Goal: Task Accomplishment & Management: Manage account settings

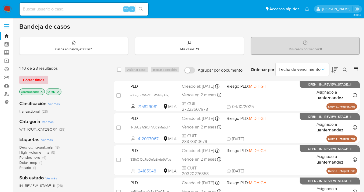
click at [28, 80] on span "Borrar filtros" at bounding box center [33, 80] width 21 height 8
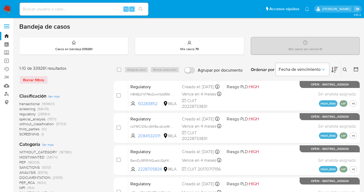
click at [344, 69] on icon at bounding box center [345, 70] width 4 height 4
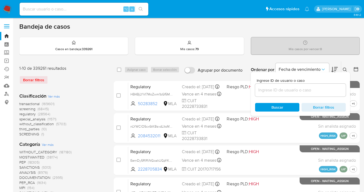
click at [291, 88] on input at bounding box center [300, 90] width 91 height 7
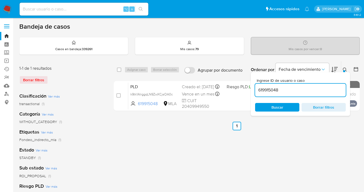
click at [345, 70] on button at bounding box center [345, 70] width 9 height 6
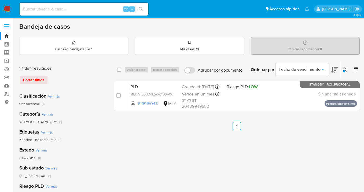
drag, startPoint x: 346, startPoint y: 69, endPoint x: 341, endPoint y: 72, distance: 6.3
click at [345, 69] on icon at bounding box center [345, 70] width 4 height 4
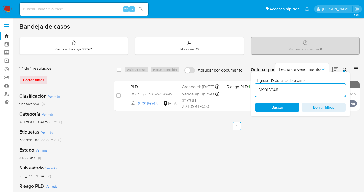
click at [253, 87] on div "Ingrese ID de usuario o caso 619915048 Buscar Borrar filtros" at bounding box center [300, 94] width 99 height 44
click at [344, 69] on icon at bounding box center [345, 70] width 4 height 4
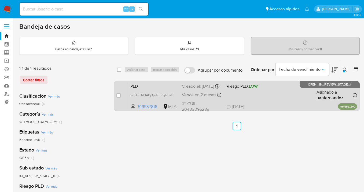
click at [294, 92] on div "PLD wcHinTM0A0j3p8fqT7vjbHsC 519537816 MLA Riesgo PLD: LOW Creado el: 12/09/202…" at bounding box center [242, 95] width 229 height 27
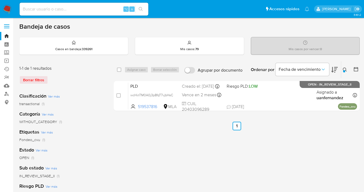
click at [345, 68] on icon at bounding box center [345, 70] width 4 height 4
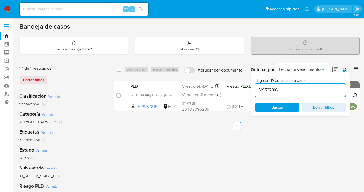
drag, startPoint x: 284, startPoint y: 91, endPoint x: 252, endPoint y: 87, distance: 32.2
click at [252, 87] on div "Ingrese ID de usuario o caso 519537816 Buscar Borrar filtros" at bounding box center [300, 94] width 99 height 44
click at [345, 69] on icon at bounding box center [345, 70] width 4 height 4
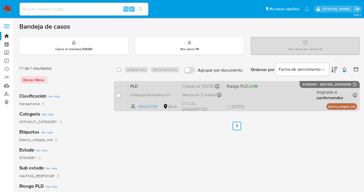
click at [286, 100] on div "PLD 0DMobqN73e7sVjMH2v3TlxKd 494007161 MLA Riesgo PLD: LOW Creado el: 12/09/202…" at bounding box center [242, 95] width 229 height 27
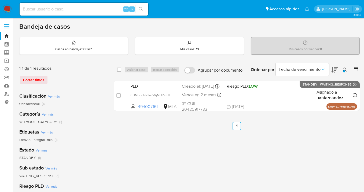
click at [344, 69] on icon at bounding box center [345, 70] width 4 height 4
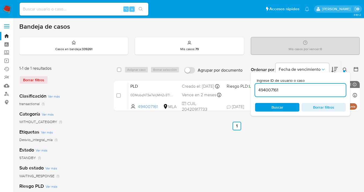
drag, startPoint x: 299, startPoint y: 87, endPoint x: 261, endPoint y: 85, distance: 38.2
click at [261, 85] on div "494007161" at bounding box center [300, 90] width 91 height 13
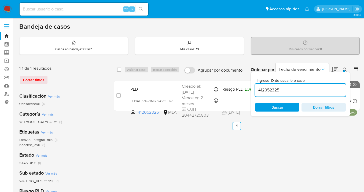
click at [345, 68] on icon at bounding box center [345, 70] width 4 height 4
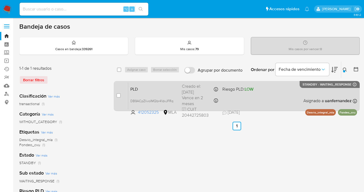
click at [285, 96] on div "PLD DB9ACpZlivoIMQbr41dxJFRq 412052325 MLA Riesgo PLD: LOW Creado el: 12/09/202…" at bounding box center [242, 95] width 229 height 27
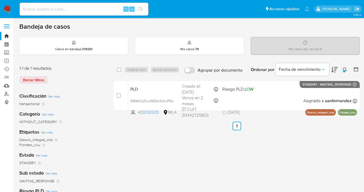
click at [344, 70] on div at bounding box center [344, 71] width 2 height 2
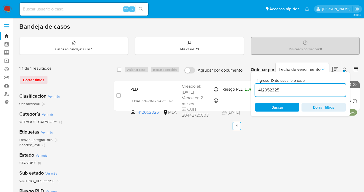
drag, startPoint x: 281, startPoint y: 89, endPoint x: 257, endPoint y: 88, distance: 24.2
click at [257, 88] on input "412052325" at bounding box center [300, 90] width 91 height 7
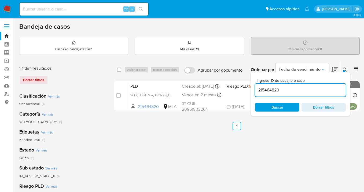
click at [345, 70] on div at bounding box center [344, 71] width 2 height 2
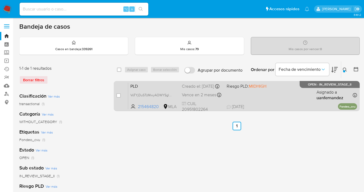
click at [304, 105] on div "PLD VoTYjDuSTzMwyAOWYSglQTZH 215464820 MLA Riesgo PLD: MIDHIGH Creado el: 12/09…" at bounding box center [242, 95] width 229 height 27
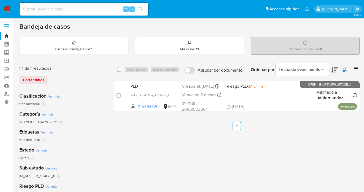
click at [344, 68] on icon at bounding box center [345, 70] width 4 height 4
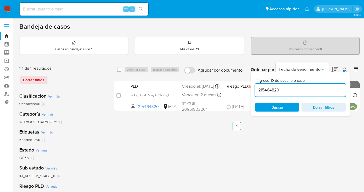
drag, startPoint x: 286, startPoint y: 89, endPoint x: 257, endPoint y: 89, distance: 28.7
click at [257, 89] on input "215464820" at bounding box center [300, 90] width 91 height 7
click at [345, 68] on icon at bounding box center [345, 70] width 4 height 4
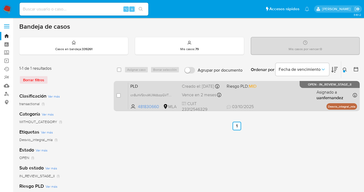
click at [282, 95] on div "PLD cn8uhV5tnoWJWdbzpGVTDNZH 481830660 MLA Riesgo PLD: MID Creado el: 12/09/202…" at bounding box center [242, 95] width 229 height 27
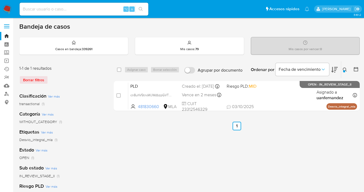
click at [343, 68] on icon at bounding box center [345, 70] width 4 height 4
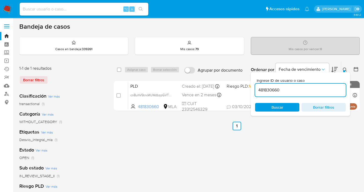
drag, startPoint x: 290, startPoint y: 92, endPoint x: 254, endPoint y: 86, distance: 36.7
click at [254, 87] on div "Ingrese ID de usuario o caso 481830660 Buscar Borrar filtros" at bounding box center [300, 94] width 99 height 44
click at [345, 68] on icon at bounding box center [345, 70] width 4 height 4
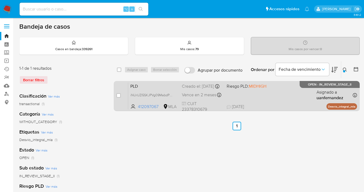
click at [289, 92] on div "PLD iNUrUZl5SKJPVg09MabdP45B 412097067 MLA Riesgo PLD: MIDHIGH Creado el: 12/09…" at bounding box center [242, 95] width 229 height 27
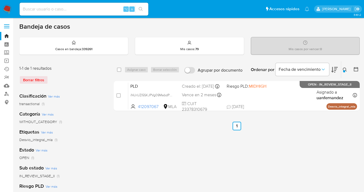
click at [345, 69] on icon at bounding box center [345, 70] width 4 height 4
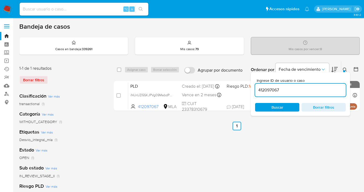
drag, startPoint x: 287, startPoint y: 90, endPoint x: 259, endPoint y: 90, distance: 27.6
click at [259, 90] on input "412097067" at bounding box center [300, 90] width 91 height 7
drag, startPoint x: 281, startPoint y: 88, endPoint x: 260, endPoint y: 89, distance: 21.5
click at [256, 90] on input "412097067" at bounding box center [300, 90] width 91 height 7
click at [345, 69] on icon at bounding box center [345, 70] width 4 height 4
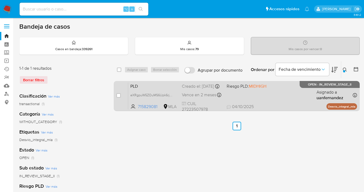
click at [290, 92] on div "PLD eXRgpuW5ZOuMS6Upk6rj1qzP 715829081 MLA Riesgo PLD: MIDHIGH Creado el: 12/09…" at bounding box center [242, 95] width 229 height 27
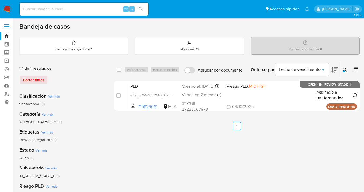
click at [343, 71] on div at bounding box center [344, 71] width 2 height 2
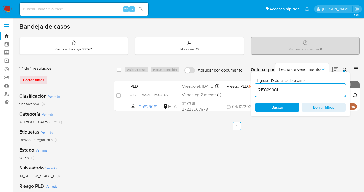
drag, startPoint x: 297, startPoint y: 82, endPoint x: 288, endPoint y: 86, distance: 9.3
click at [294, 83] on div "Ingrese ID de usuario o caso 715829081" at bounding box center [300, 88] width 91 height 18
drag, startPoint x: 286, startPoint y: 86, endPoint x: 276, endPoint y: 91, distance: 11.2
click at [270, 90] on div "715829081" at bounding box center [300, 90] width 91 height 13
drag, startPoint x: 281, startPoint y: 91, endPoint x: 253, endPoint y: 87, distance: 28.1
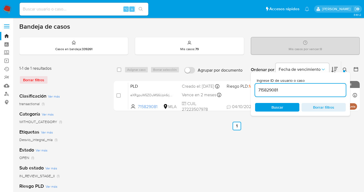
click at [253, 87] on div "Ingrese ID de usuario o caso 715829081 Buscar Borrar filtros" at bounding box center [300, 94] width 99 height 44
paste input "1234111142"
type input "1234111142"
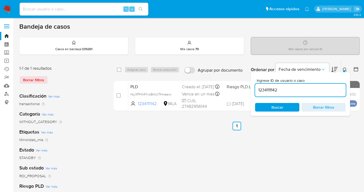
click at [345, 69] on icon at bounding box center [345, 70] width 4 height 4
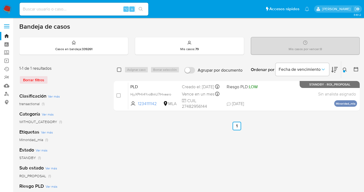
click at [119, 69] on input "checkbox" at bounding box center [119, 70] width 4 height 4
checkbox input "true"
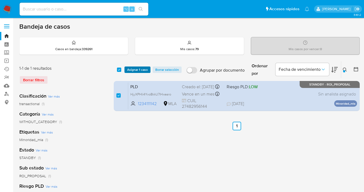
click at [137, 69] on span "Asignar 1 caso" at bounding box center [137, 69] width 21 height 5
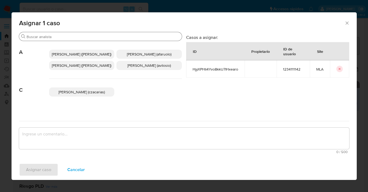
click at [93, 37] on input "Buscar" at bounding box center [103, 36] width 153 height 5
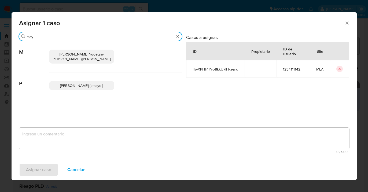
type input "may"
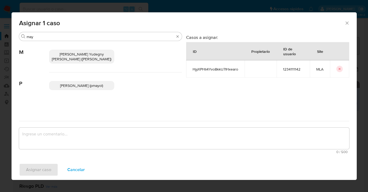
click at [74, 54] on span "Mayra Yudegny Pernia Duran (mpernia)" at bounding box center [82, 57] width 60 height 10
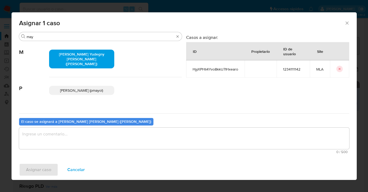
click at [103, 136] on textarea "assign-modal" at bounding box center [184, 138] width 330 height 21
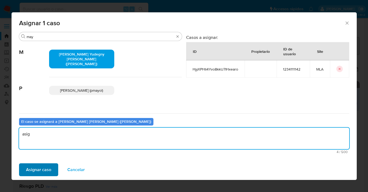
type textarea "asig"
click at [47, 170] on span "Asignar caso" at bounding box center [38, 170] width 25 height 12
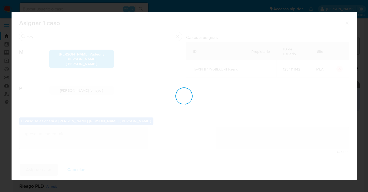
checkbox input "false"
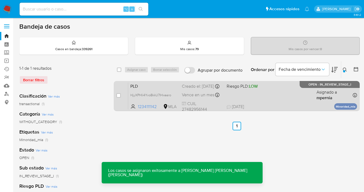
click at [285, 96] on div "PLD HjyXPHIi4Yvo8kkU7IHxearo 1234111142 MLA Riesgo PLD: LOW Creado el: 12/09/20…" at bounding box center [242, 95] width 229 height 27
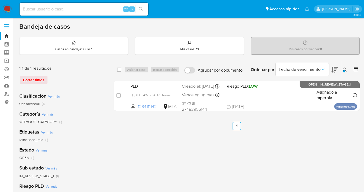
click at [345, 69] on icon at bounding box center [345, 70] width 4 height 4
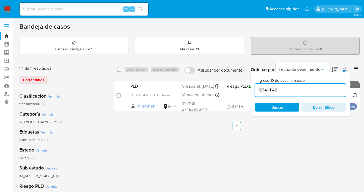
drag, startPoint x: 265, startPoint y: 89, endPoint x: 255, endPoint y: 89, distance: 10.2
click at [255, 89] on div "Ingrese ID de usuario o caso 1234111142 Buscar Borrar filtros" at bounding box center [300, 94] width 99 height 44
type input "202829981"
click at [345, 69] on icon at bounding box center [345, 70] width 4 height 4
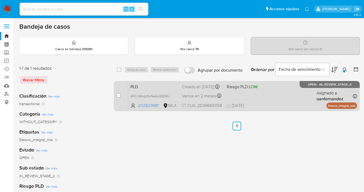
click at [294, 95] on div "PLD AFCilWnqzNvNadw2929hiZH5 202829981 MLA Riesgo PLD: LOW Creado el: 12/09/202…" at bounding box center [242, 95] width 229 height 27
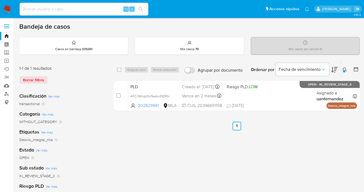
drag, startPoint x: 342, startPoint y: 68, endPoint x: 340, endPoint y: 78, distance: 9.7
click at [342, 68] on button at bounding box center [345, 70] width 9 height 6
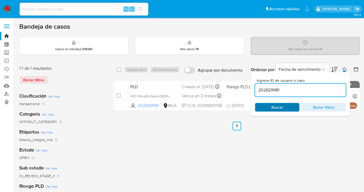
click at [295, 107] on span "Buscar" at bounding box center [277, 108] width 37 height 8
click at [346, 69] on icon at bounding box center [345, 70] width 4 height 4
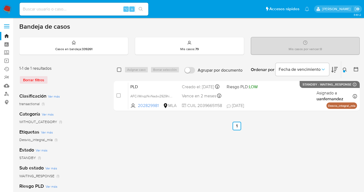
click at [119, 69] on input "checkbox" at bounding box center [119, 70] width 4 height 4
checkbox input "true"
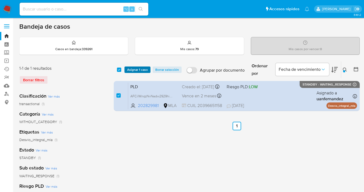
click at [128, 70] on span "Asignar 1 caso" at bounding box center [137, 69] width 21 height 5
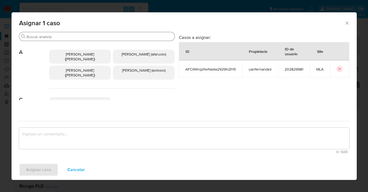
click at [122, 36] on input "Buscar" at bounding box center [100, 36] width 146 height 5
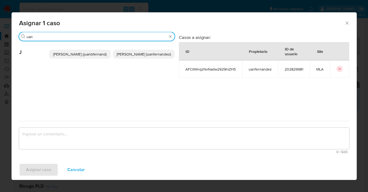
type input "uan"
drag, startPoint x: 140, startPoint y: 55, endPoint x: 136, endPoint y: 63, distance: 8.5
click at [139, 55] on span "Juan Pablo Fernandez (uanfernandez)" at bounding box center [144, 54] width 54 height 5
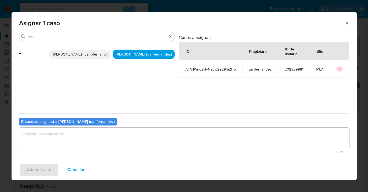
click at [118, 140] on textarea "assign-modal" at bounding box center [184, 138] width 330 height 21
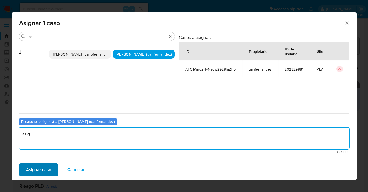
type textarea "asig"
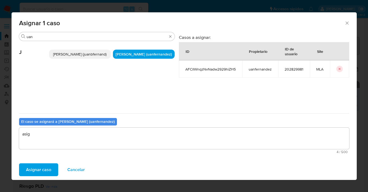
click at [47, 171] on span "Asignar caso" at bounding box center [38, 170] width 25 height 12
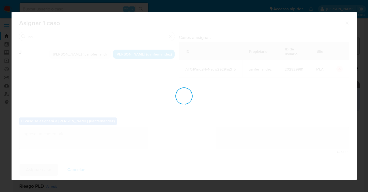
checkbox input "false"
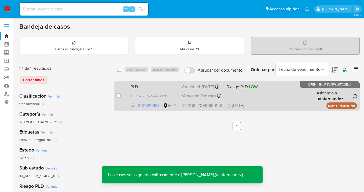
click at [274, 89] on div "PLD AFCilWnqzNvNadw2929hiZH5 202829981 MLA Riesgo PLD: LOW Creado el: 12/09/202…" at bounding box center [242, 95] width 229 height 27
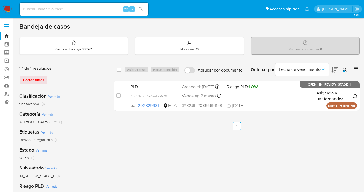
click at [345, 69] on icon at bounding box center [345, 70] width 4 height 4
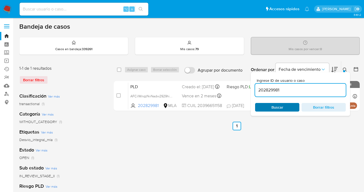
click at [290, 105] on span "Buscar" at bounding box center [277, 108] width 37 height 8
click at [344, 69] on icon at bounding box center [345, 70] width 4 height 4
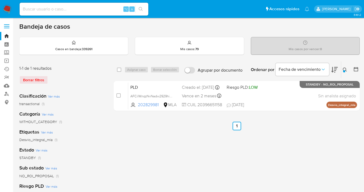
click at [344, 69] on icon at bounding box center [345, 70] width 4 height 4
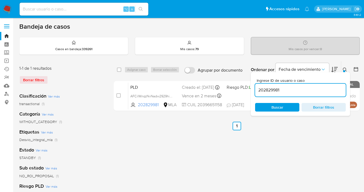
drag, startPoint x: 277, startPoint y: 92, endPoint x: 259, endPoint y: 89, distance: 18.2
click at [256, 90] on input "202829981" at bounding box center [300, 90] width 91 height 7
type input "417581857"
click at [345, 69] on icon at bounding box center [345, 70] width 4 height 4
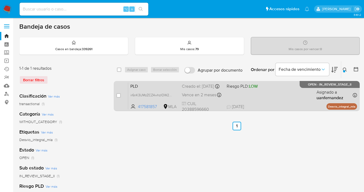
click at [298, 98] on div "PLD ir6nK3UMzZCZ4whzIOW23tk2 417581857 MLA Riesgo PLD: LOW Creado el: 12/09/202…" at bounding box center [242, 95] width 229 height 27
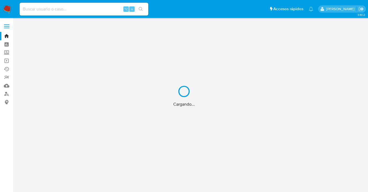
click at [7, 94] on div "Cargando..." at bounding box center [184, 96] width 368 height 192
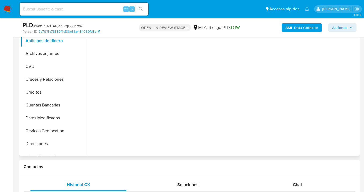
select select "10"
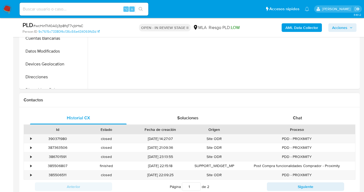
scroll to position [189, 0]
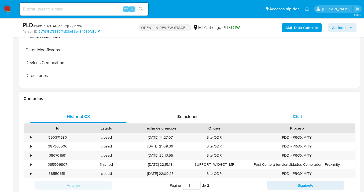
click at [297, 117] on span "Chat" at bounding box center [297, 117] width 9 height 6
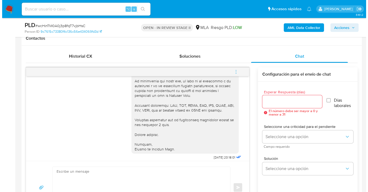
scroll to position [629, 0]
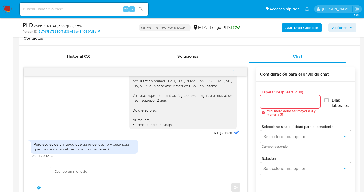
click at [268, 101] on input "Esperar Respuesta (días)" at bounding box center [290, 101] width 60 height 7
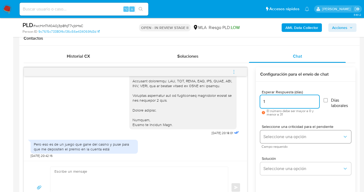
type input "1"
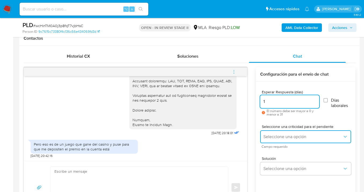
click at [272, 137] on span "Seleccione una opción" at bounding box center [303, 136] width 79 height 5
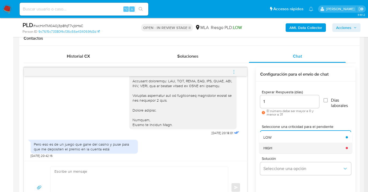
click at [287, 146] on div "HIGH" at bounding box center [303, 148] width 79 height 11
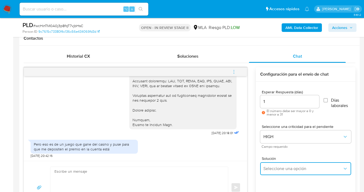
click at [291, 166] on button "Seleccione una opción" at bounding box center [305, 168] width 91 height 13
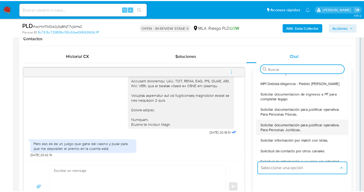
scroll to position [50, 0]
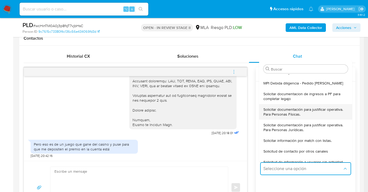
click at [288, 114] on span "Solicitar documentación para justificar operativa. Para Personas Físicas." at bounding box center [304, 112] width 81 height 10
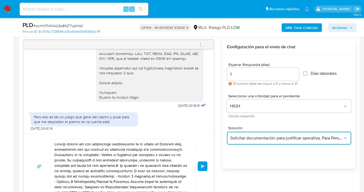
scroll to position [295, 0]
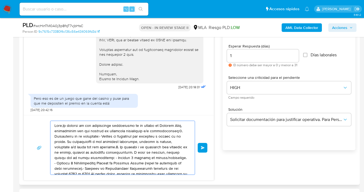
drag, startPoint x: 137, startPoint y: 162, endPoint x: 53, endPoint y: 115, distance: 96.4
click at [52, 114] on div "17/09/2025 14:34:41 Hola, Esperamos que te encuentres muy bien. Te consultamos …" at bounding box center [119, 100] width 191 height 159
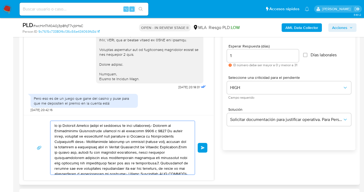
drag, startPoint x: 109, startPoint y: 142, endPoint x: 38, endPoint y: 120, distance: 74.9
click at [29, 117] on div "Enviar" at bounding box center [119, 147] width 190 height 65
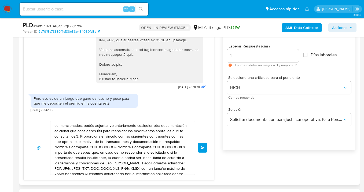
drag, startPoint x: 193, startPoint y: 168, endPoint x: 85, endPoint y: 145, distance: 111.1
click at [85, 145] on div "os mencionados, podés adjuntar voluntariamente cualquier otra documentación adi…" at bounding box center [122, 148] width 145 height 54
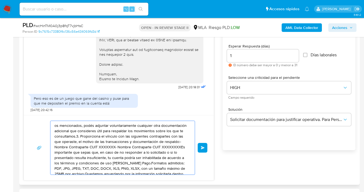
drag, startPoint x: 144, startPoint y: 159, endPoint x: 32, endPoint y: 113, distance: 120.8
click at [32, 113] on div "17/09/2025 14:34:41 Hola, Esperamos que te encuentres muy bien. Te consultamos …" at bounding box center [119, 100] width 191 height 159
type textarea "uficiente, tu cuenta podría ser inhabilitada de acuerdo a los términos y condic…"
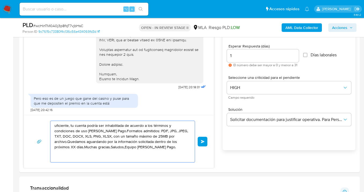
drag, startPoint x: 96, startPoint y: 141, endPoint x: 12, endPoint y: 118, distance: 87.3
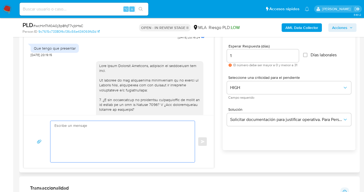
scroll to position [407, 0]
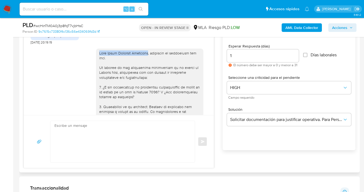
drag, startPoint x: 95, startPoint y: 69, endPoint x: 142, endPoint y: 68, distance: 47.2
click at [142, 68] on div at bounding box center [149, 165] width 101 height 229
copy div "Hola David Exequiel Maurisio"
click at [94, 128] on textarea at bounding box center [121, 141] width 134 height 41
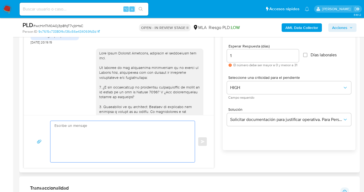
paste textarea "Hola David Exequiel Maurisio"
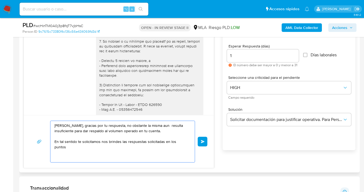
scroll to position [497, 0]
click at [100, 149] on textarea "Hola David Exequiel Maurisio, gracias por tu respuesta, no obstante la misma au…" at bounding box center [121, 141] width 134 height 41
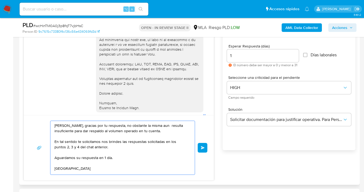
scroll to position [2, 0]
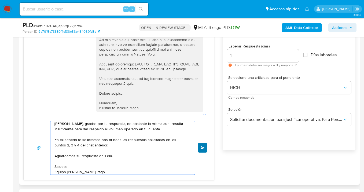
type textarea "Hola David Exequiel Maurisio, gracias por tu respuesta, no obstante la misma au…"
click at [201, 147] on button "Enviar" at bounding box center [203, 148] width 10 height 10
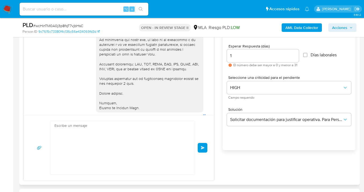
scroll to position [698, 0]
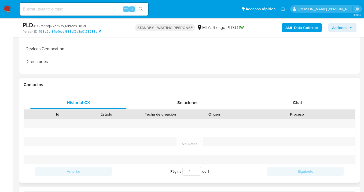
scroll to position [215, 0]
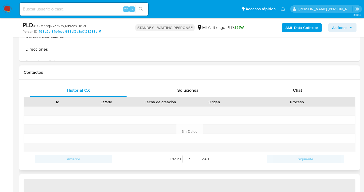
select select "10"
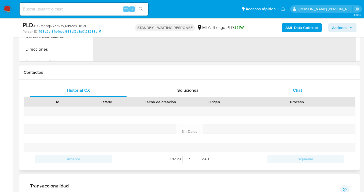
click at [298, 92] on span "Chat" at bounding box center [297, 90] width 9 height 6
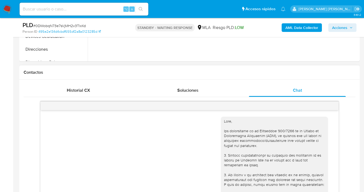
scroll to position [529, 0]
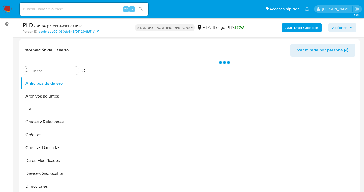
scroll to position [112, 0]
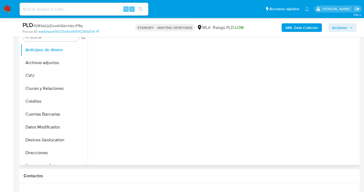
select select "10"
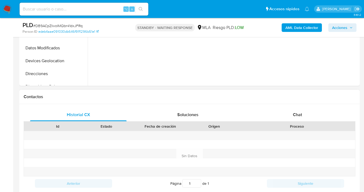
scroll to position [211, 0]
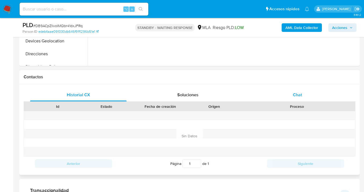
click at [297, 97] on span "Chat" at bounding box center [297, 95] width 9 height 6
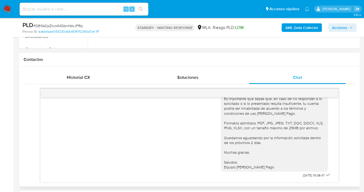
scroll to position [239, 0]
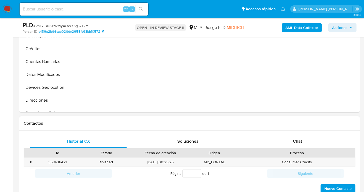
scroll to position [210, 0]
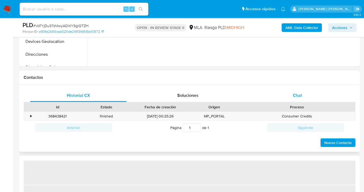
drag, startPoint x: 298, startPoint y: 97, endPoint x: 293, endPoint y: 94, distance: 5.4
click at [297, 97] on span "Chat" at bounding box center [297, 95] width 9 height 6
select select "10"
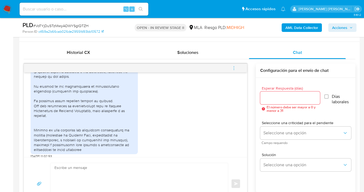
scroll to position [869, 0]
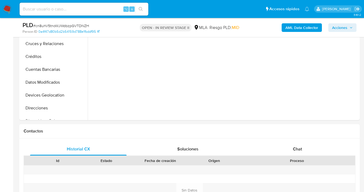
select select "10"
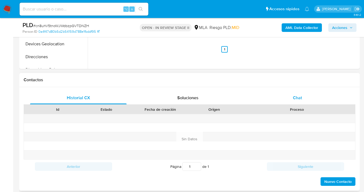
click at [295, 100] on span "Chat" at bounding box center [297, 98] width 9 height 6
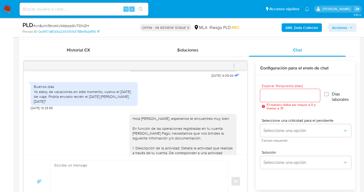
scroll to position [296, 0]
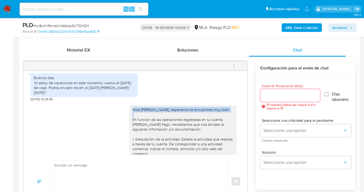
drag, startPoint x: 129, startPoint y: 116, endPoint x: 218, endPoint y: 118, distance: 89.1
copy div "Hola [PERSON_NAME], esperamos te encuentres muy bien."
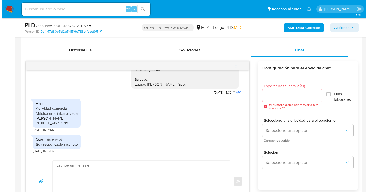
scroll to position [527, 0]
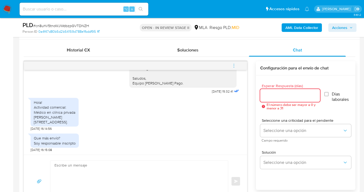
click at [279, 98] on input "Esperar Respuesta (días)" at bounding box center [290, 95] width 60 height 7
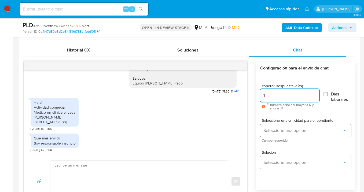
type input "1"
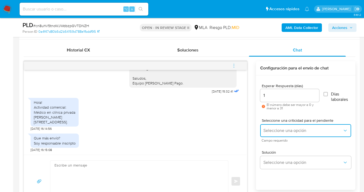
click at [274, 131] on span "Seleccione una opción" at bounding box center [303, 130] width 79 height 5
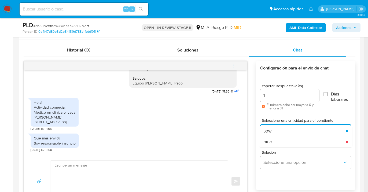
drag, startPoint x: 278, startPoint y: 141, endPoint x: 276, endPoint y: 144, distance: 3.0
click at [277, 141] on div "HIGH" at bounding box center [303, 142] width 79 height 11
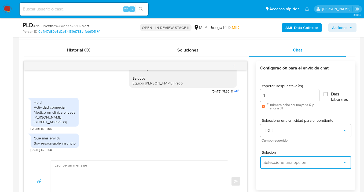
click at [273, 161] on span "Seleccione una opción" at bounding box center [303, 162] width 79 height 5
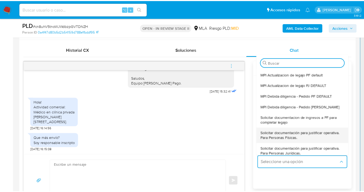
scroll to position [30, 0]
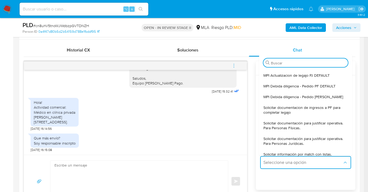
click at [288, 127] on span "Solicitar documentación para justificar operativa. Para Personas Físicas." at bounding box center [304, 126] width 81 height 10
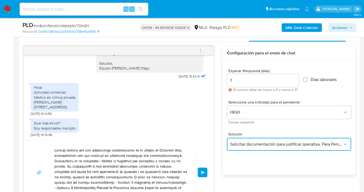
scroll to position [276, 0]
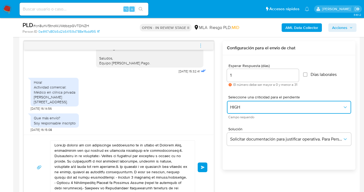
click at [247, 108] on span "HIGH" at bounding box center [286, 107] width 112 height 5
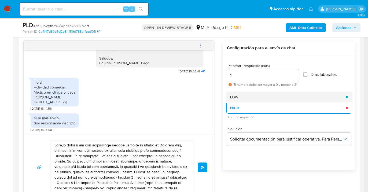
click at [243, 99] on div "LOW" at bounding box center [286, 97] width 112 height 11
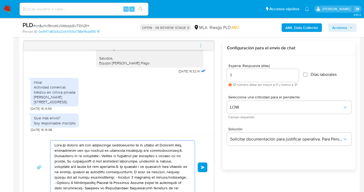
drag, startPoint x: 143, startPoint y: 181, endPoint x: -5, endPoint y: 131, distance: 156.4
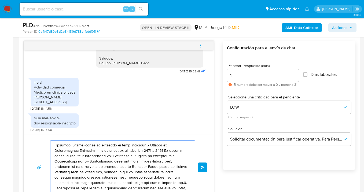
drag, startPoint x: 78, startPoint y: 152, endPoint x: 34, endPoint y: 141, distance: 44.6
click at [34, 142] on div "Enviar" at bounding box center [118, 167] width 177 height 54
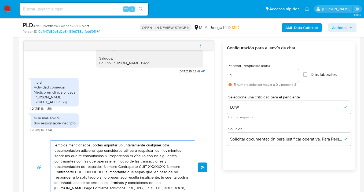
drag, startPoint x: 95, startPoint y: 162, endPoint x: 47, endPoint y: 148, distance: 50.1
click at [36, 147] on div "jemplos mencionados, podés adjuntar voluntariamente cualquier otra documentació…" at bounding box center [118, 167] width 177 height 54
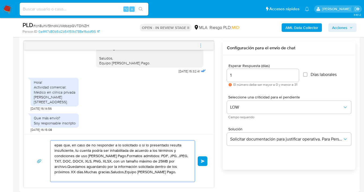
drag, startPoint x: 117, startPoint y: 166, endPoint x: 54, endPoint y: 144, distance: 67.0
type textarea "información solicitada dentro de los próximos XX días.Muchas gracias.Saludos,Eq…"
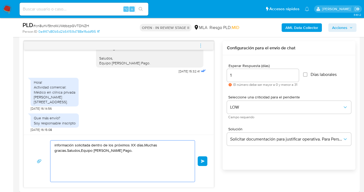
drag, startPoint x: 135, startPoint y: 160, endPoint x: 29, endPoint y: 136, distance: 109.1
click at [29, 136] on div "información solicitada dentro de los próximos XX días.Muchas gracias.Saludos,Eq…" at bounding box center [119, 161] width 190 height 53
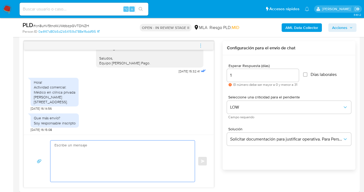
paste textarea "Hola Alejo Rasguido, esperamos te encuentres muy bien."
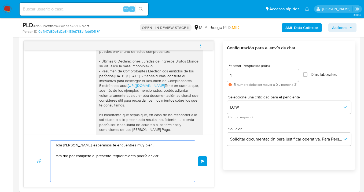
scroll to position [396, 0]
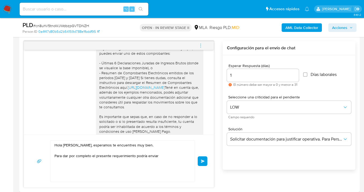
drag, startPoint x: 96, startPoint y: 78, endPoint x: 183, endPoint y: 92, distance: 88.0
click at [183, 92] on div "Hola Alejo Rasguido, esperamos te encuentres muy bien. En función de las operac…" at bounding box center [149, 87] width 101 height 200
copy div "Resumen de Comprobantes Electrónicos emitidos de los períodos 2024 y 2025 Si ti…"
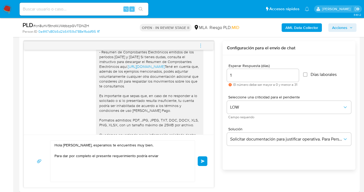
scroll to position [438, 0]
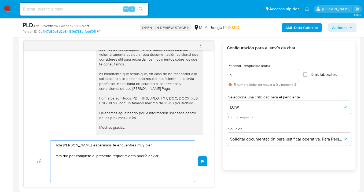
click at [165, 157] on textarea "Hola Alejo Rasguido, esperamos te encuentres muy bien. Para dar por completo el…" at bounding box center [121, 161] width 134 height 41
paste textarea "Resumen de Comprobantes Electrónicos emitidos de los períodos 2024 y 2025 Si ti…"
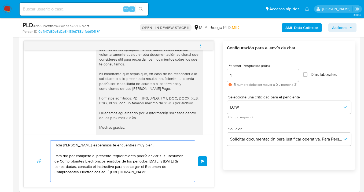
drag, startPoint x: 165, startPoint y: 156, endPoint x: 173, endPoint y: 165, distance: 12.1
click at [169, 160] on textarea "Hola Alejo Rasguido, esperamos te encuentres muy bien. Para dar por completo el…" at bounding box center [121, 161] width 134 height 41
drag, startPoint x: 121, startPoint y: 161, endPoint x: 125, endPoint y: 178, distance: 17.9
click at [121, 161] on textarea "Hola Alejo Rasguido, esperamos te encuentres muy bien. Para dar por completo el…" at bounding box center [121, 161] width 134 height 41
click at [164, 172] on textarea "Hola Alejo Rasguido, esperamos te encuentres muy bien. Para dar por completo el…" at bounding box center [121, 161] width 134 height 41
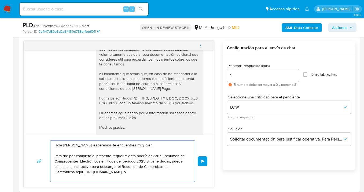
paste textarea "Tené en cuenta que, además de los ejemplos mencionados, podés adjuntar voluntar…"
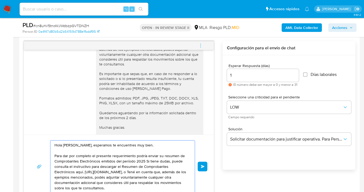
drag, startPoint x: 145, startPoint y: 171, endPoint x: 147, endPoint y: 183, distance: 11.6
click at [146, 171] on textarea "Hola Alejo Rasguido, esperamos te encuentres muy bien. Para dar por completo el…" at bounding box center [121, 167] width 134 height 52
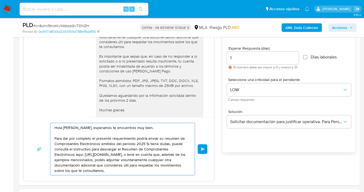
scroll to position [371, 0]
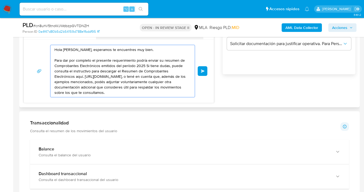
click at [115, 91] on textarea "Hola Alejo Rasguido, esperamos te encuentres muy bien. Para dar por completo el…" at bounding box center [121, 71] width 134 height 52
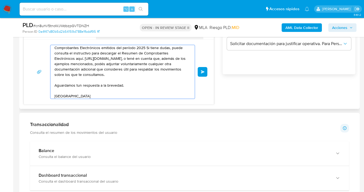
scroll to position [23, 0]
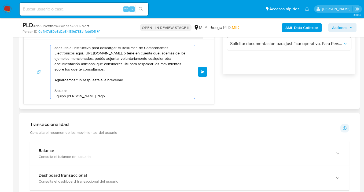
click at [76, 80] on textarea "Hola Alejo Rasguido, esperamos te encuentres muy bien. Para dar por completo el…" at bounding box center [121, 72] width 134 height 54
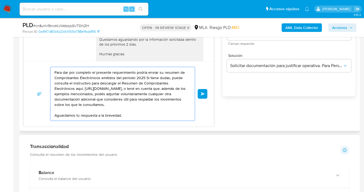
scroll to position [0, 0]
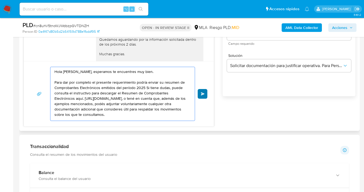
type textarea "Hola Alejo Rasguido, esperamos te encuentres muy bien. Para dar por completo el…"
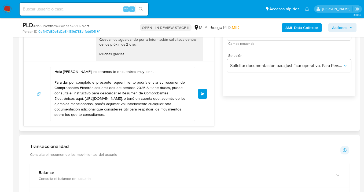
click at [204, 95] on button "Enviar" at bounding box center [203, 94] width 10 height 10
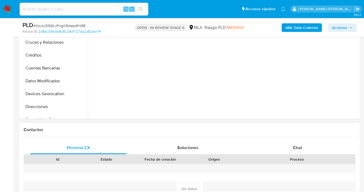
select select "10"
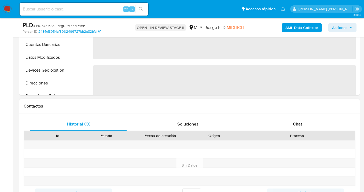
scroll to position [202, 0]
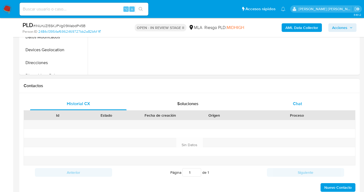
click at [295, 104] on span "Chat" at bounding box center [297, 104] width 9 height 6
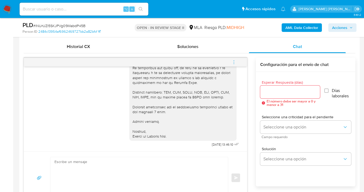
scroll to position [494, 0]
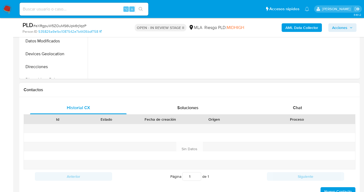
scroll to position [233, 0]
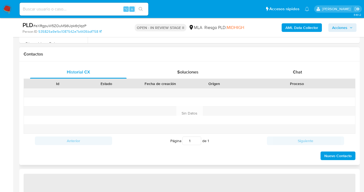
select select "10"
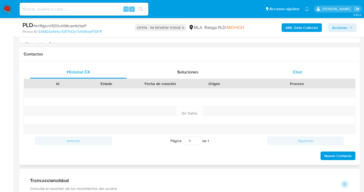
click at [302, 74] on span "Chat" at bounding box center [297, 72] width 9 height 6
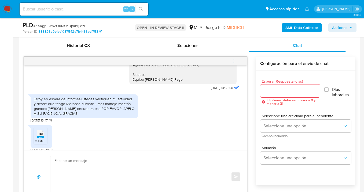
scroll to position [283, 0]
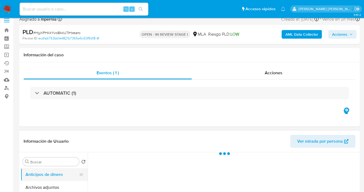
scroll to position [50, 0]
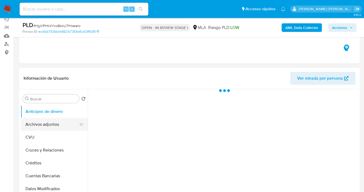
select select "10"
click at [52, 121] on button "Archivos adjuntos" at bounding box center [52, 124] width 63 height 13
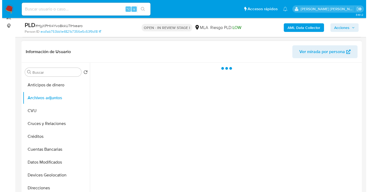
scroll to position [81, 0]
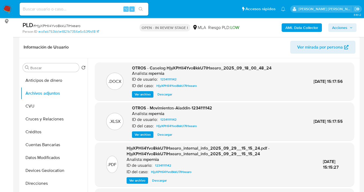
click at [138, 94] on span "Ver archivo" at bounding box center [143, 94] width 16 height 5
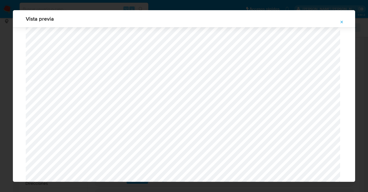
scroll to position [221, 0]
click at [342, 23] on icon "Attachment preview" at bounding box center [342, 22] width 2 height 2
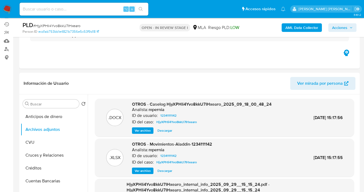
scroll to position [0, 0]
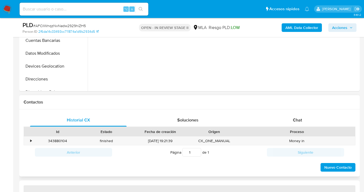
scroll to position [230, 0]
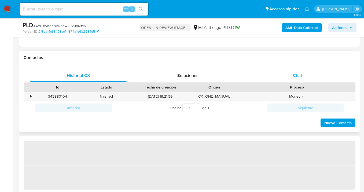
select select "10"
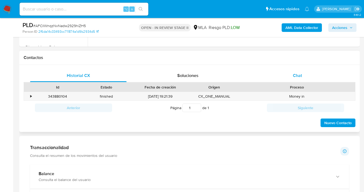
click at [298, 74] on span "Chat" at bounding box center [297, 75] width 9 height 6
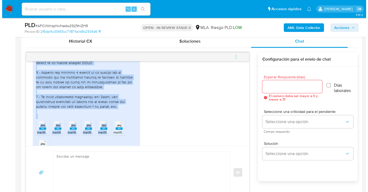
scroll to position [383, 0]
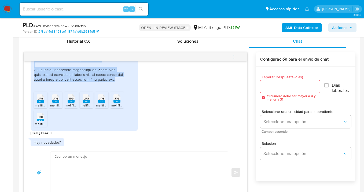
drag, startPoint x: 63, startPoint y: 79, endPoint x: 125, endPoint y: 90, distance: 62.6
click at [125, 90] on div at bounding box center [84, 35] width 101 height 112
copy div "lo ipsumd si ametcon adip el seddo eius tempor inci, utlabor et dolorem aliq en…"
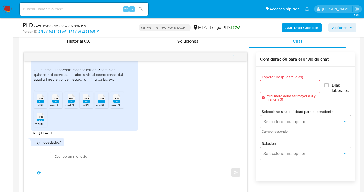
click at [269, 88] on input "Esperar Respuesta (días)" at bounding box center [290, 86] width 60 height 7
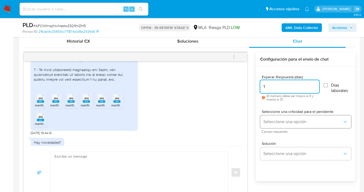
type input "1"
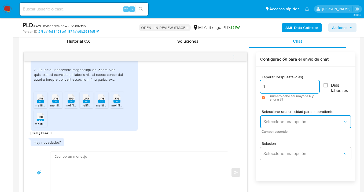
click at [276, 124] on span "Seleccione una opción" at bounding box center [303, 121] width 79 height 5
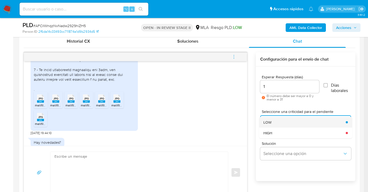
click at [276, 125] on div "LOW" at bounding box center [303, 122] width 79 height 11
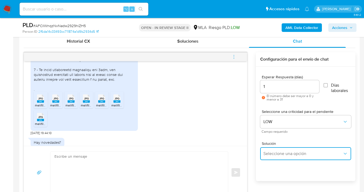
click at [275, 147] on button "Seleccione una opción" at bounding box center [305, 153] width 91 height 13
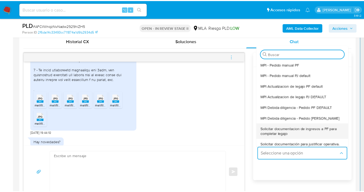
scroll to position [10, 0]
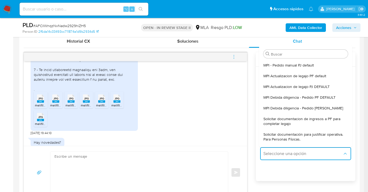
drag, startPoint x: 303, startPoint y: 139, endPoint x: 283, endPoint y: 142, distance: 20.1
click at [302, 139] on span "Solicitar documentación para justificar operativa. Para Personas Físicas." at bounding box center [304, 137] width 81 height 10
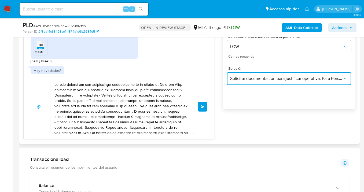
scroll to position [323, 0]
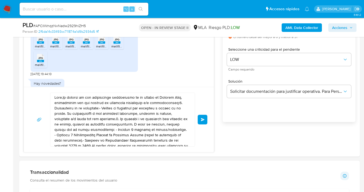
drag, startPoint x: 133, startPoint y: 135, endPoint x: -6, endPoint y: 36, distance: 170.4
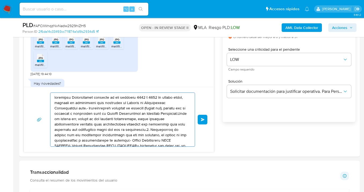
drag, startPoint x: 147, startPoint y: 134, endPoint x: 16, endPoint y: 82, distance: 141.2
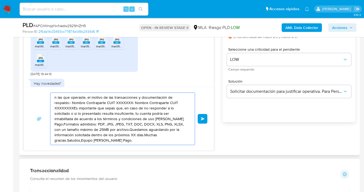
drag, startPoint x: 26, startPoint y: 90, endPoint x: 28, endPoint y: 94, distance: 5.2
type textarea ", XLS, PNG, XLSX, con un tamaño máximo de 25MB por archivo.Quedamos aguardando …"
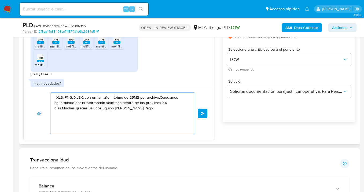
drag, startPoint x: 102, startPoint y: 121, endPoint x: 72, endPoint y: 105, distance: 34.0
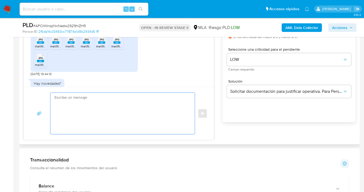
click at [67, 107] on textarea at bounding box center [121, 113] width 134 height 41
paste textarea "Hola, esperamos te encuentres muy bien. Confirmamos la recepción de la document…"
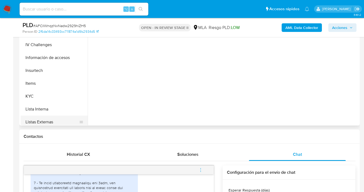
scroll to position [208, 0]
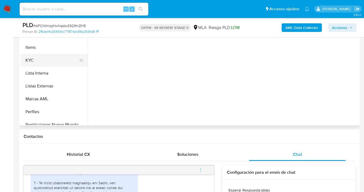
click at [57, 63] on button "KYC" at bounding box center [52, 60] width 63 height 13
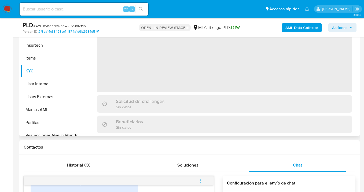
scroll to position [92, 0]
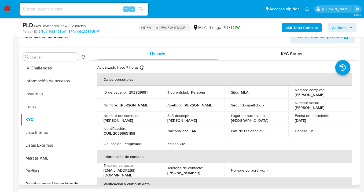
drag, startPoint x: 293, startPoint y: 95, endPoint x: 340, endPoint y: 97, distance: 47.3
click at [340, 97] on div "Nombre completo : Gabriel Alejandro Martinez" at bounding box center [320, 92] width 51 height 10
copy p "[PERSON_NAME]"
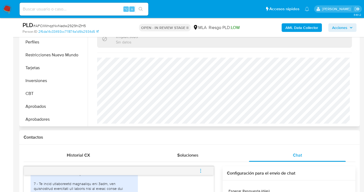
scroll to position [283, 0]
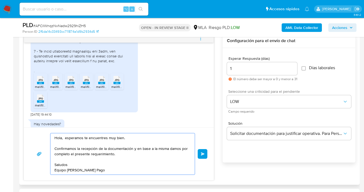
drag, startPoint x: 62, startPoint y: 139, endPoint x: 82, endPoint y: 164, distance: 31.7
click at [63, 139] on textarea "Hola, esperamos te encuentres muy bien. Confirmamos la recepción de la document…" at bounding box center [121, 153] width 134 height 41
paste textarea "Gabriel Alejandro Martinez"
drag, startPoint x: 107, startPoint y: 149, endPoint x: 122, endPoint y: 174, distance: 29.7
click at [107, 149] on textarea "Hola Gabriel Alejandro Martinez, esperamos te encuentres muy bien. Confirmamos …" at bounding box center [121, 153] width 134 height 41
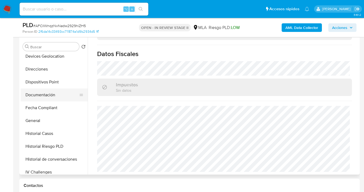
scroll to position [53, 0]
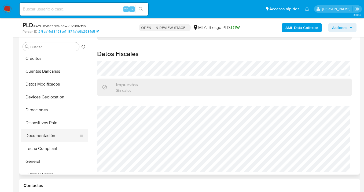
type textarea "Hola Gabriel Alejandro Martinez, esperamos te encuentres muy bien. Confirmamos …"
click at [60, 132] on button "Documentación" at bounding box center [52, 135] width 63 height 13
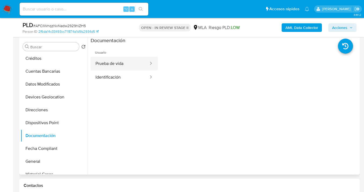
click at [128, 64] on button "Prueba de vida" at bounding box center [120, 64] width 58 height 14
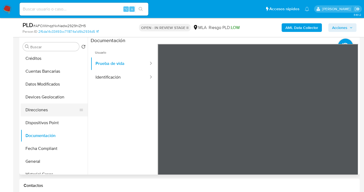
click at [54, 109] on button "Direcciones" at bounding box center [52, 110] width 63 height 13
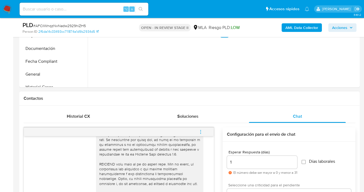
scroll to position [283, 0]
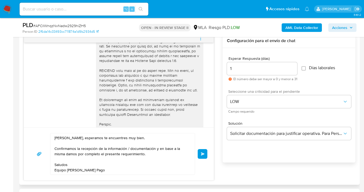
click at [202, 154] on span "Enviar" at bounding box center [203, 153] width 4 height 3
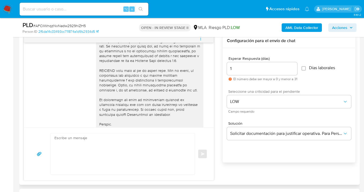
scroll to position [460, 0]
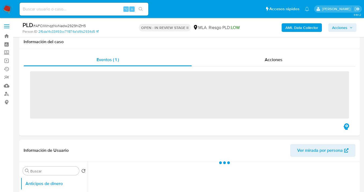
scroll to position [188, 0]
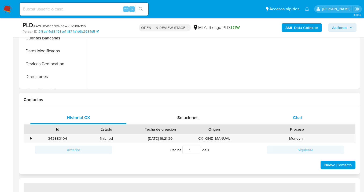
click at [286, 120] on div "Chat" at bounding box center [297, 117] width 97 height 13
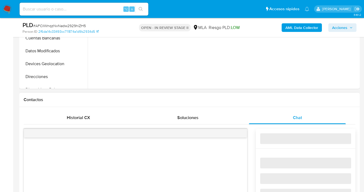
select select "10"
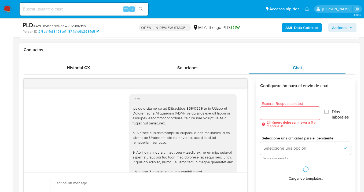
scroll to position [460, 0]
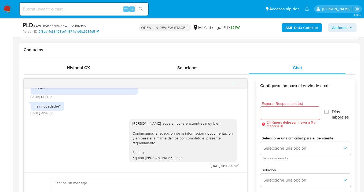
click at [235, 83] on icon "menu-action" at bounding box center [234, 83] width 5 height 5
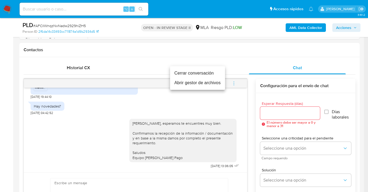
click at [208, 73] on li "Cerrar conversación" at bounding box center [197, 73] width 55 height 10
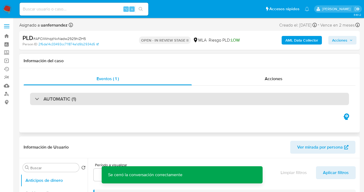
scroll to position [52, 0]
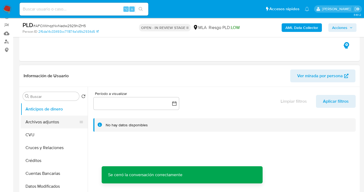
drag, startPoint x: 52, startPoint y: 124, endPoint x: 55, endPoint y: 122, distance: 3.0
click at [52, 124] on button "Archivos adjuntos" at bounding box center [52, 122] width 63 height 13
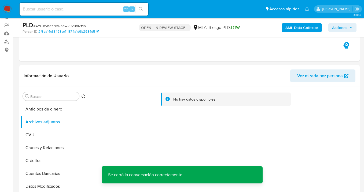
click at [295, 29] on b "AML Data Collector" at bounding box center [302, 27] width 33 height 9
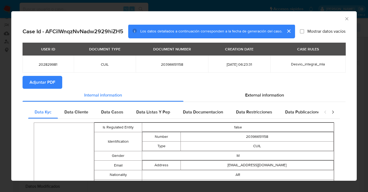
click at [41, 81] on span "Adjuntar PDF" at bounding box center [43, 82] width 26 height 12
click at [345, 18] on icon "Cerrar ventana" at bounding box center [346, 18] width 3 height 3
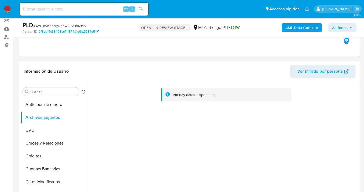
scroll to position [62, 0]
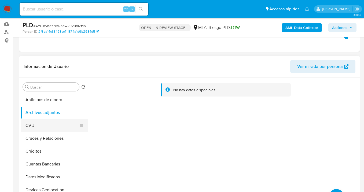
drag, startPoint x: 57, startPoint y: 128, endPoint x: 56, endPoint y: 124, distance: 3.6
click at [57, 128] on button "CVU" at bounding box center [52, 125] width 63 height 13
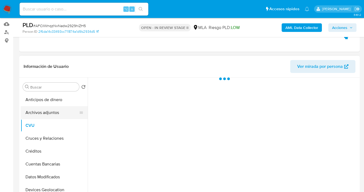
click at [58, 117] on button "Archivos adjuntos" at bounding box center [52, 112] width 63 height 13
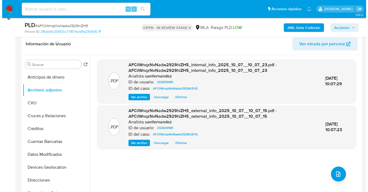
scroll to position [112, 0]
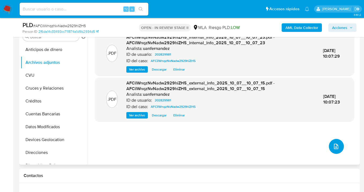
click at [334, 147] on icon "upload-file" at bounding box center [336, 146] width 6 height 6
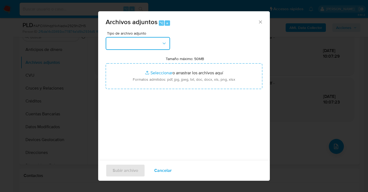
click at [167, 44] on icon "button" at bounding box center [164, 43] width 5 height 5
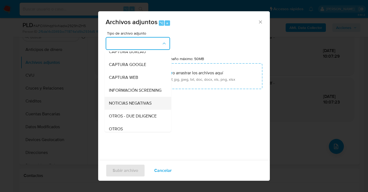
scroll to position [53, 0]
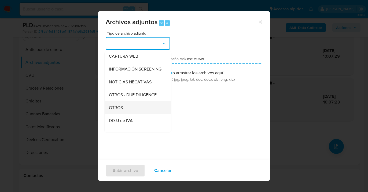
click at [139, 111] on div "OTROS" at bounding box center [136, 107] width 55 height 13
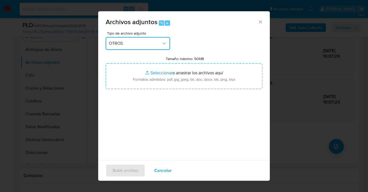
click at [162, 43] on icon "button" at bounding box center [164, 43] width 5 height 5
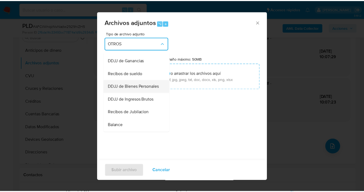
scroll to position [172, 0]
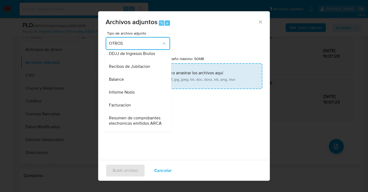
drag, startPoint x: 139, startPoint y: 104, endPoint x: 187, endPoint y: 81, distance: 53.7
click at [139, 99] on div "Informe Nosis" at bounding box center [136, 92] width 55 height 13
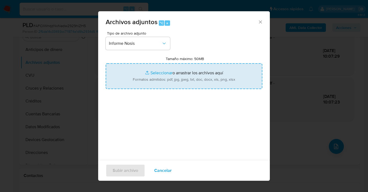
click at [195, 73] on input "Tamaño máximo: 50MB Seleccionar archivos" at bounding box center [184, 76] width 157 height 26
type input "C:\fakepath\202829981-NOSIS_Manager_InformeIndividual_20396651158_620658_202510…"
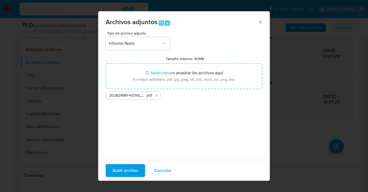
click at [125, 173] on span "Subir archivo" at bounding box center [125, 171] width 25 height 12
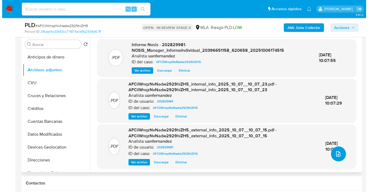
scroll to position [101, 0]
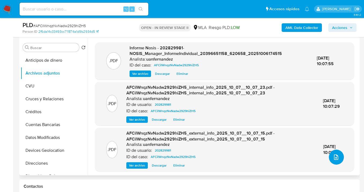
click at [335, 155] on icon "upload-file" at bounding box center [336, 157] width 6 height 6
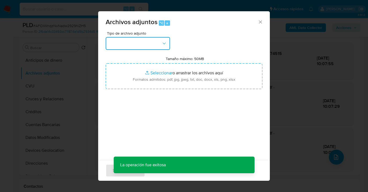
click at [162, 47] on button "button" at bounding box center [138, 43] width 64 height 13
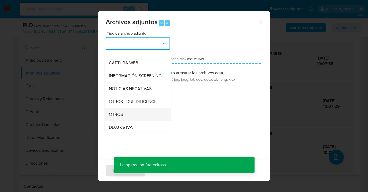
scroll to position [52, 0]
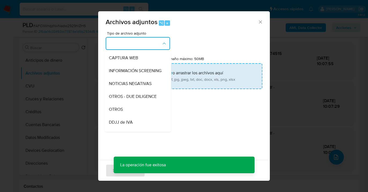
drag, startPoint x: 137, startPoint y: 113, endPoint x: 179, endPoint y: 77, distance: 55.0
click at [138, 113] on div "OTROS" at bounding box center [136, 109] width 55 height 13
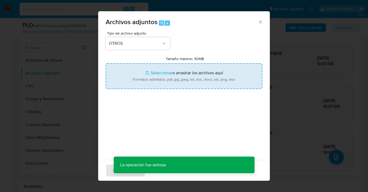
click at [200, 68] on input "Tamaño máximo: 50MB Seleccionar archivos" at bounding box center [184, 76] width 157 height 26
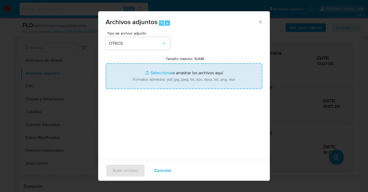
type input "C:\fakepath\202829981 Movimientos-Aladdin-v10_3.xlsx"
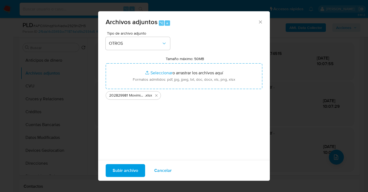
click at [124, 170] on span "Subir archivo" at bounding box center [125, 171] width 25 height 12
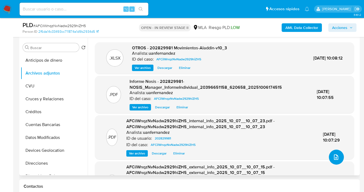
click at [333, 157] on icon "upload-file" at bounding box center [336, 157] width 6 height 6
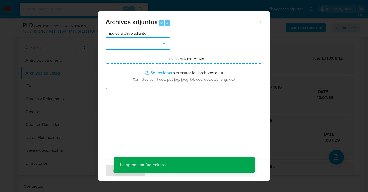
drag, startPoint x: 163, startPoint y: 42, endPoint x: 166, endPoint y: 47, distance: 6.2
click at [163, 42] on icon "button" at bounding box center [164, 43] width 5 height 5
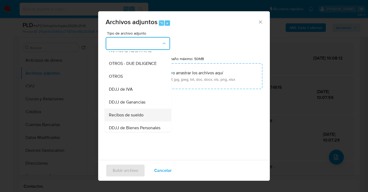
scroll to position [98, 0]
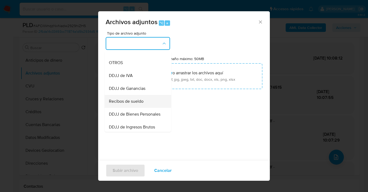
click at [140, 104] on span "Recibos de sueldo" at bounding box center [126, 101] width 35 height 5
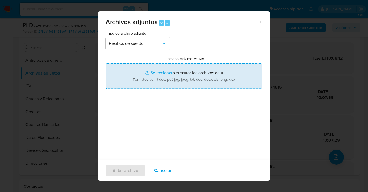
click at [180, 80] on input "Tamaño máximo: 50MB Seleccionar archivos" at bounding box center [184, 76] width 157 height 26
type input "C:\fakepath\Rec sueldo Mayo a Julio 2025 Cust 202829981.pdf"
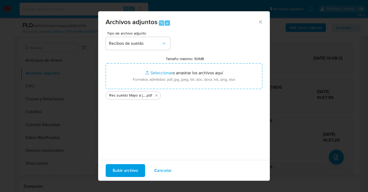
click at [120, 170] on span "Subir archivo" at bounding box center [125, 171] width 25 height 12
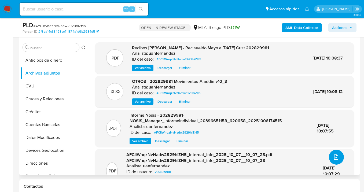
click at [333, 157] on icon "upload-file" at bounding box center [336, 157] width 6 height 6
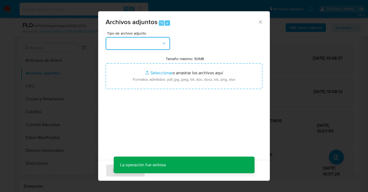
click at [165, 48] on button "button" at bounding box center [138, 43] width 64 height 13
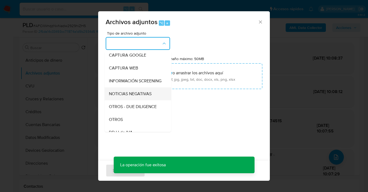
scroll to position [52, 0]
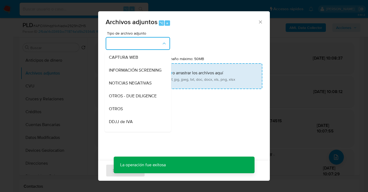
drag, startPoint x: 130, startPoint y: 109, endPoint x: 165, endPoint y: 78, distance: 47.5
click at [131, 109] on div "OTROS" at bounding box center [136, 109] width 55 height 13
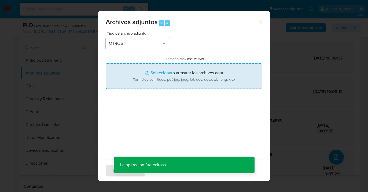
click at [165, 78] on input "Tamaño máximo: 50MB Seleccionar archivos" at bounding box center [184, 76] width 157 height 26
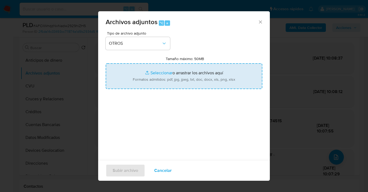
type input "C:\fakepath\Acuerdo desvinculación Laboral Cust 202829981.pdf"
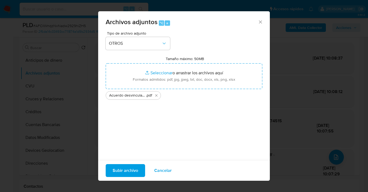
click at [122, 170] on span "Subir archivo" at bounding box center [125, 171] width 25 height 12
click at [163, 172] on span "Cancelar" at bounding box center [162, 171] width 17 height 12
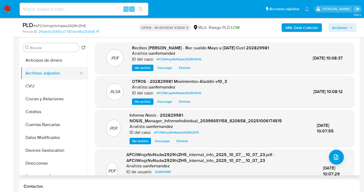
drag, startPoint x: 50, startPoint y: 82, endPoint x: 53, endPoint y: 76, distance: 6.8
click at [50, 82] on button "CVU" at bounding box center [54, 86] width 67 height 13
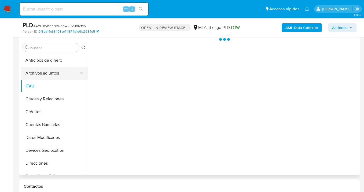
click at [54, 74] on button "Archivos adjuntos" at bounding box center [52, 73] width 63 height 13
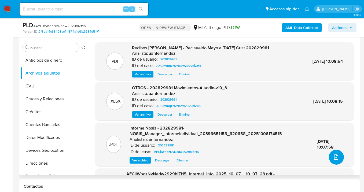
click at [339, 156] on button "upload-file" at bounding box center [336, 157] width 15 height 15
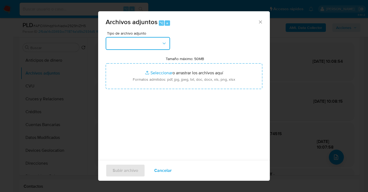
drag, startPoint x: 167, startPoint y: 43, endPoint x: 165, endPoint y: 45, distance: 3.8
click at [167, 43] on button "button" at bounding box center [138, 43] width 64 height 13
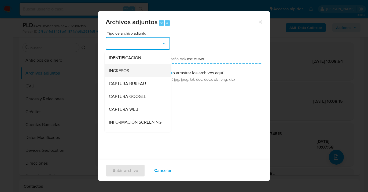
scroll to position [48, 0]
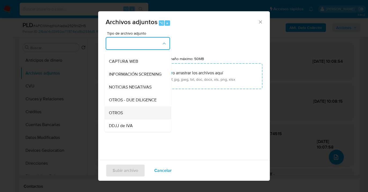
click at [138, 118] on div "OTROS" at bounding box center [136, 113] width 55 height 13
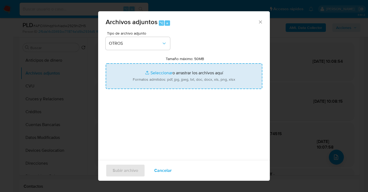
click at [160, 83] on input "Tamaño máximo: 50MB Seleccionar archivos" at bounding box center [184, 76] width 157 height 26
type input "C:\fakepath\Acuerdo desvinculación Laboral Cust 202829981.pdf"
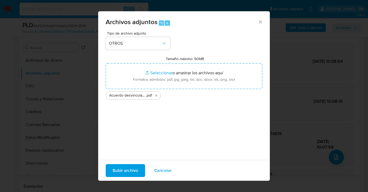
click at [123, 173] on span "Subir archivo" at bounding box center [125, 171] width 25 height 12
click at [163, 169] on span "Cancelar" at bounding box center [162, 171] width 17 height 12
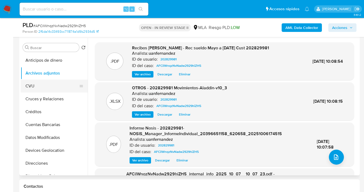
click at [52, 86] on button "CVU" at bounding box center [52, 86] width 63 height 13
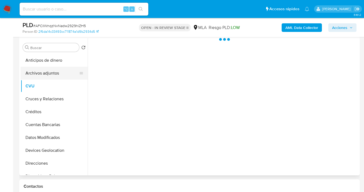
click at [53, 74] on button "Archivos adjuntos" at bounding box center [52, 73] width 63 height 13
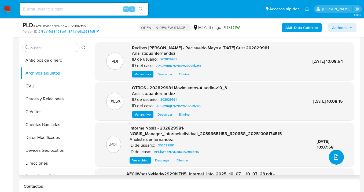
click at [333, 156] on icon "upload-file" at bounding box center [336, 157] width 6 height 6
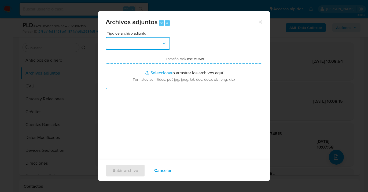
click at [157, 41] on button "button" at bounding box center [138, 43] width 64 height 13
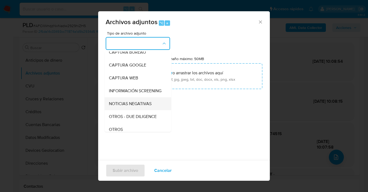
scroll to position [52, 0]
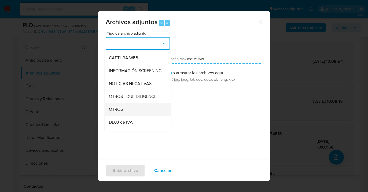
click at [139, 116] on div "OTROS" at bounding box center [136, 109] width 55 height 13
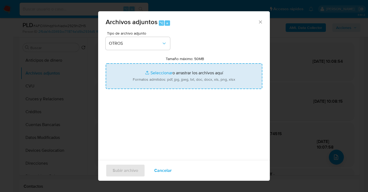
click at [173, 79] on input "Tamaño máximo: 50MB Seleccionar archivos" at bounding box center [184, 76] width 157 height 26
type input "C:\fakepath\Desvinculación Laboral Cust 202829981.pdf"
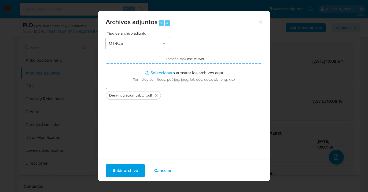
click at [132, 170] on span "Subir archivo" at bounding box center [125, 171] width 25 height 12
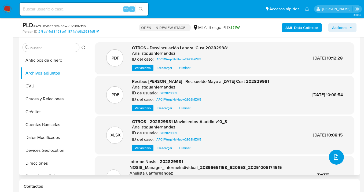
click at [335, 158] on icon "upload-file" at bounding box center [336, 157] width 6 height 6
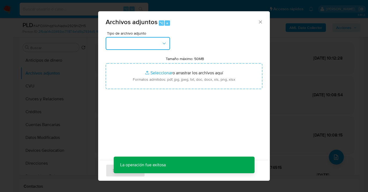
click at [164, 47] on button "button" at bounding box center [138, 43] width 64 height 13
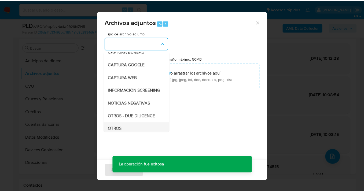
scroll to position [53, 0]
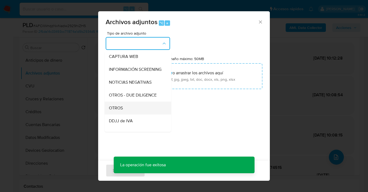
click at [139, 115] on div "OTROS" at bounding box center [136, 108] width 55 height 13
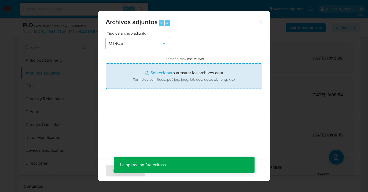
click at [179, 78] on input "Tamaño máximo: 50MB Seleccionar archivos" at bounding box center [184, 76] width 157 height 26
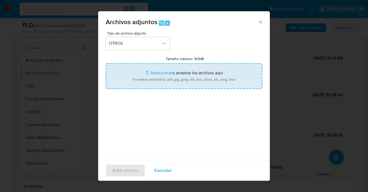
type input "C:\fakepath\202829981 analisis no roi Caselog AFCilWnqzNvNadw2929hiZH5_2025_09_…"
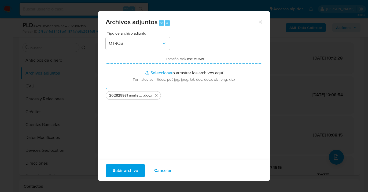
click at [120, 171] on span "Subir archivo" at bounding box center [125, 171] width 25 height 12
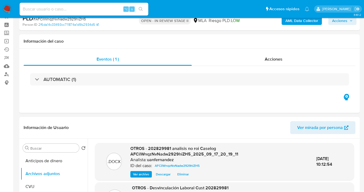
scroll to position [0, 0]
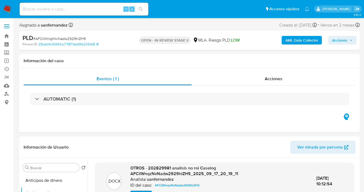
click at [339, 39] on span "Acciones" at bounding box center [339, 40] width 15 height 9
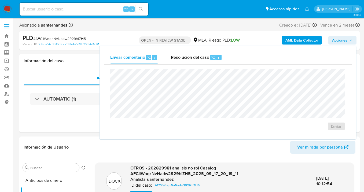
drag, startPoint x: 192, startPoint y: 60, endPoint x: 189, endPoint y: 67, distance: 7.9
click at [191, 60] on span "Resolución del caso" at bounding box center [190, 57] width 38 height 6
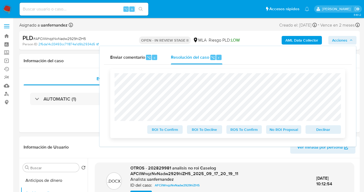
click at [283, 132] on span "No ROI Proposal" at bounding box center [284, 130] width 28 height 8
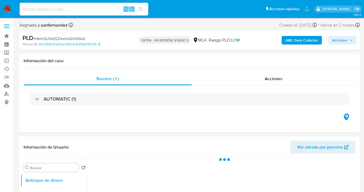
select select "10"
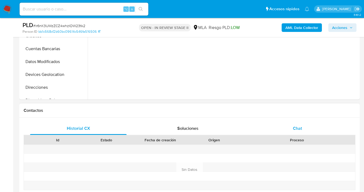
click at [306, 127] on div "Chat" at bounding box center [297, 128] width 97 height 13
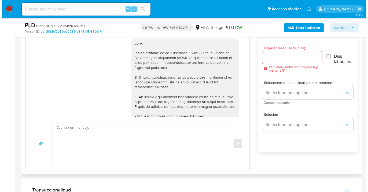
scroll to position [275, 0]
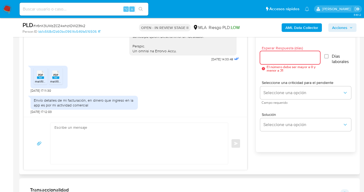
click at [266, 58] on input "Esperar Respuesta (días)" at bounding box center [290, 57] width 60 height 7
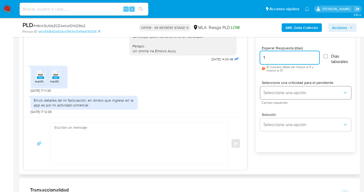
type input "1"
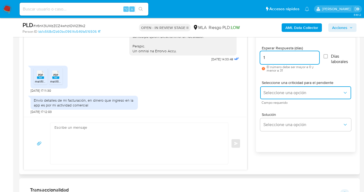
click at [269, 94] on span "Seleccione una opción" at bounding box center [303, 92] width 79 height 5
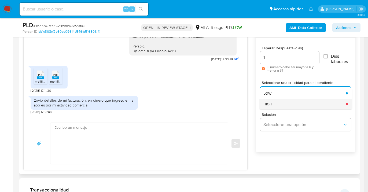
click at [274, 103] on div "HIGH" at bounding box center [303, 104] width 79 height 11
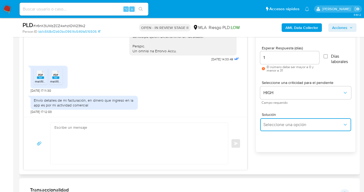
click at [274, 125] on span "Seleccione una opción" at bounding box center [303, 124] width 79 height 5
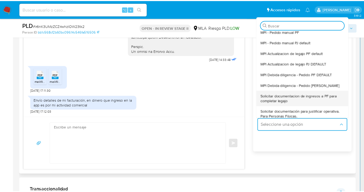
scroll to position [10, 0]
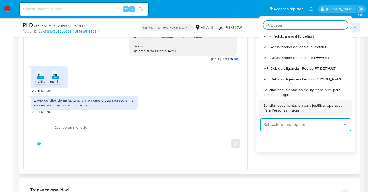
click at [288, 106] on span "Solicitar documentación para justificar operativa. Para Personas Físicas." at bounding box center [304, 108] width 81 height 10
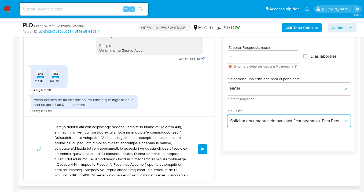
scroll to position [294, 0]
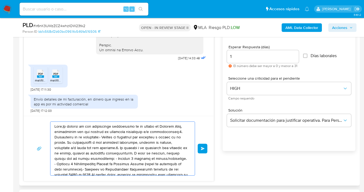
drag, startPoint x: 149, startPoint y: 167, endPoint x: 72, endPoint y: 130, distance: 85.3
click at [56, 122] on textarea at bounding box center [121, 149] width 134 height 54
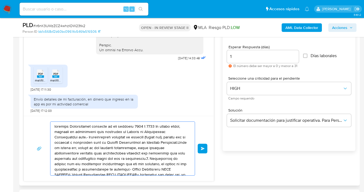
drag, startPoint x: 131, startPoint y: 159, endPoint x: 69, endPoint y: 125, distance: 70.1
click at [69, 126] on textarea at bounding box center [121, 149] width 134 height 54
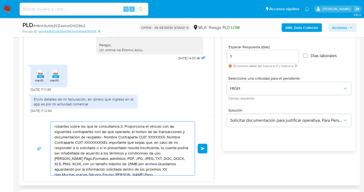
drag, startPoint x: 102, startPoint y: 141, endPoint x: 55, endPoint y: 125, distance: 49.9
click at [60, 126] on textarea "robantes sobre los que te consultamos.3. Proporciona el vínculo con las siguien…" at bounding box center [121, 149] width 134 height 54
type textarea "rob DOC, DOCX, XLS, PNG, XLSX, con un tamaño máximo de 25MB por archivo.Quedamo…"
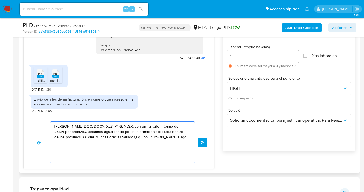
drag, startPoint x: 129, startPoint y: 152, endPoint x: 61, endPoint y: 123, distance: 74.0
click at [29, 115] on div "17/09/2025 14:33:48 PDF PDF melifile477569742005933209.pdf PDF PDF melifile4138…" at bounding box center [119, 95] width 191 height 147
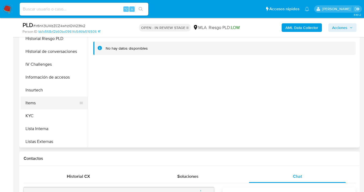
scroll to position [173, 0]
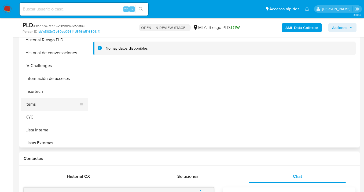
click at [57, 108] on button "Items" at bounding box center [52, 104] width 63 height 13
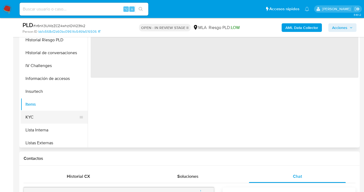
click at [57, 117] on button "KYC" at bounding box center [52, 117] width 63 height 13
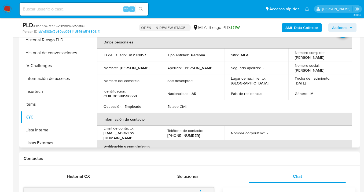
drag, startPoint x: 294, startPoint y: 57, endPoint x: 321, endPoint y: 60, distance: 27.2
click at [321, 60] on td "Nombre completo : Manuel Cuñarro" at bounding box center [320, 55] width 64 height 13
copy p "Manuel Cuñarro"
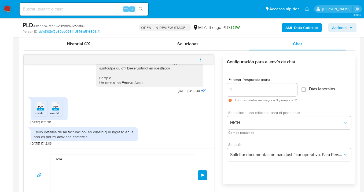
scroll to position [313, 0]
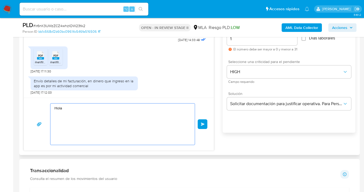
click at [73, 108] on textarea "Hola" at bounding box center [121, 124] width 134 height 41
paste textarea "Manuel Cuñarro"
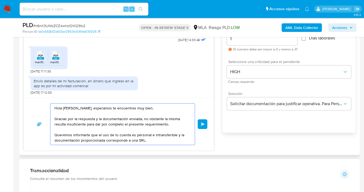
paste textarea "y no se deben canalizar fondos de terceros. Si las operaciones realizadas en la…"
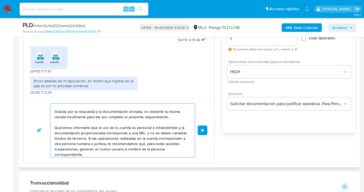
click at [149, 134] on textarea "Hola Manuel Cuñarro, esperamos te encuentres muy bien. Gracias por la respuesta…" at bounding box center [121, 131] width 134 height 54
click at [140, 143] on textarea "Hola Manuel Cuñarro, esperamos te encuentres muy bien. Gracias por la respuesta…" at bounding box center [121, 131] width 134 height 54
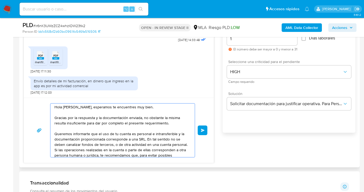
scroll to position [0, 0]
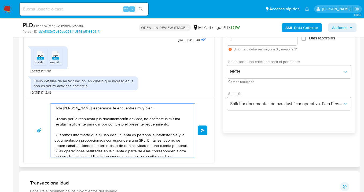
click at [173, 119] on textarea "Hola Manuel Cuñarro, esperamos te encuentres muy bien. Gracias por la respuesta…" at bounding box center [121, 131] width 134 height 54
drag, startPoint x: 115, startPoint y: 137, endPoint x: 52, endPoint y: 132, distance: 63.2
click at [52, 132] on div "Hola Manuel Cuñarro, esperamos te encuentres muy bien. Gracias por la respuesta…" at bounding box center [121, 131] width 142 height 54
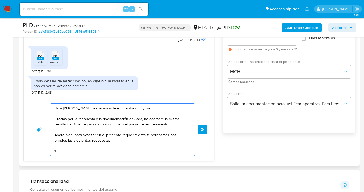
drag, startPoint x: 75, startPoint y: 136, endPoint x: 56, endPoint y: 131, distance: 19.0
click at [56, 131] on textarea "Hola Manuel Cuñarro, esperamos te encuentres muy bien. Gracias por la respuesta…" at bounding box center [121, 130] width 134 height 52
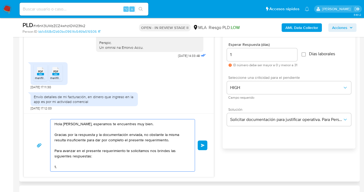
scroll to position [297, 0]
click at [86, 164] on textarea "Hola Manuel Cuñarro, esperamos te encuentres muy bien. Gracias por la respuesta…" at bounding box center [121, 145] width 134 height 52
paste textarea "¿A qué corresponde el incremento significativo de fondos en tu cuenta en el mes…"
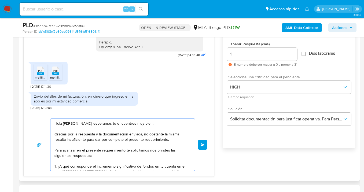
scroll to position [2, 0]
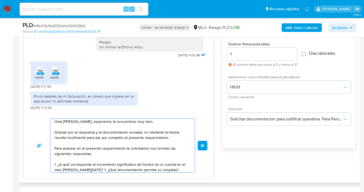
click at [90, 170] on textarea "Hola Manuel Cuñarro, esperamos te encuentres muy bien. Gracias por la respuesta…" at bounding box center [121, 146] width 134 height 54
click at [179, 170] on textarea "Hola Manuel Cuñarro, esperamos te encuentres muy bien. Gracias por la respuesta…" at bounding box center [121, 146] width 134 height 54
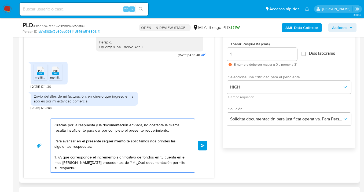
click at [105, 169] on textarea "Hola Manuel Cuñarro, esperamos te encuentres muy bien. Gracias por la respuesta…" at bounding box center [121, 146] width 134 height 54
paste textarea "1. Descripción de la actividad: - Detalla la actividad que realizas a través de…"
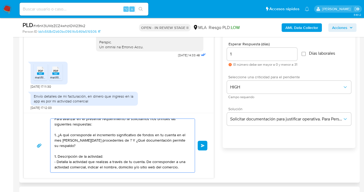
scroll to position [57, 0]
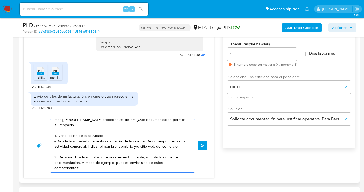
click at [96, 168] on textarea "Hola Manuel Cuñarro, esperamos te encuentres muy bien. Gracias por la respuesta…" at bounding box center [121, 146] width 134 height 54
paste textarea "- Resumen de Comprobantes Electrónicos emitidos de los períodos 2024 y 2025 Si …"
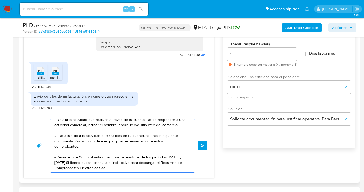
scroll to position [82, 0]
paste textarea "Es importante que sepas que, en caso de no responder a lo solicitado o si lo pr…"
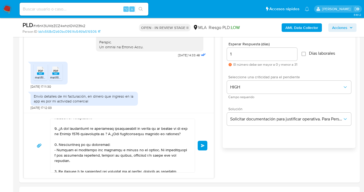
scroll to position [32, 0]
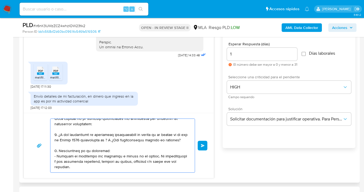
click at [154, 135] on textarea at bounding box center [121, 146] width 134 height 54
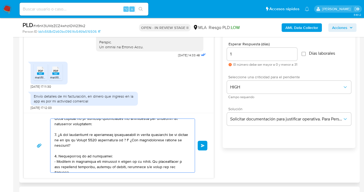
click at [138, 141] on textarea at bounding box center [121, 146] width 134 height 54
paste textarea "Balanz Capital Valores"
drag, startPoint x: 55, startPoint y: 146, endPoint x: 65, endPoint y: 150, distance: 10.9
click at [55, 146] on textarea at bounding box center [121, 146] width 134 height 54
paste textarea "Gustavo Emiliano Bartolomei"
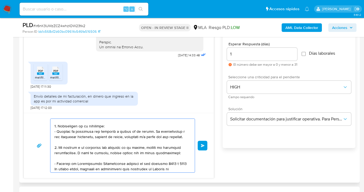
scroll to position [57, 0]
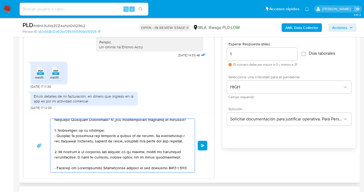
click at [108, 131] on textarea at bounding box center [121, 146] width 134 height 54
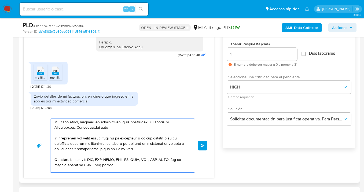
scroll to position [104, 0]
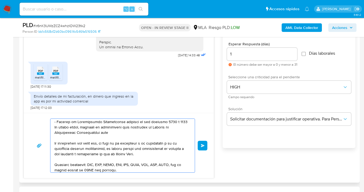
click at [144, 128] on textarea at bounding box center [121, 146] width 134 height 54
drag, startPoint x: 112, startPoint y: 138, endPoint x: 76, endPoint y: 127, distance: 37.6
click at [76, 127] on textarea at bounding box center [121, 146] width 134 height 54
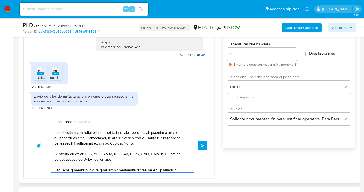
click at [67, 128] on textarea at bounding box center [121, 146] width 134 height 54
click at [94, 127] on textarea at bounding box center [121, 146] width 134 height 54
paste textarea "adicional que consideres útil para respaldar los movimientos sobre los que te c…"
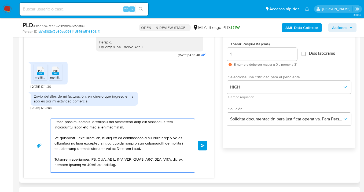
click at [111, 137] on textarea at bounding box center [121, 146] width 134 height 54
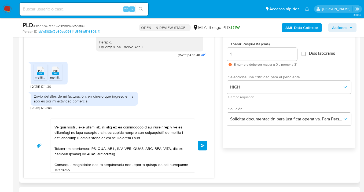
scroll to position [146, 0]
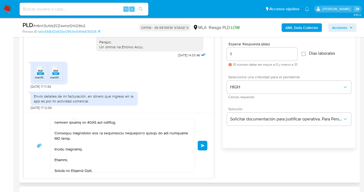
click at [60, 143] on textarea at bounding box center [121, 146] width 134 height 54
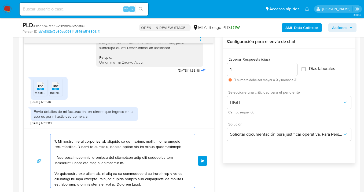
scroll to position [84, 0]
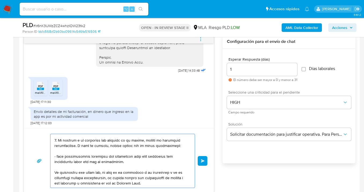
drag, startPoint x: 158, startPoint y: 139, endPoint x: 56, endPoint y: 162, distance: 104.2
click at [56, 162] on textarea at bounding box center [121, 161] width 134 height 54
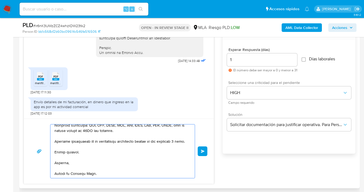
scroll to position [143, 0]
click at [79, 153] on textarea at bounding box center [121, 152] width 134 height 54
click at [76, 163] on textarea at bounding box center [121, 152] width 134 height 54
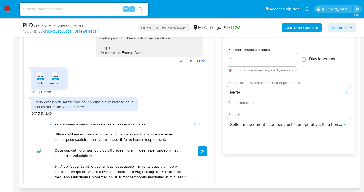
scroll to position [0, 0]
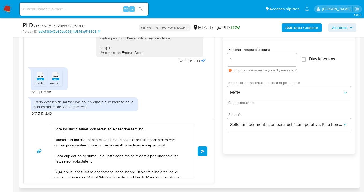
click at [168, 145] on textarea at bounding box center [121, 152] width 134 height 54
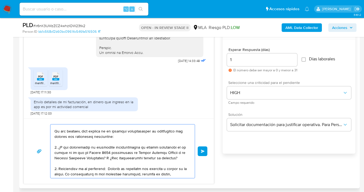
scroll to position [46, 0]
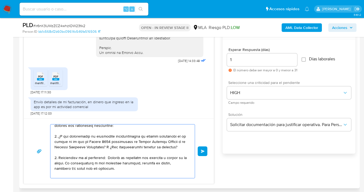
click at [144, 147] on textarea at bounding box center [121, 152] width 134 height 54
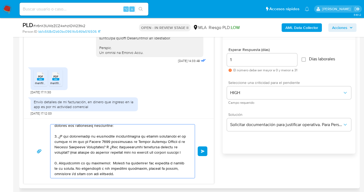
paste textarea "Gustavo Emiliano Bartolomei"
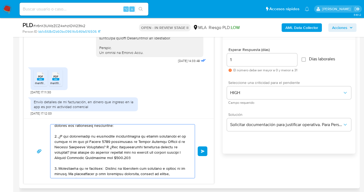
drag, startPoint x: 123, startPoint y: 158, endPoint x: 128, endPoint y: 159, distance: 4.6
click at [128, 159] on textarea at bounding box center [121, 152] width 134 height 54
drag, startPoint x: 129, startPoint y: 158, endPoint x: 109, endPoint y: 158, distance: 20.7
click at [109, 158] on textarea at bounding box center [121, 152] width 134 height 54
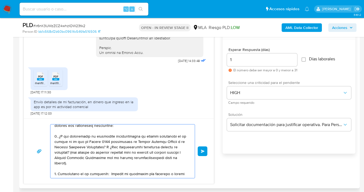
click at [125, 153] on textarea at bounding box center [121, 152] width 134 height 54
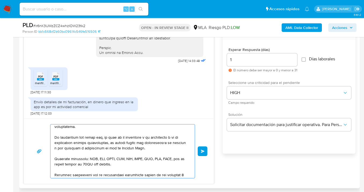
scroll to position [135, 0]
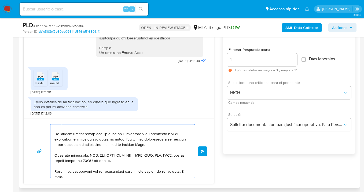
click at [110, 130] on textarea at bounding box center [121, 152] width 134 height 54
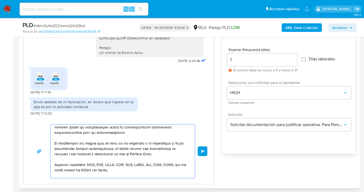
scroll to position [136, 0]
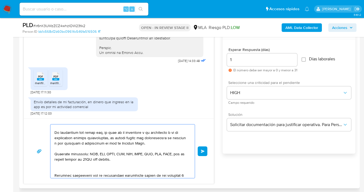
paste textarea "Por último, te recomendamos para evitar posibles inconvenientes en el uso de tu…"
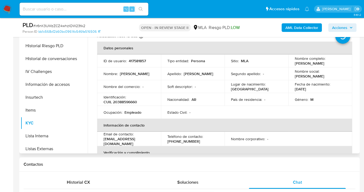
scroll to position [0, 0]
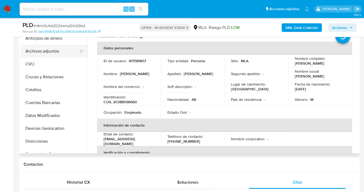
type textarea "Hola Manuel Cuñarro, esperamos te encuentres muy bien. Gracias por la respuesta…"
drag, startPoint x: 57, startPoint y: 53, endPoint x: 65, endPoint y: 55, distance: 8.2
click at [57, 53] on button "Archivos adjuntos" at bounding box center [52, 51] width 63 height 13
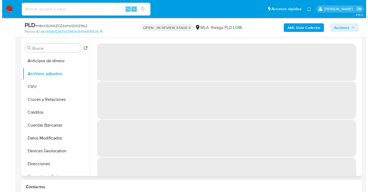
scroll to position [181, 0]
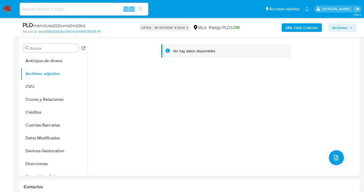
click at [294, 26] on b "AML Data Collector" at bounding box center [302, 27] width 33 height 9
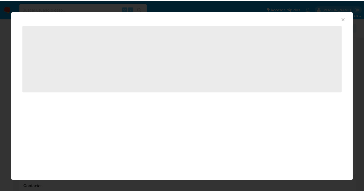
scroll to position [195, 0]
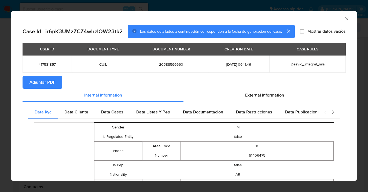
click at [51, 82] on span "Adjuntar PDF" at bounding box center [43, 82] width 26 height 12
click at [344, 17] on icon "Cerrar ventana" at bounding box center [346, 18] width 5 height 5
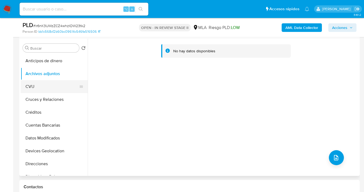
drag, startPoint x: 47, startPoint y: 85, endPoint x: 48, endPoint y: 77, distance: 7.3
click at [47, 85] on button "CVU" at bounding box center [52, 86] width 63 height 13
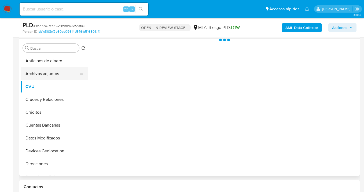
click at [49, 76] on button "Archivos adjuntos" at bounding box center [52, 73] width 63 height 13
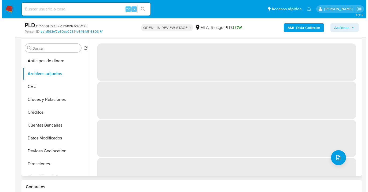
scroll to position [181, 0]
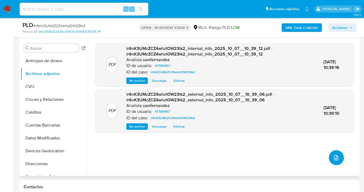
click at [336, 160] on span "upload-file" at bounding box center [336, 158] width 6 height 6
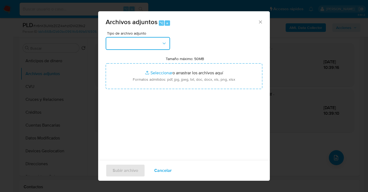
drag, startPoint x: 166, startPoint y: 43, endPoint x: 164, endPoint y: 50, distance: 7.2
click at [166, 43] on icon "button" at bounding box center [164, 43] width 5 height 5
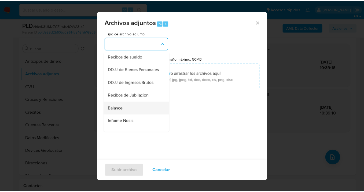
scroll to position [156, 0]
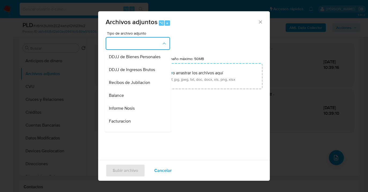
click at [144, 115] on div "Informe Nosis" at bounding box center [136, 108] width 55 height 13
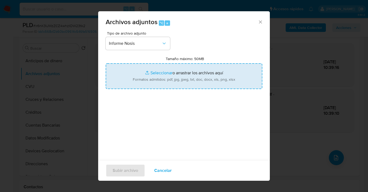
click at [186, 83] on input "Tamaño máximo: 50MB Seleccionar archivos" at bounding box center [184, 76] width 157 height 26
type input "C:\fakepath\417581857-NOSIS_Manager_InformeIndividual_20388596660_620658_202510…"
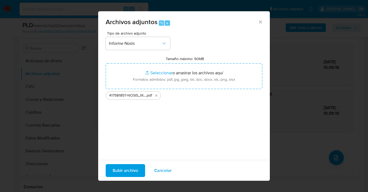
click at [122, 173] on span "Subir archivo" at bounding box center [125, 171] width 25 height 12
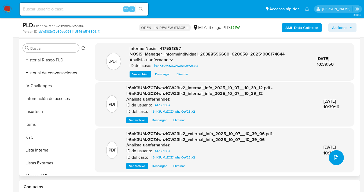
scroll to position [186, 0]
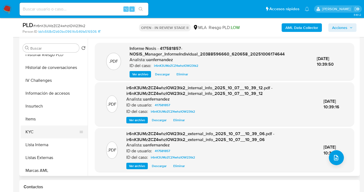
click at [67, 133] on button "KYC" at bounding box center [52, 132] width 63 height 13
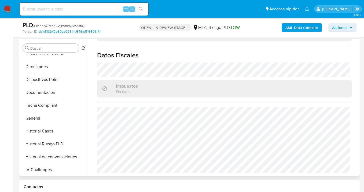
scroll to position [96, 0]
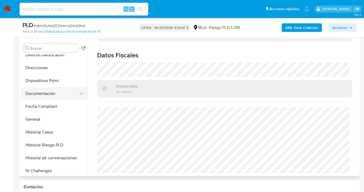
click at [54, 94] on button "Documentación" at bounding box center [52, 93] width 63 height 13
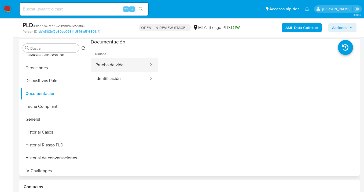
click at [119, 67] on button "Prueba de vida" at bounding box center [120, 65] width 58 height 14
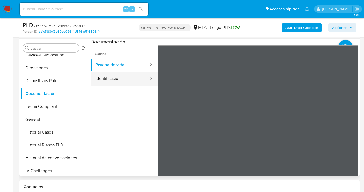
click at [116, 81] on button "Identificación" at bounding box center [120, 79] width 58 height 14
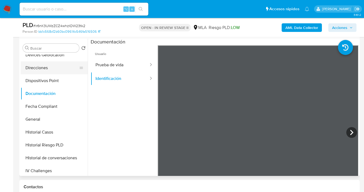
click at [46, 72] on button "Direcciones" at bounding box center [52, 67] width 63 height 13
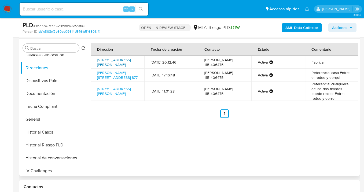
click at [120, 59] on link "Calle Jose Bianco 2424, El Palomar, Buenos Aires, 1685, Argentina 2424" at bounding box center [114, 62] width 34 height 10
click at [115, 77] on link "Corvalan 877, Palomar, Buenos Aires, 1684, Argentina 877" at bounding box center [117, 75] width 41 height 10
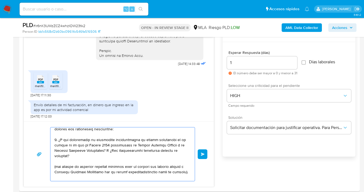
scroll to position [51, 0]
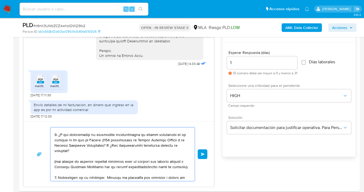
drag, startPoint x: 84, startPoint y: 173, endPoint x: 52, endPoint y: 161, distance: 34.3
click at [52, 161] on div at bounding box center [121, 154] width 142 height 54
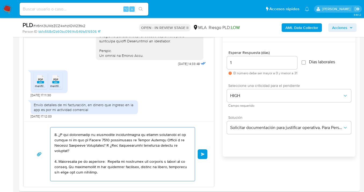
drag, startPoint x: 158, startPoint y: 162, endPoint x: 66, endPoint y: 167, distance: 92.8
click at [66, 167] on textarea at bounding box center [121, 154] width 134 height 54
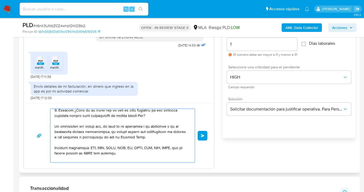
scroll to position [123, 0]
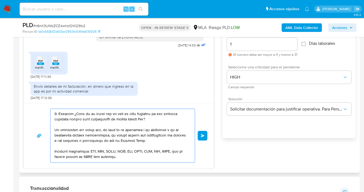
click at [107, 127] on textarea at bounding box center [121, 136] width 134 height 54
click at [82, 125] on textarea at bounding box center [121, 136] width 134 height 54
drag, startPoint x: 55, startPoint y: 130, endPoint x: 76, endPoint y: 137, distance: 22.4
click at [56, 130] on textarea at bounding box center [121, 136] width 134 height 54
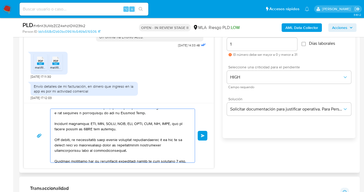
scroll to position [151, 0]
click at [125, 151] on textarea at bounding box center [121, 136] width 134 height 54
click at [120, 156] on textarea at bounding box center [121, 136] width 134 height 54
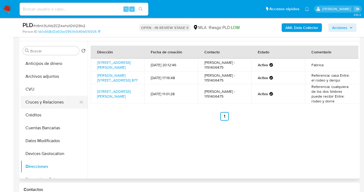
scroll to position [95, 0]
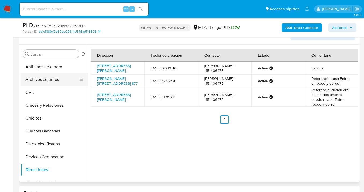
type textarea "Hola Manuel Cuñarro, esperamos te encuentres muy bien. Gracias por la respuesta…"
click at [61, 80] on button "Archivos adjuntos" at bounding box center [52, 79] width 63 height 13
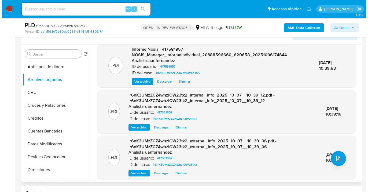
scroll to position [7, 0]
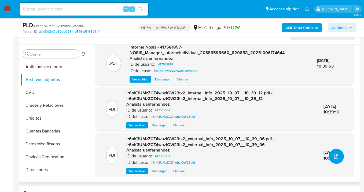
click at [337, 157] on icon "upload-file" at bounding box center [336, 156] width 6 height 6
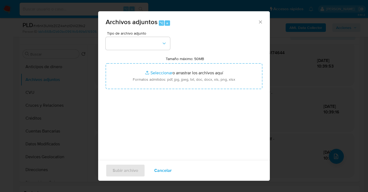
drag, startPoint x: 170, startPoint y: 45, endPoint x: 164, endPoint y: 52, distance: 8.9
click at [169, 45] on div "Tipo de archivo adjunto Tamaño máximo: 50MB Seleccionar archivos Seleccionar o …" at bounding box center [184, 94] width 157 height 127
click at [163, 47] on button "button" at bounding box center [138, 43] width 64 height 13
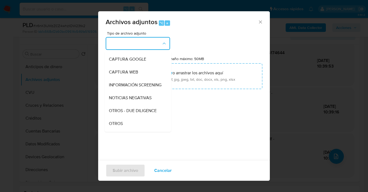
scroll to position [101, 0]
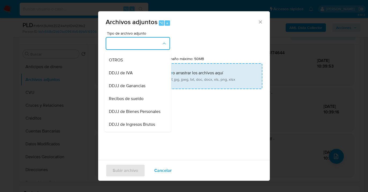
click at [136, 67] on div "OTROS" at bounding box center [136, 60] width 55 height 13
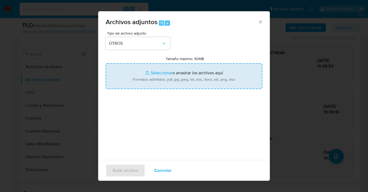
click at [191, 80] on input "Tamaño máximo: 50MB Seleccionar archivos" at bounding box center [184, 76] width 157 height 26
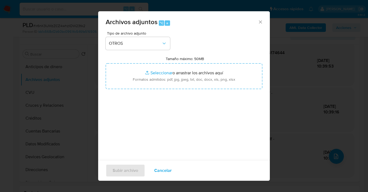
click at [168, 171] on span "Cancelar" at bounding box center [162, 171] width 17 height 12
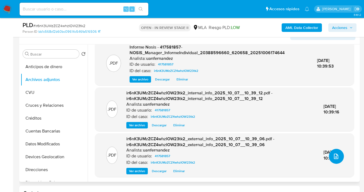
click at [333, 158] on icon "upload-file" at bounding box center [336, 156] width 6 height 6
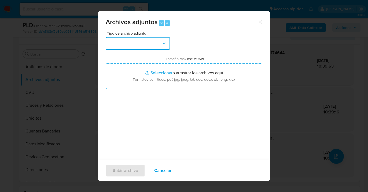
click at [166, 45] on icon "button" at bounding box center [164, 43] width 5 height 5
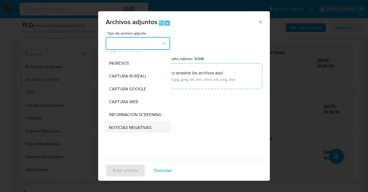
scroll to position [46, 0]
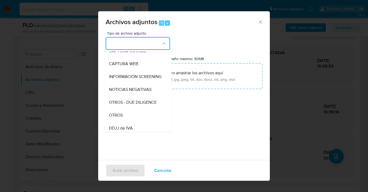
drag, startPoint x: 134, startPoint y: 117, endPoint x: 151, endPoint y: 90, distance: 31.1
click at [134, 116] on div "OTROS" at bounding box center [136, 115] width 55 height 13
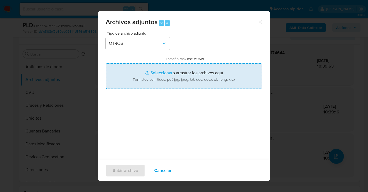
click at [166, 76] on input "Tamaño máximo: 50MB Seleccionar archivos" at bounding box center [184, 76] width 157 height 26
type input "C:\fakepath\417581857 Movimientos-Aladdin-v10_3.xlsx"
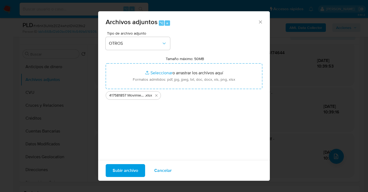
click at [122, 173] on span "Subir archivo" at bounding box center [125, 171] width 25 height 12
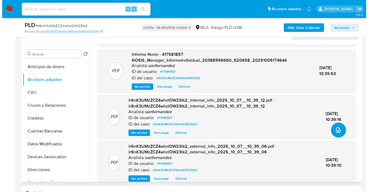
scroll to position [0, 0]
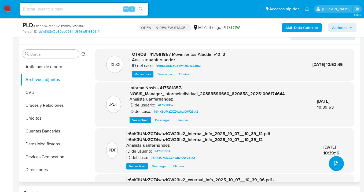
click at [335, 162] on icon "upload-file" at bounding box center [336, 163] width 4 height 5
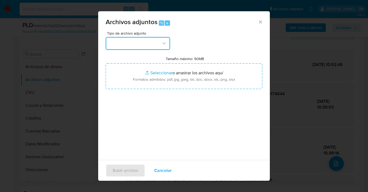
click at [163, 47] on button "button" at bounding box center [138, 43] width 64 height 13
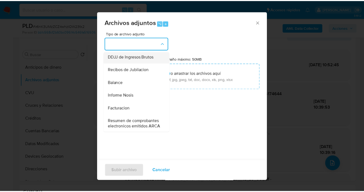
scroll to position [199, 0]
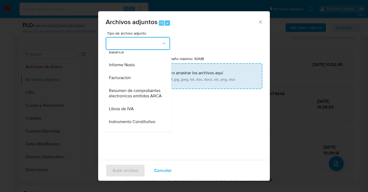
drag, startPoint x: 139, startPoint y: 108, endPoint x: 176, endPoint y: 79, distance: 46.4
click at [139, 99] on span "Resumen de comprobantes electronicos emitidos ARCA" at bounding box center [136, 93] width 55 height 11
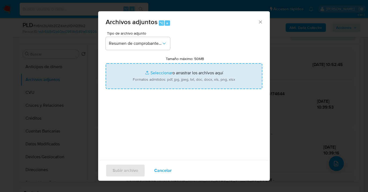
click at [182, 78] on input "Tamaño máximo: 50MB Seleccionar archivos" at bounding box center [184, 76] width 157 height 26
type input "C:\fakepath\Listado de comprobante emitidos 2024.pdf"
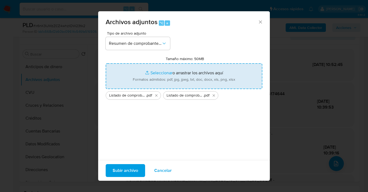
click at [125, 171] on span "Subir archivo" at bounding box center [125, 171] width 25 height 12
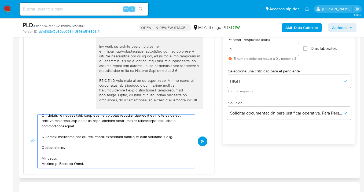
scroll to position [175, 0]
click at [202, 141] on span "Enviar" at bounding box center [203, 141] width 4 height 3
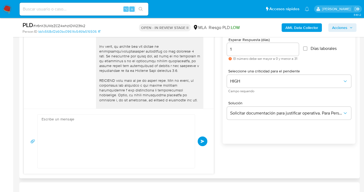
scroll to position [0, 0]
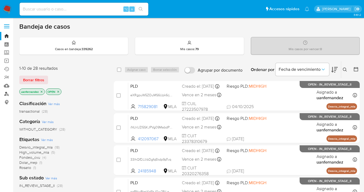
click at [6, 94] on link "Buscador de personas" at bounding box center [32, 94] width 64 height 8
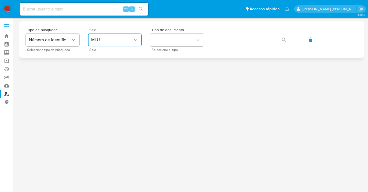
drag, startPoint x: 130, startPoint y: 43, endPoint x: 129, endPoint y: 45, distance: 2.9
click at [130, 43] on button "MLU" at bounding box center [115, 40] width 54 height 13
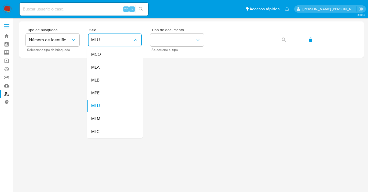
click at [120, 67] on div "MLA" at bounding box center [113, 67] width 44 height 13
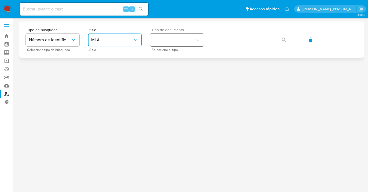
click at [169, 40] on button "identificationType" at bounding box center [177, 40] width 54 height 13
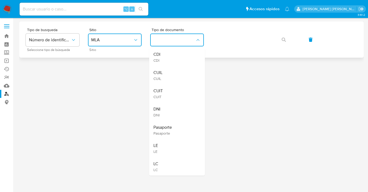
drag, startPoint x: 178, startPoint y: 74, endPoint x: 200, endPoint y: 52, distance: 30.5
click at [178, 74] on div "CUIL CUIL" at bounding box center [175, 75] width 44 height 18
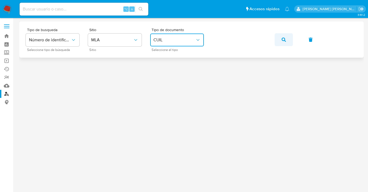
click at [287, 41] on button "button" at bounding box center [284, 39] width 18 height 13
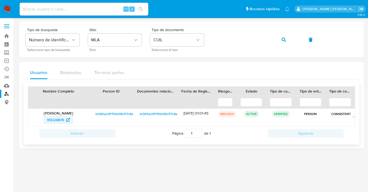
click at [51, 120] on span "95024876" at bounding box center [55, 120] width 17 height 9
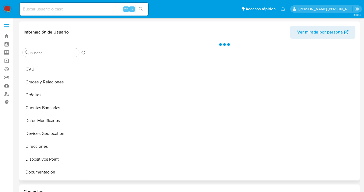
select select "10"
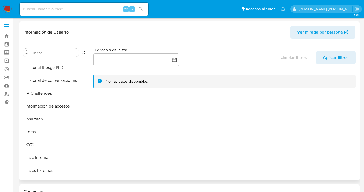
scroll to position [180, 0]
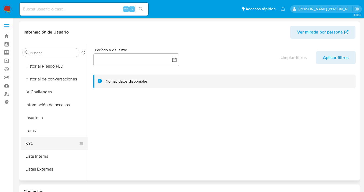
click at [57, 140] on button "KYC" at bounding box center [52, 143] width 63 height 13
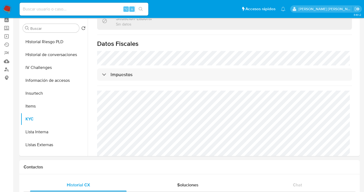
scroll to position [0, 0]
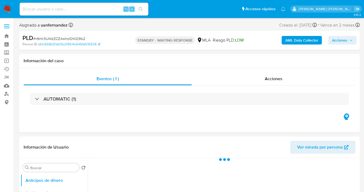
select select "10"
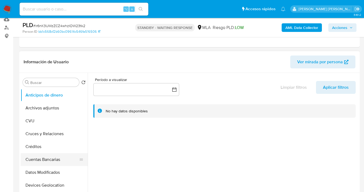
scroll to position [52, 0]
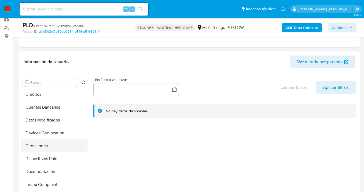
drag, startPoint x: 52, startPoint y: 144, endPoint x: 63, endPoint y: 142, distance: 11.0
click at [52, 144] on button "Direcciones" at bounding box center [52, 146] width 63 height 13
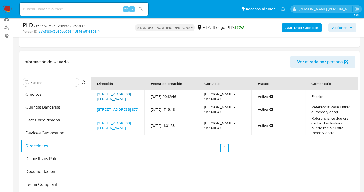
drag, startPoint x: 108, startPoint y: 101, endPoint x: 97, endPoint y: 94, distance: 12.7
click at [97, 94] on td "Calle Jose Bianco 2424, El Palomar, Buenos Aires, 1685, Argentina 2424" at bounding box center [118, 96] width 54 height 13
copy link "Calle Jose Bianco 2424, El Palomar, Buenos Aires, 1685, Argentina 2424"
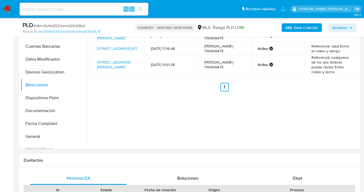
scroll to position [238, 0]
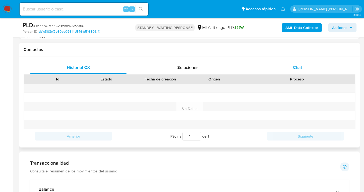
click at [297, 71] on div "Chat" at bounding box center [297, 67] width 97 height 13
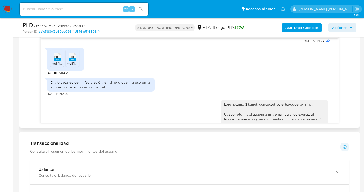
scroll to position [278, 0]
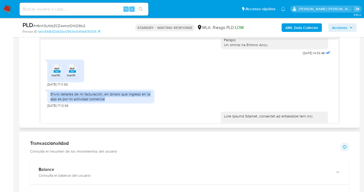
drag, startPoint x: 51, startPoint y: 103, endPoint x: 107, endPoint y: 110, distance: 56.8
click at [107, 101] on div "Envío detalles de mi facturación, en dinero que ingreso en la app es por mi act…" at bounding box center [100, 97] width 101 height 10
copy div "Envío detalles de mi facturación, en dinero que ingreso en la app es por mi act…"
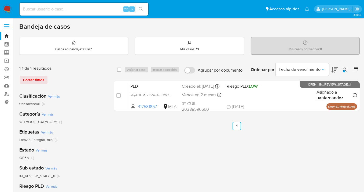
drag, startPoint x: 346, startPoint y: 69, endPoint x: 326, endPoint y: 79, distance: 21.7
click at [345, 69] on icon at bounding box center [345, 70] width 4 height 4
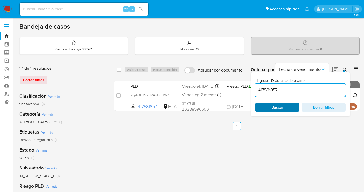
click at [286, 107] on span "Buscar" at bounding box center [277, 108] width 37 height 8
click at [345, 68] on icon at bounding box center [345, 70] width 4 height 4
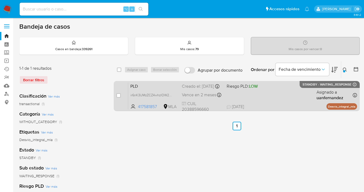
click at [286, 97] on div "PLD ir6nK3UMzZCZ4whzIOW23tk2 417581857 MLA Riesgo PLD: LOW Creado el: [DATE] Cr…" at bounding box center [242, 95] width 229 height 27
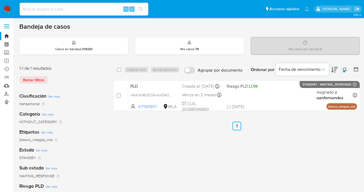
click at [344, 70] on div at bounding box center [344, 71] width 2 height 2
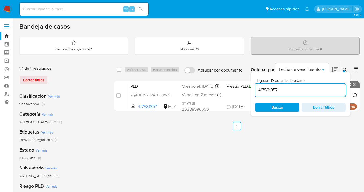
drag, startPoint x: 292, startPoint y: 92, endPoint x: 256, endPoint y: 93, distance: 36.8
click at [256, 93] on input "417581857" at bounding box center [300, 90] width 91 height 7
drag, startPoint x: 280, startPoint y: 93, endPoint x: 257, endPoint y: 88, distance: 23.6
click at [257, 88] on input "417581857" at bounding box center [300, 90] width 91 height 7
type input "518984617"
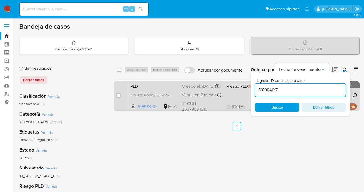
drag, startPoint x: 345, startPoint y: 70, endPoint x: 306, endPoint y: 88, distance: 43.5
click at [344, 70] on button at bounding box center [345, 70] width 9 height 6
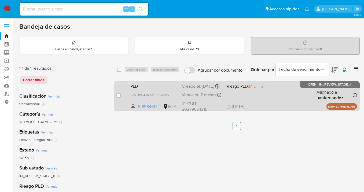
click at [288, 96] on div "PLD 5uVxX9v4vVZZvBOxb2V5domY 518984617 MLA Riesgo PLD: MIDHIGH Creado el: 12/09…" at bounding box center [242, 95] width 229 height 27
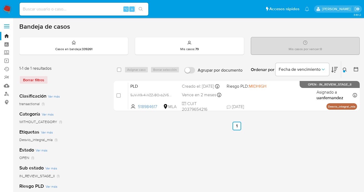
drag, startPoint x: 345, startPoint y: 68, endPoint x: 341, endPoint y: 72, distance: 5.2
click at [344, 68] on icon at bounding box center [345, 70] width 4 height 4
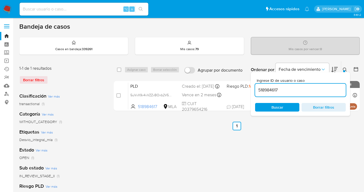
click at [283, 112] on div "Ingrese ID de usuario o caso 518984617 Buscar Borrar filtros" at bounding box center [300, 94] width 99 height 44
click at [283, 108] on span "Buscar" at bounding box center [278, 107] width 12 height 9
click at [346, 70] on icon at bounding box center [345, 70] width 4 height 4
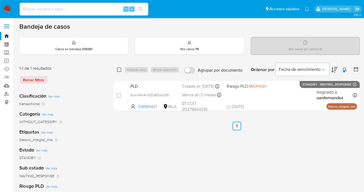
click at [118, 71] on input "checkbox" at bounding box center [119, 70] width 4 height 4
checkbox input "true"
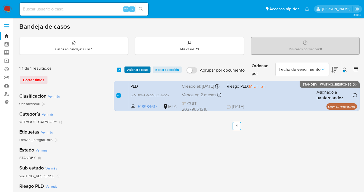
click at [131, 67] on span "Asignar 1 caso" at bounding box center [137, 69] width 21 height 5
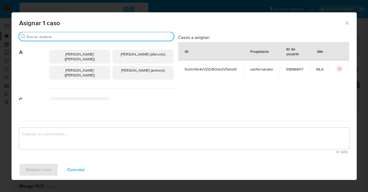
click at [120, 37] on input "Buscar" at bounding box center [99, 36] width 145 height 5
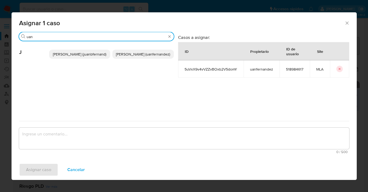
type input "uan"
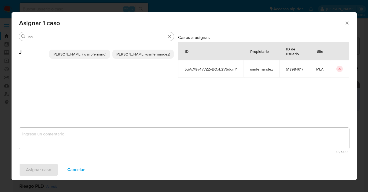
drag, startPoint x: 135, startPoint y: 56, endPoint x: 125, endPoint y: 104, distance: 49.4
click at [134, 56] on span "Juan Pablo Fernandez (uanfernandez)" at bounding box center [143, 54] width 54 height 5
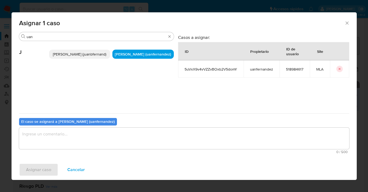
click at [117, 137] on textarea "assign-modal" at bounding box center [184, 138] width 330 height 21
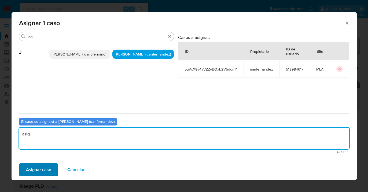
type textarea "asig"
click at [32, 171] on span "Asignar caso" at bounding box center [38, 170] width 25 height 12
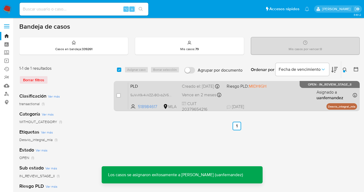
click at [268, 103] on div "PLD 5uVxX9v4vVZZvBOxb2V5domY 518984617 MLA Riesgo PLD: MIDHIGH Creado el: 12/09…" at bounding box center [242, 95] width 229 height 27
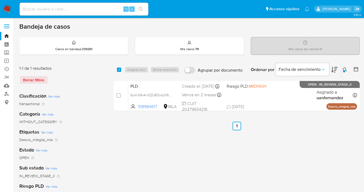
click at [346, 69] on icon at bounding box center [345, 70] width 4 height 4
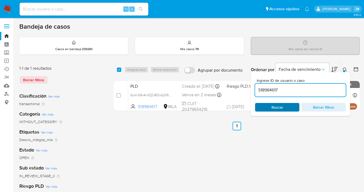
click at [289, 108] on span "Buscar" at bounding box center [277, 108] width 37 height 8
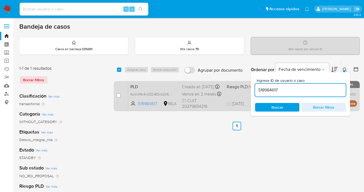
drag, startPoint x: 345, startPoint y: 69, endPoint x: 283, endPoint y: 95, distance: 66.8
click at [345, 69] on icon at bounding box center [345, 70] width 4 height 4
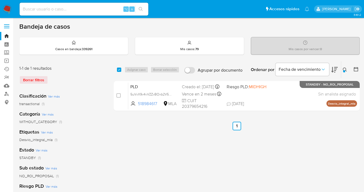
drag, startPoint x: 345, startPoint y: 68, endPoint x: 319, endPoint y: 89, distance: 33.4
click at [345, 68] on icon at bounding box center [345, 70] width 4 height 4
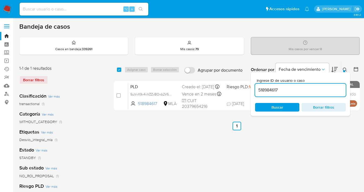
drag, startPoint x: 310, startPoint y: 89, endPoint x: 282, endPoint y: 83, distance: 28.4
click at [254, 88] on div "Ingrese ID de usuario o caso 518984617 Buscar Borrar filtros" at bounding box center [300, 94] width 99 height 44
type input "199902827"
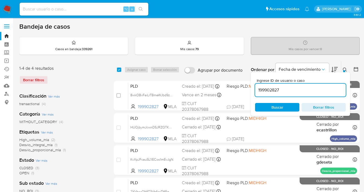
click at [343, 68] on icon at bounding box center [345, 70] width 4 height 4
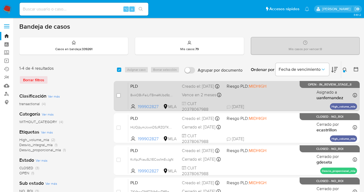
click at [280, 98] on div "PLD 8wkOBvFaiLrTBmeWJbd9zdnc 199902827 MLA Riesgo PLD: MIDHIGH Creado el: 12/09…" at bounding box center [242, 95] width 229 height 27
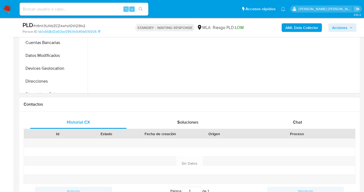
scroll to position [219, 0]
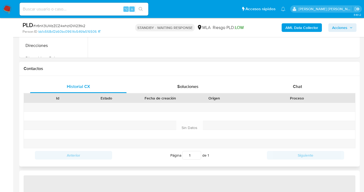
select select "10"
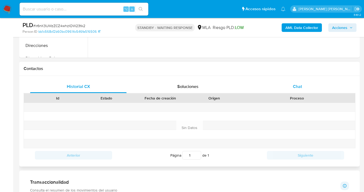
click at [302, 89] on span "Chat" at bounding box center [297, 86] width 9 height 6
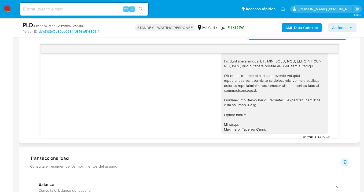
scroll to position [530, 0]
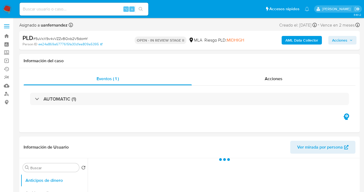
select select "10"
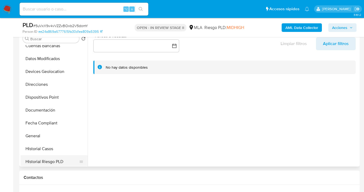
scroll to position [114, 0]
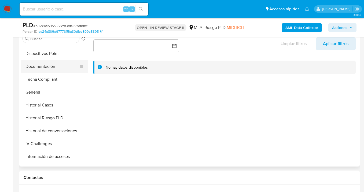
click at [56, 68] on button "Documentación" at bounding box center [52, 66] width 63 height 13
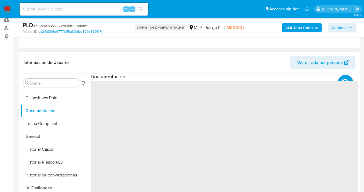
scroll to position [72, 0]
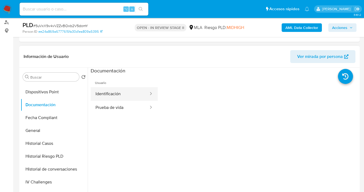
click at [124, 93] on button "Identificación" at bounding box center [120, 94] width 58 height 14
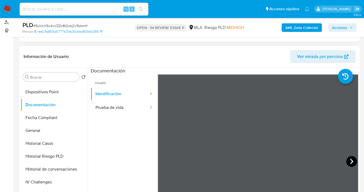
click at [350, 160] on icon at bounding box center [351, 161] width 3 height 5
click at [163, 160] on icon at bounding box center [164, 161] width 11 height 11
click at [128, 109] on button "Prueba de vida" at bounding box center [120, 108] width 58 height 14
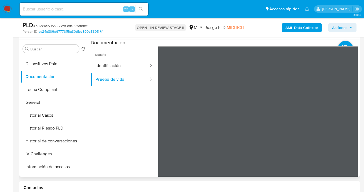
scroll to position [102, 0]
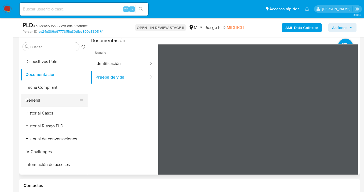
click at [62, 101] on button "General" at bounding box center [52, 100] width 63 height 13
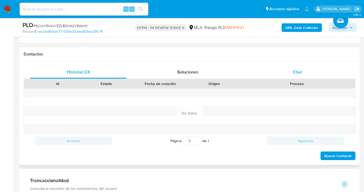
click at [295, 72] on span "Chat" at bounding box center [297, 72] width 9 height 6
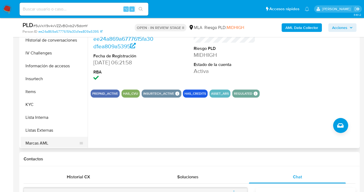
scroll to position [223, 0]
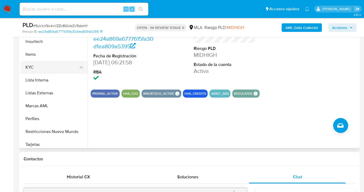
drag, startPoint x: 56, startPoint y: 68, endPoint x: 72, endPoint y: 72, distance: 16.5
click at [57, 68] on button "KYC" at bounding box center [52, 67] width 63 height 13
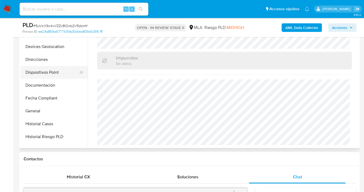
scroll to position [53, 0]
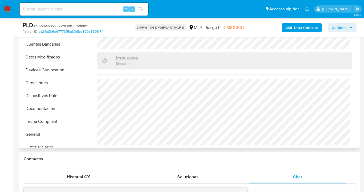
drag, startPoint x: 53, startPoint y: 81, endPoint x: 127, endPoint y: 79, distance: 73.8
click at [53, 81] on button "Direcciones" at bounding box center [54, 82] width 67 height 13
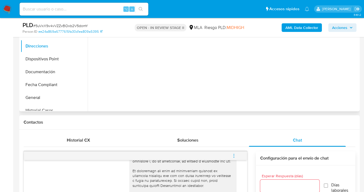
scroll to position [237, 0]
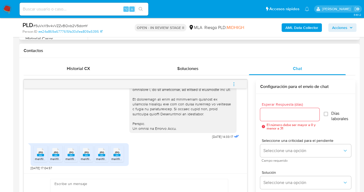
click at [272, 114] on input "Esperar Respuesta (días)" at bounding box center [289, 114] width 59 height 7
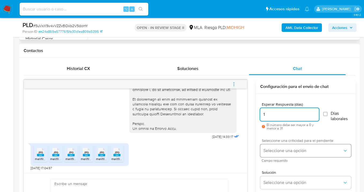
type input "1"
click at [288, 155] on button "Seleccione una opción" at bounding box center [305, 150] width 91 height 13
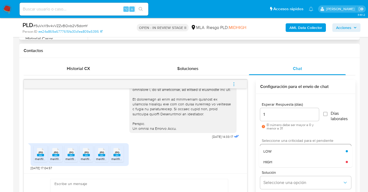
click at [284, 153] on div "LOW" at bounding box center [305, 151] width 82 height 11
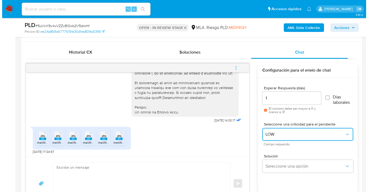
scroll to position [284, 0]
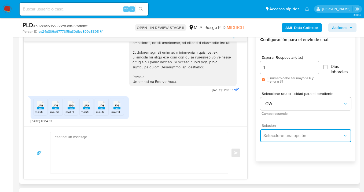
click at [277, 136] on span "Seleccione una opción" at bounding box center [303, 135] width 79 height 5
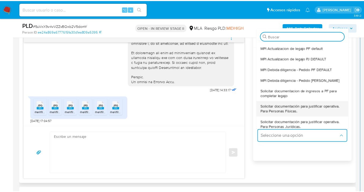
scroll to position [27, 0]
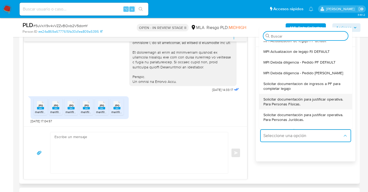
click at [299, 101] on span "Solicitar documentación para justificar operativa. Para Personas Físicas." at bounding box center [306, 102] width 85 height 10
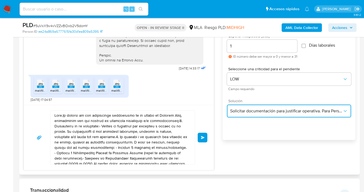
scroll to position [331, 0]
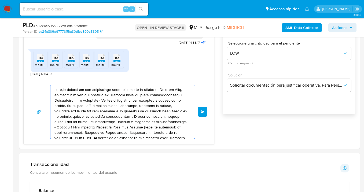
drag, startPoint x: 136, startPoint y: 129, endPoint x: -6, endPoint y: 60, distance: 157.5
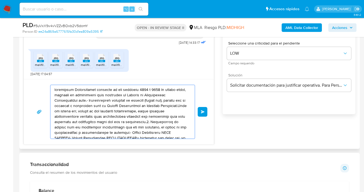
drag, startPoint x: 153, startPoint y: 131, endPoint x: 79, endPoint y: 107, distance: 77.8
click at [22, 83] on div "Historial CX Soluciones Chat Id Estado Fecha de creación Origen Proceso Anterio…" at bounding box center [189, 56] width 341 height 185
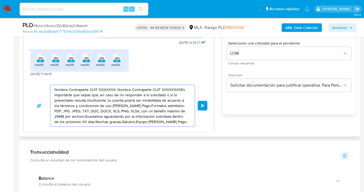
drag, startPoint x: 123, startPoint y: 123, endPoint x: 75, endPoint y: 101, distance: 53.1
click at [17, 87] on main "3.161.2 Asignado a uanfernandez Asignado el: 17/09/2025 10:33:25 Creado el: 12/…" at bounding box center [182, 193] width 364 height 1049
type textarea ",Equipo de Mercado Pago."
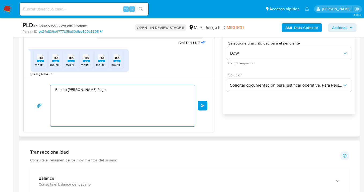
drag, startPoint x: 140, startPoint y: 111, endPoint x: 48, endPoint y: 89, distance: 94.8
click at [48, 89] on div ",Equipo de Mercado Pago. Enviar" at bounding box center [118, 106] width 177 height 42
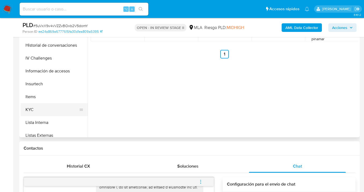
scroll to position [172, 0]
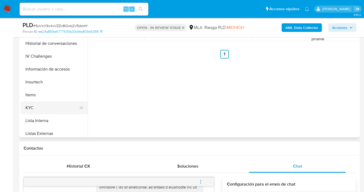
click at [61, 107] on button "KYC" at bounding box center [52, 107] width 63 height 13
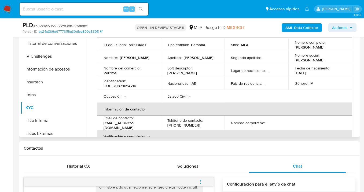
drag, startPoint x: 294, startPoint y: 47, endPoint x: 342, endPoint y: 50, distance: 48.1
click at [342, 49] on div "Nombre completo : Franco Sebastian Coniglione" at bounding box center [320, 45] width 51 height 10
copy p "Franco Sebastian Coniglione"
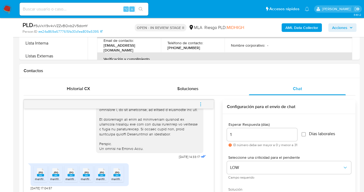
scroll to position [248, 0]
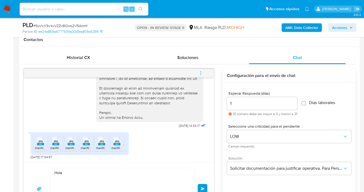
click at [83, 171] on textarea "Hola" at bounding box center [121, 188] width 134 height 41
paste textarea "Franco Sebastian Coniglione"
paste textarea "esperamos te encuentres muy bien. Confirmamos la recepción de la documentación …"
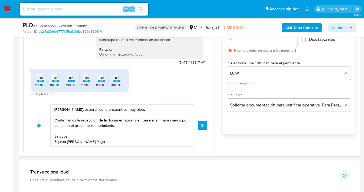
scroll to position [322, 0]
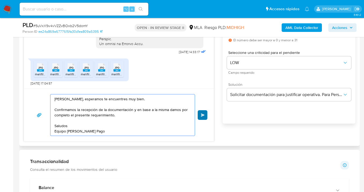
type textarea "Hola Franco Sebastian Coniglione, esperamos te encuentres muy bien. Confirmamos…"
click at [202, 115] on span "Enviar" at bounding box center [203, 115] width 4 height 3
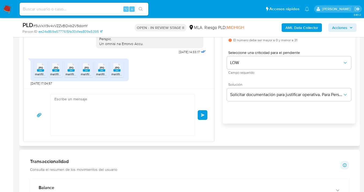
scroll to position [308, 0]
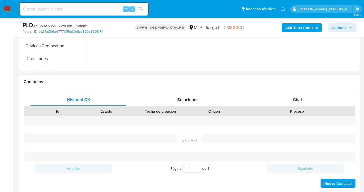
select select "10"
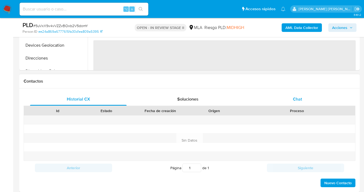
click at [299, 103] on div "Chat" at bounding box center [297, 99] width 97 height 13
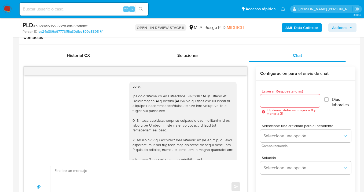
scroll to position [308, 0]
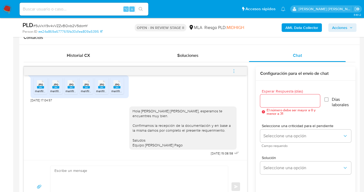
click at [235, 73] on icon "menu-action" at bounding box center [234, 71] width 5 height 5
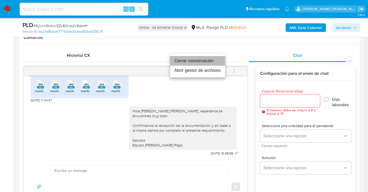
click at [204, 62] on li "Cerrar conversación" at bounding box center [197, 61] width 55 height 10
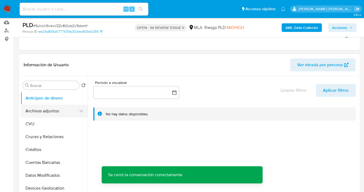
scroll to position [75, 0]
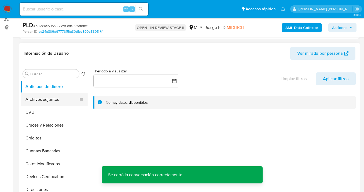
click at [59, 103] on button "Archivos adjuntos" at bounding box center [52, 99] width 63 height 13
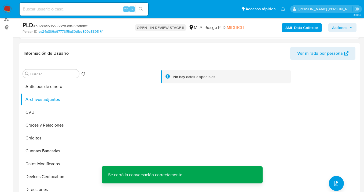
click at [299, 30] on b "AML Data Collector" at bounding box center [302, 27] width 33 height 9
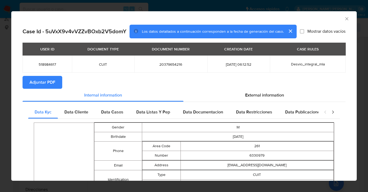
click at [345, 19] on icon "Cerrar ventana" at bounding box center [346, 18] width 3 height 3
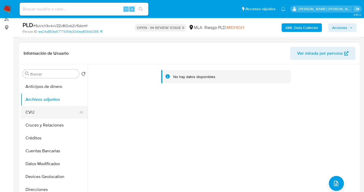
drag, startPoint x: 52, startPoint y: 113, endPoint x: 55, endPoint y: 111, distance: 4.2
click at [53, 114] on button "CVU" at bounding box center [52, 112] width 63 height 13
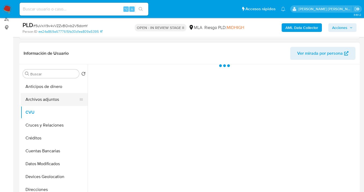
click at [60, 101] on button "Archivos adjuntos" at bounding box center [52, 99] width 63 height 13
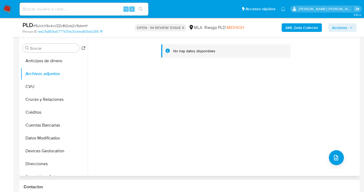
scroll to position [124, 0]
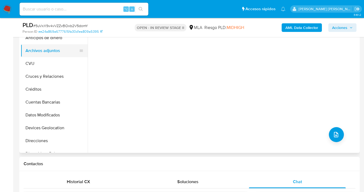
drag, startPoint x: 58, startPoint y: 65, endPoint x: 57, endPoint y: 54, distance: 11.3
click at [58, 66] on button "CVU" at bounding box center [54, 63] width 67 height 13
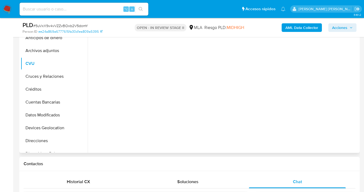
drag, startPoint x: 57, startPoint y: 50, endPoint x: 93, endPoint y: 58, distance: 36.5
click at [57, 50] on button "Archivos adjuntos" at bounding box center [54, 50] width 67 height 13
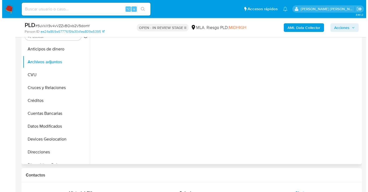
scroll to position [86, 0]
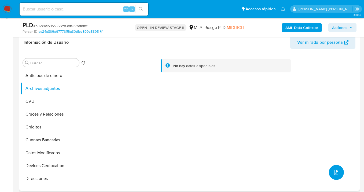
drag, startPoint x: 335, startPoint y: 173, endPoint x: 332, endPoint y: 172, distance: 3.5
click at [333, 172] on icon "upload-file" at bounding box center [336, 172] width 6 height 6
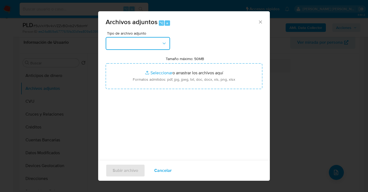
click at [157, 45] on button "button" at bounding box center [138, 43] width 64 height 13
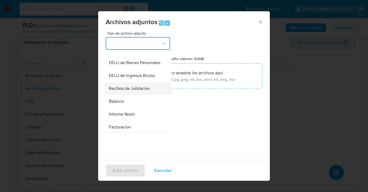
scroll to position [203, 0]
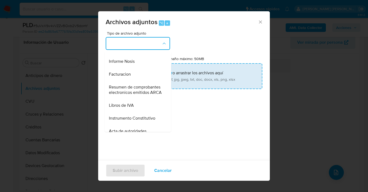
drag, startPoint x: 135, startPoint y: 74, endPoint x: 140, endPoint y: 75, distance: 5.2
click at [135, 68] on div "Informe Nosis" at bounding box center [136, 61] width 55 height 13
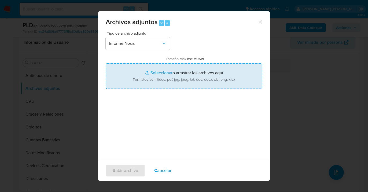
click at [183, 84] on input "Tamaño máximo: 50MB Seleccionar archivos" at bounding box center [184, 76] width 157 height 26
type input "C:\fakepath\518984617-NOSIS_Manager_InformeIndividual_20379654216_620658_202510…"
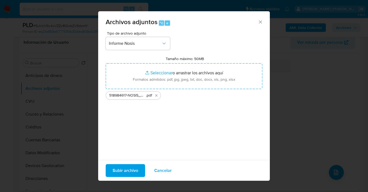
click at [120, 172] on span "Subir archivo" at bounding box center [125, 171] width 25 height 12
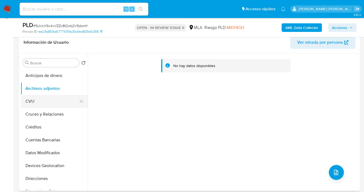
click at [38, 101] on button "CVU" at bounding box center [52, 101] width 63 height 13
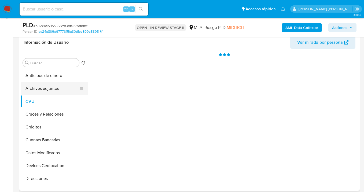
click at [47, 90] on button "Archivos adjuntos" at bounding box center [52, 88] width 63 height 13
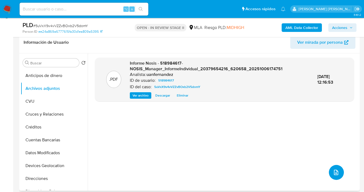
click at [334, 173] on icon "upload-file" at bounding box center [336, 172] width 6 height 6
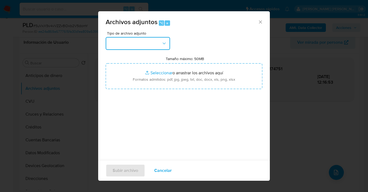
click at [163, 42] on icon "button" at bounding box center [164, 43] width 5 height 5
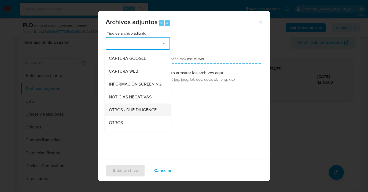
scroll to position [52, 0]
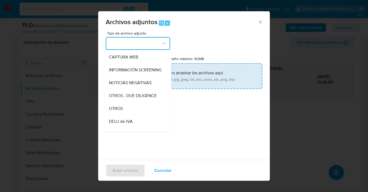
drag, startPoint x: 137, startPoint y: 112, endPoint x: 159, endPoint y: 83, distance: 35.7
click at [137, 112] on div "OTROS" at bounding box center [136, 108] width 55 height 13
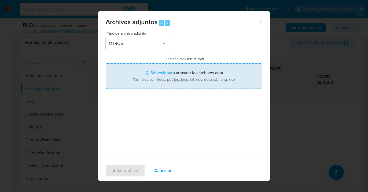
click at [169, 80] on input "Tamaño máximo: 50MB Seleccionar archivos" at bounding box center [184, 76] width 157 height 26
type input "C:\fakepath\518984617 Movimientos-Aladdin-v10_3.xlsx"
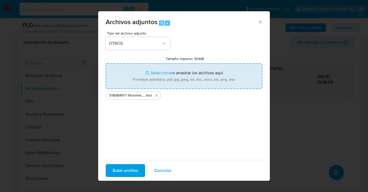
click at [124, 171] on span "Subir archivo" at bounding box center [125, 171] width 25 height 12
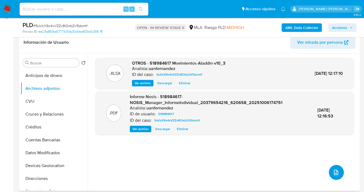
click at [335, 173] on icon "upload-file" at bounding box center [336, 172] width 6 height 6
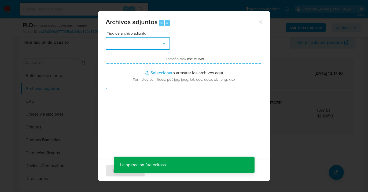
drag, startPoint x: 165, startPoint y: 45, endPoint x: 165, endPoint y: 49, distance: 4.6
click at [165, 45] on icon "button" at bounding box center [164, 43] width 5 height 5
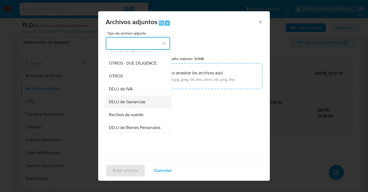
scroll to position [89, 0]
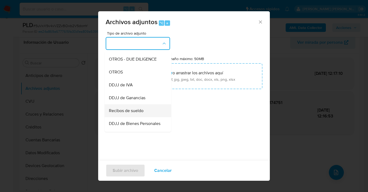
click at [143, 114] on span "Recibos de sueldo" at bounding box center [126, 110] width 35 height 5
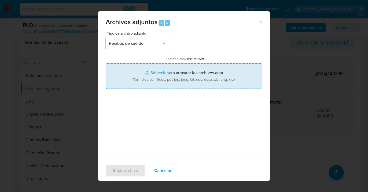
click at [171, 81] on input "Tamaño máximo: 50MB Seleccionar archivos" at bounding box center [184, 76] width 157 height 26
type input "C:\fakepath\Recibos de sueldo de junio a agosto 2025 Cust 518984617.pdf"
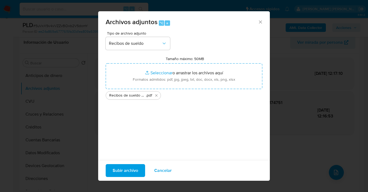
click at [122, 173] on span "Subir archivo" at bounding box center [125, 171] width 25 height 12
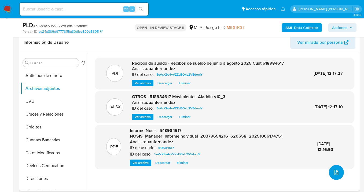
click at [335, 171] on icon "upload-file" at bounding box center [336, 172] width 6 height 6
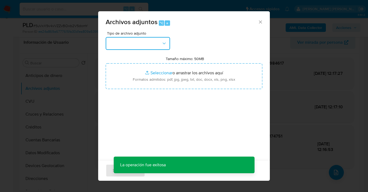
click at [166, 44] on icon "button" at bounding box center [164, 43] width 5 height 5
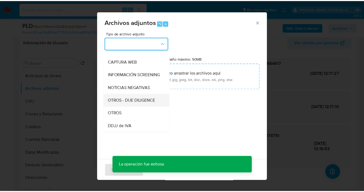
scroll to position [48, 0]
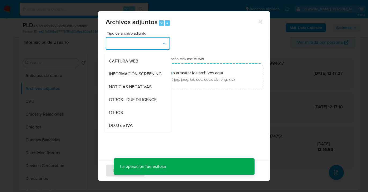
click at [132, 117] on div "OTROS" at bounding box center [136, 112] width 55 height 13
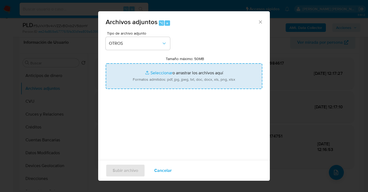
click at [169, 83] on input "Tamaño máximo: 50MB Seleccionar archivos" at bounding box center [184, 76] width 157 height 26
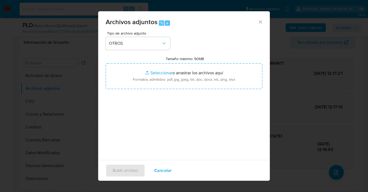
type input "C:\fakepath\518984617 analisis no roi Caselog 5uVxX9v4vVZZvBOxb2V5domY.docx"
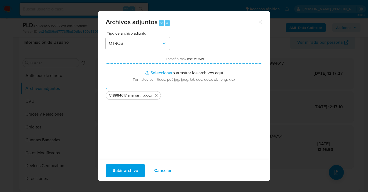
click at [131, 173] on span "Subir archivo" at bounding box center [125, 171] width 25 height 12
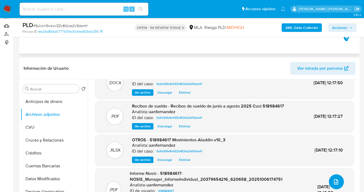
scroll to position [0, 0]
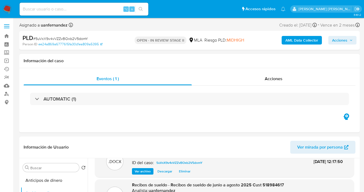
click at [340, 39] on span "Acciones" at bounding box center [339, 40] width 15 height 9
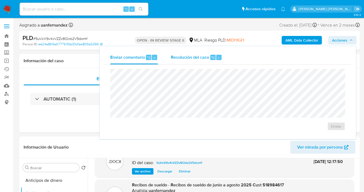
click at [181, 60] on span "Resolución del caso" at bounding box center [190, 57] width 38 height 6
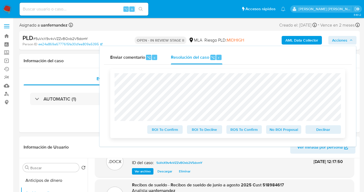
click at [279, 132] on span "No ROI Proposal" at bounding box center [284, 130] width 28 height 8
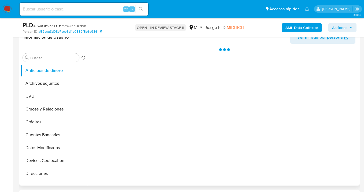
scroll to position [109, 0]
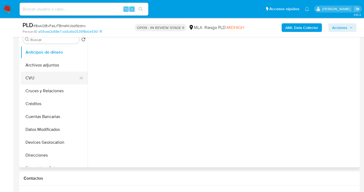
select select "10"
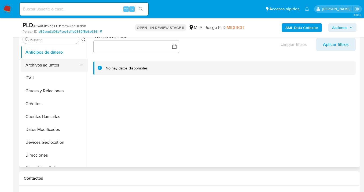
click at [56, 70] on button "Archivos adjuntos" at bounding box center [52, 65] width 63 height 13
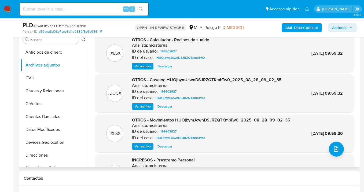
click at [143, 67] on span "Ver archivo" at bounding box center [143, 66] width 16 height 5
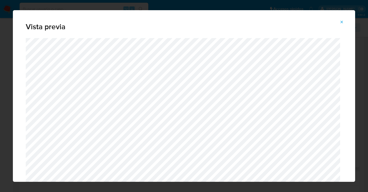
click at [343, 23] on icon "Attachment preview" at bounding box center [342, 22] width 4 height 4
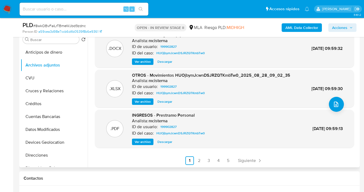
scroll to position [50, 0]
click at [146, 142] on span "Ver archivo" at bounding box center [143, 141] width 16 height 5
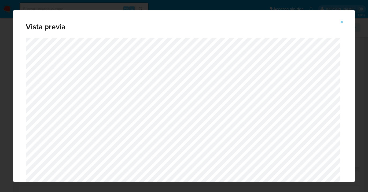
click at [342, 23] on icon "Attachment preview" at bounding box center [342, 22] width 4 height 4
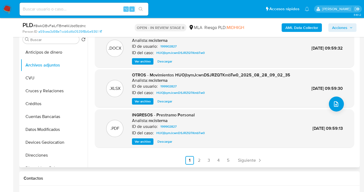
click at [197, 160] on link "2" at bounding box center [199, 160] width 9 height 9
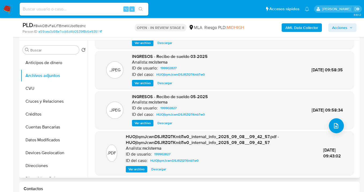
scroll to position [51, 0]
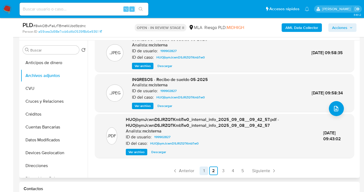
click at [201, 169] on link "1" at bounding box center [204, 171] width 9 height 9
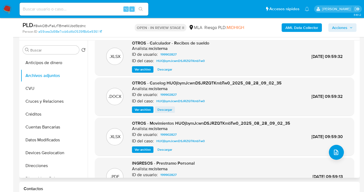
scroll to position [11, 0]
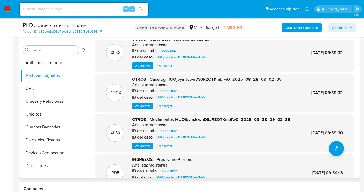
click at [162, 107] on span "Descargar" at bounding box center [165, 105] width 15 height 5
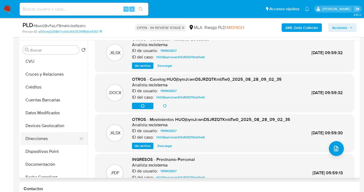
scroll to position [50, 0]
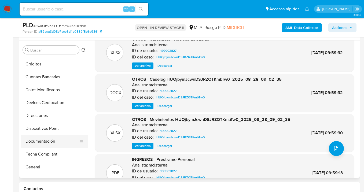
click at [50, 143] on button "Documentación" at bounding box center [52, 141] width 63 height 13
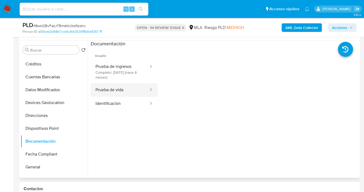
click at [122, 90] on button "Prueba de vida" at bounding box center [120, 90] width 58 height 14
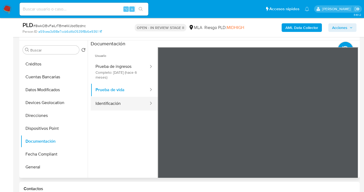
click at [126, 105] on button "Identificación" at bounding box center [120, 104] width 58 height 14
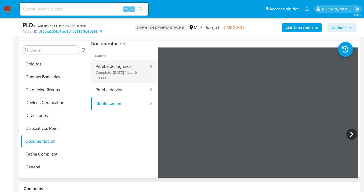
drag, startPoint x: 116, startPoint y: 67, endPoint x: 147, endPoint y: 76, distance: 32.2
click at [117, 68] on button "Prueba de ingresos Completo: [DATE] (hace 6 meses)" at bounding box center [120, 71] width 58 height 23
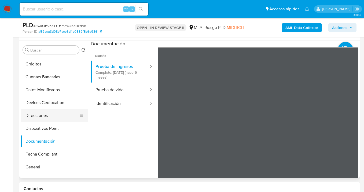
click at [50, 115] on button "Direcciones" at bounding box center [52, 115] width 63 height 13
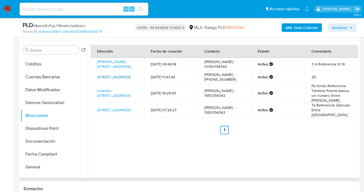
click at [114, 80] on link "[STREET_ADDRESS]" at bounding box center [114, 76] width 34 height 5
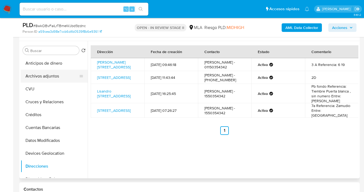
click at [53, 76] on button "Archivos adjuntos" at bounding box center [52, 76] width 63 height 13
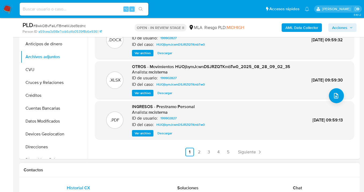
scroll to position [149, 0]
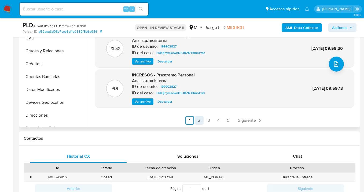
click at [197, 123] on link "2" at bounding box center [199, 120] width 9 height 9
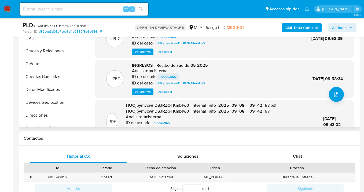
scroll to position [0, 0]
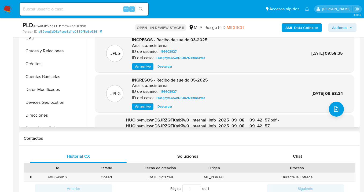
click at [142, 107] on span "Ver archivo" at bounding box center [143, 106] width 16 height 5
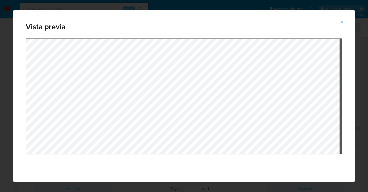
click at [343, 23] on icon "Attachment preview" at bounding box center [342, 22] width 4 height 4
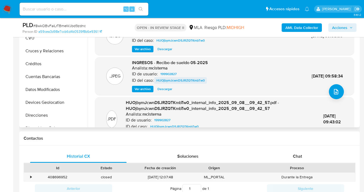
scroll to position [48, 0]
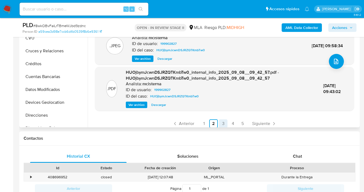
click at [221, 122] on link "3" at bounding box center [223, 123] width 9 height 9
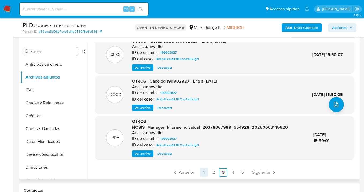
scroll to position [161, 0]
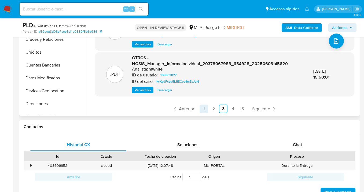
click at [204, 110] on link "1" at bounding box center [204, 109] width 9 height 9
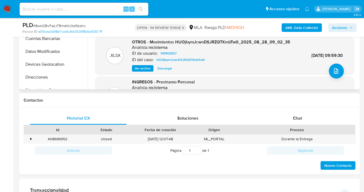
scroll to position [253, 0]
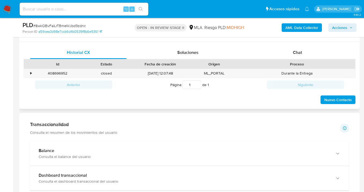
drag, startPoint x: 295, startPoint y: 54, endPoint x: 265, endPoint y: 63, distance: 31.0
click at [295, 54] on span "Chat" at bounding box center [297, 52] width 9 height 6
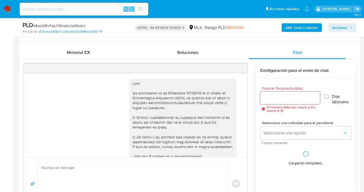
scroll to position [310, 0]
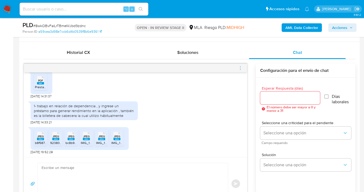
click at [86, 136] on span "JPEG" at bounding box center [86, 136] width 6 height 3
click at [99, 135] on span "JPEG" at bounding box center [101, 136] width 6 height 3
click at [119, 137] on span "JPEG" at bounding box center [117, 136] width 6 height 3
click at [42, 136] on span "JPEG" at bounding box center [40, 136] width 6 height 3
click at [54, 136] on span "JPEG" at bounding box center [56, 136] width 6 height 3
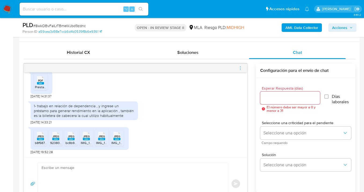
click at [71, 136] on span "JPEG" at bounding box center [71, 136] width 6 height 3
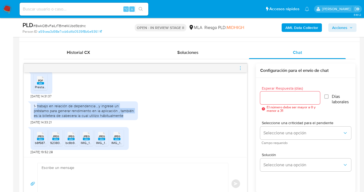
drag, startPoint x: 37, startPoint y: 107, endPoint x: 113, endPoint y: 119, distance: 76.9
click at [113, 119] on div "1- trabajo en relación de dependencia , y ingrese un préstamo para generar rend…" at bounding box center [84, 110] width 107 height 19
copy div "trabajo en relación de dependencia , y ingrese un préstamo para generar rendimi…"
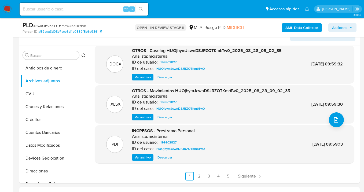
scroll to position [94, 0]
click at [197, 177] on link "2" at bounding box center [199, 176] width 9 height 9
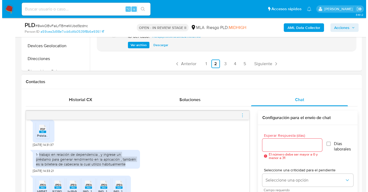
scroll to position [273, 0]
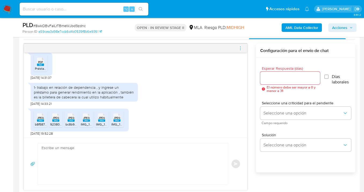
click at [273, 78] on input "Esperar Respuesta (días)" at bounding box center [290, 78] width 60 height 7
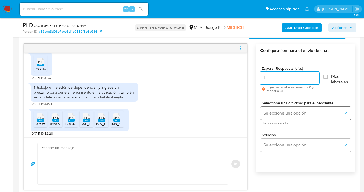
type input "1"
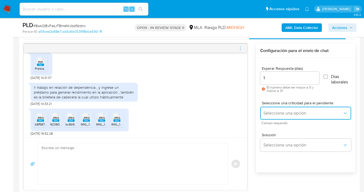
click at [276, 110] on button "Seleccione una opción" at bounding box center [305, 113] width 91 height 13
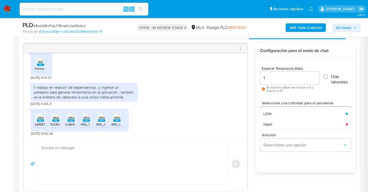
drag, startPoint x: 276, startPoint y: 114, endPoint x: 276, endPoint y: 119, distance: 5.4
click at [276, 114] on div "LOW" at bounding box center [303, 113] width 79 height 11
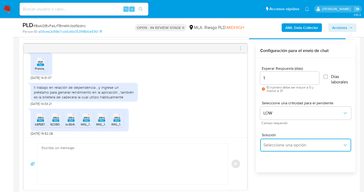
click at [277, 145] on span "Seleccione una opción" at bounding box center [303, 144] width 79 height 5
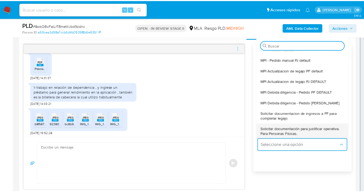
scroll to position [10, 0]
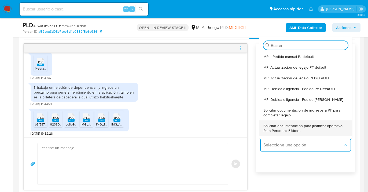
click at [287, 128] on span "Solicitar documentación para justificar operativa. Para Personas Físicas." at bounding box center [304, 128] width 81 height 10
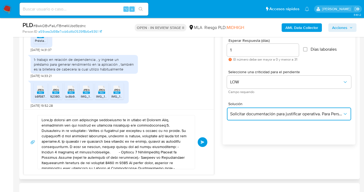
scroll to position [327, 0]
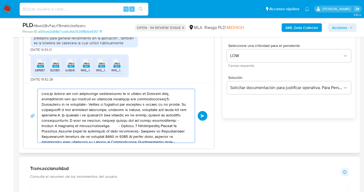
drag, startPoint x: 115, startPoint y: 130, endPoint x: 44, endPoint y: 92, distance: 80.3
click at [44, 92] on textarea at bounding box center [115, 116] width 147 height 54
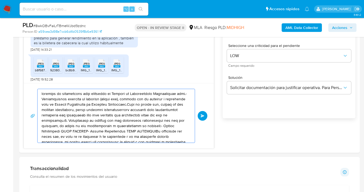
drag, startPoint x: 87, startPoint y: 119, endPoint x: 19, endPoint y: 104, distance: 70.2
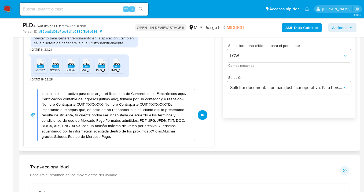
drag, startPoint x: 155, startPoint y: 133, endPoint x: 85, endPoint y: 117, distance: 71.7
type textarea "consulta el instructivo para descargar el Resumen de Comprobantes Electrónicos …"
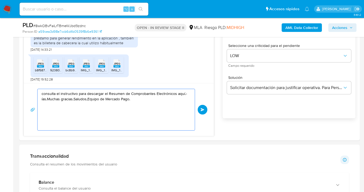
drag, startPoint x: 119, startPoint y: 124, endPoint x: 1, endPoint y: 96, distance: 121.6
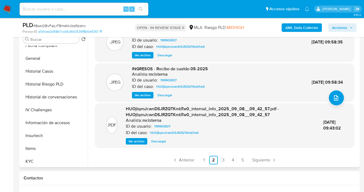
scroll to position [153, 0]
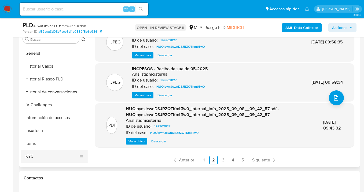
click at [61, 154] on button "KYC" at bounding box center [52, 156] width 63 height 13
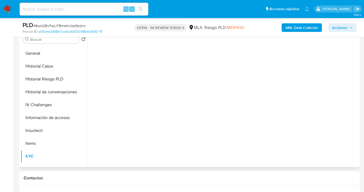
scroll to position [0, 0]
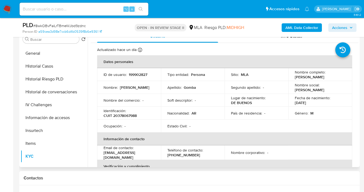
drag, startPoint x: 293, startPoint y: 76, endPoint x: 329, endPoint y: 79, distance: 35.8
click at [329, 79] on td "Nombre completo : Walter Ruben Gomba" at bounding box center [320, 74] width 64 height 13
copy p "Walter Ruben Gomba"
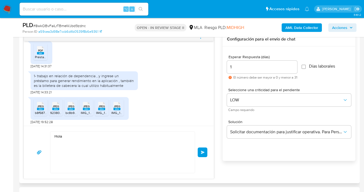
scroll to position [289, 0]
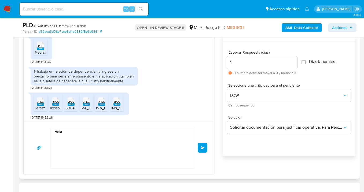
click at [71, 136] on textarea "Hola" at bounding box center [121, 147] width 134 height 41
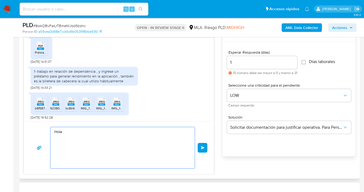
paste textarea "Walter Ruben Gomba"
paste textarea "esperamos te encuentres muy bien. Confirmamos la recepción de la documentación …"
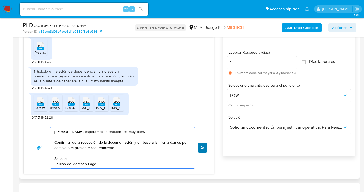
type textarea "Hola Walter Ruben Gomba, esperamos te encuentres muy bien. Confirmamos la recep…"
click at [203, 148] on span "Enviar" at bounding box center [203, 147] width 4 height 3
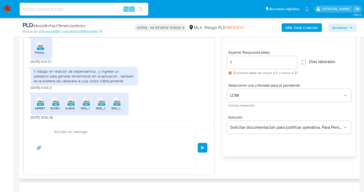
scroll to position [364, 0]
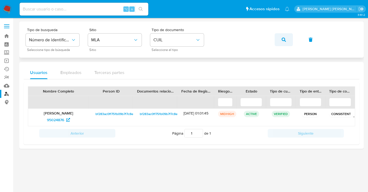
click at [284, 39] on icon "button" at bounding box center [284, 40] width 4 height 4
click at [54, 121] on span "29333773" at bounding box center [55, 120] width 17 height 9
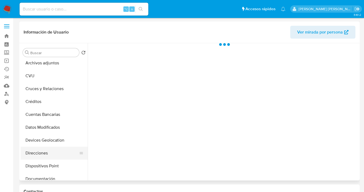
scroll to position [40, 0]
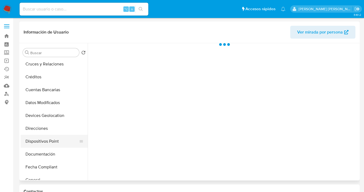
select select "10"
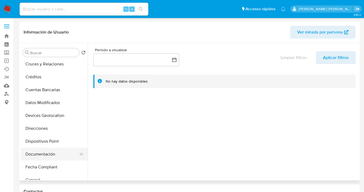
click at [56, 152] on button "Documentación" at bounding box center [52, 154] width 63 height 13
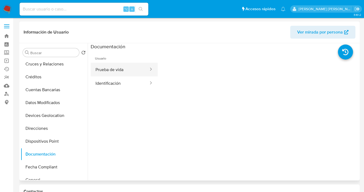
click at [122, 72] on button "Prueba de vida" at bounding box center [120, 70] width 58 height 14
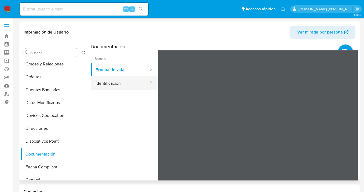
click at [120, 87] on button "Identificación" at bounding box center [120, 83] width 58 height 14
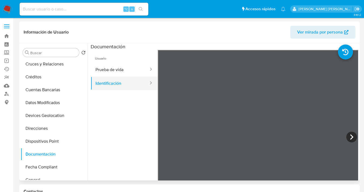
drag, startPoint x: 113, startPoint y: 71, endPoint x: 147, endPoint y: 78, distance: 34.7
click at [113, 71] on button "Prueba de vida" at bounding box center [120, 70] width 58 height 14
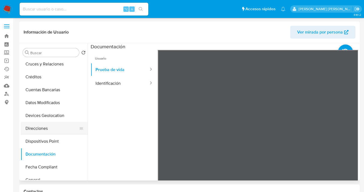
click at [52, 130] on button "Direcciones" at bounding box center [52, 128] width 63 height 13
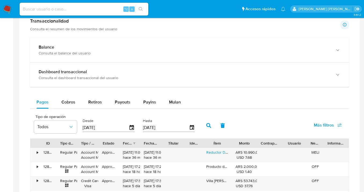
scroll to position [92, 0]
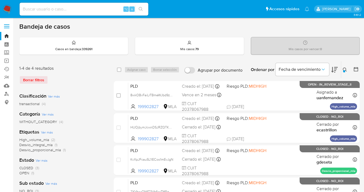
click at [345, 68] on icon at bounding box center [345, 70] width 4 height 4
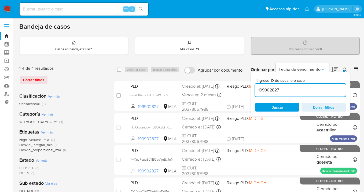
drag, startPoint x: 272, startPoint y: 107, endPoint x: 322, endPoint y: 92, distance: 51.8
click at [272, 107] on span "Buscar" at bounding box center [278, 107] width 12 height 9
click at [346, 69] on icon at bounding box center [345, 70] width 4 height 4
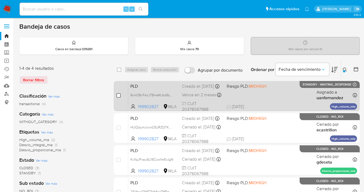
click at [119, 95] on input "checkbox" at bounding box center [118, 95] width 4 height 4
checkbox input "true"
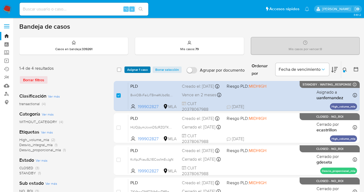
click at [134, 69] on span "Asignar 1 caso" at bounding box center [137, 69] width 21 height 5
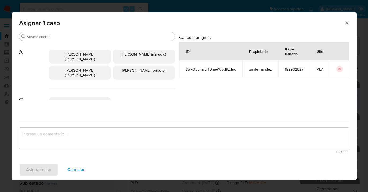
click at [91, 42] on div "[PERSON_NAME] ([PERSON_NAME]) [PERSON_NAME] ([PERSON_NAME]) [PERSON_NAME] ([PER…" at bounding box center [112, 64] width 126 height 47
click at [90, 38] on input "Buscar" at bounding box center [100, 36] width 146 height 5
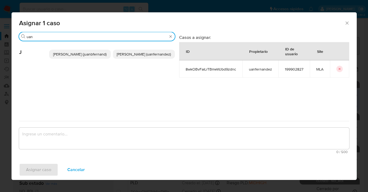
type input "uan"
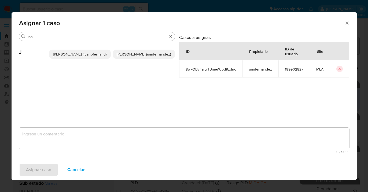
click at [122, 52] on p "[PERSON_NAME] (uanfernandez)" at bounding box center [144, 54] width 62 height 9
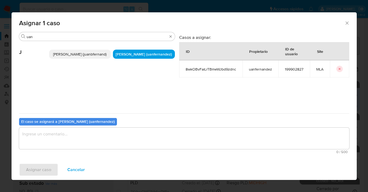
click at [119, 134] on textarea "assign-modal" at bounding box center [184, 138] width 330 height 21
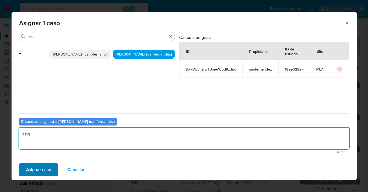
type textarea "asig"
click at [43, 169] on span "Asignar caso" at bounding box center [38, 170] width 25 height 12
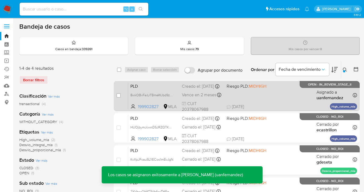
click at [279, 92] on div "PLD 8wkOBvFaiLrTBmeWJbd9zdnc 199902827 MLA Riesgo PLD: MIDHIGH Creado el: [DATE…" at bounding box center [242, 95] width 229 height 27
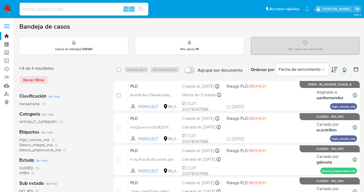
click at [344, 69] on icon at bounding box center [345, 70] width 4 height 4
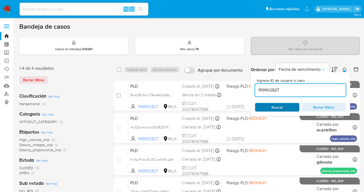
click at [268, 108] on span "Buscar" at bounding box center [277, 108] width 37 height 8
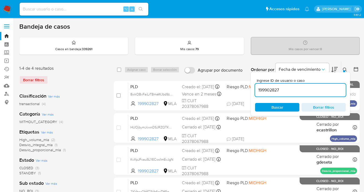
click at [345, 68] on icon at bounding box center [345, 70] width 4 height 4
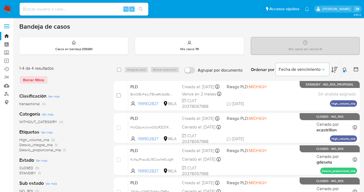
drag, startPoint x: 346, startPoint y: 68, endPoint x: 323, endPoint y: 78, distance: 24.7
click at [345, 68] on icon at bounding box center [345, 70] width 4 height 4
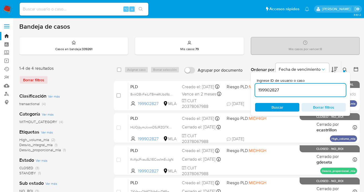
drag, startPoint x: 305, startPoint y: 90, endPoint x: 256, endPoint y: 89, distance: 48.9
click at [256, 89] on input "199902827" at bounding box center [300, 90] width 91 height 7
type input "577155443"
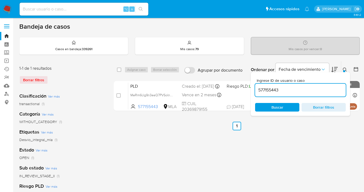
drag, startPoint x: 306, startPoint y: 125, endPoint x: 303, endPoint y: 121, distance: 4.9
click at [306, 124] on ul "Anterior 1 Siguiente" at bounding box center [237, 126] width 246 height 9
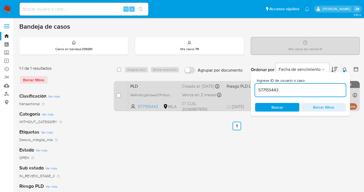
click at [233, 102] on div "PLD MeRm6Ug9n3eaQ7PVSoInMvab 577155443 MLA Riesgo PLD: LOW Creado el: 12/09/202…" at bounding box center [242, 95] width 229 height 27
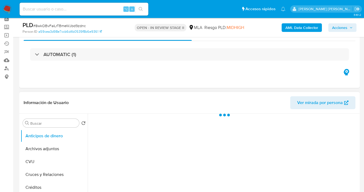
scroll to position [43, 0]
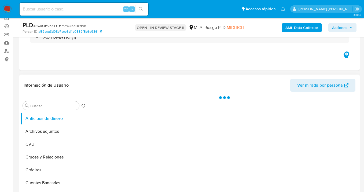
select select "10"
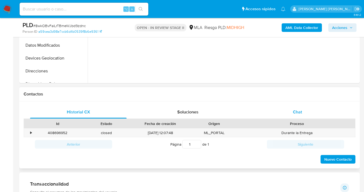
click at [300, 116] on div "Chat" at bounding box center [297, 112] width 97 height 13
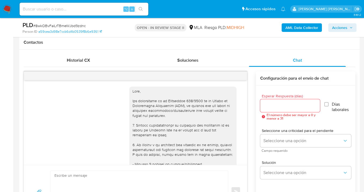
scroll to position [364, 0]
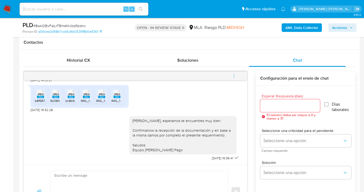
click at [233, 75] on icon "menu-action" at bounding box center [234, 76] width 5 height 5
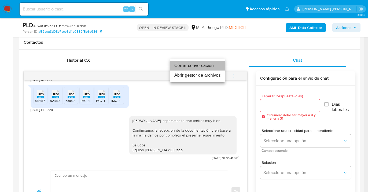
click at [194, 66] on li "Cerrar conversación" at bounding box center [197, 66] width 55 height 10
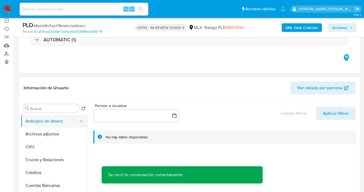
scroll to position [54, 0]
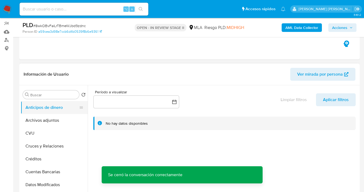
click at [60, 115] on button "Archivos adjuntos" at bounding box center [54, 120] width 67 height 13
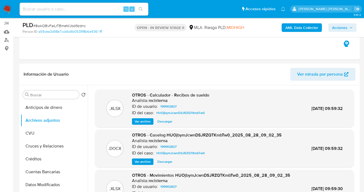
click at [306, 28] on b "AML Data Collector" at bounding box center [302, 27] width 33 height 9
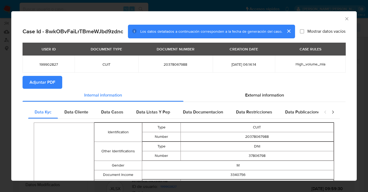
click at [39, 81] on span "Adjuntar PDF" at bounding box center [43, 82] width 26 height 12
click at [344, 19] on icon "Cerrar ventana" at bounding box center [346, 18] width 5 height 5
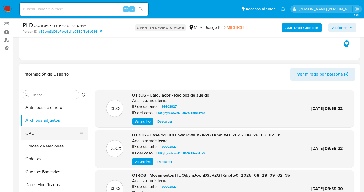
click at [50, 129] on button "CVU" at bounding box center [52, 133] width 63 height 13
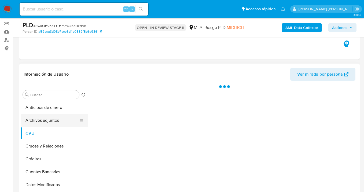
click at [54, 121] on button "Archivos adjuntos" at bounding box center [52, 120] width 63 height 13
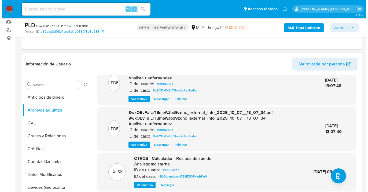
scroll to position [46, 0]
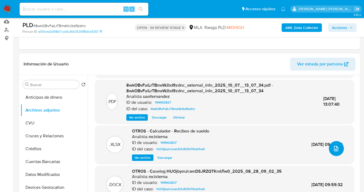
click at [334, 148] on icon "upload-file" at bounding box center [336, 148] width 4 height 5
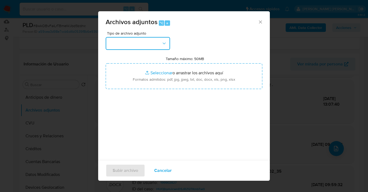
click at [164, 41] on button "button" at bounding box center [138, 43] width 64 height 13
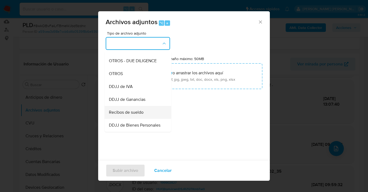
scroll to position [96, 0]
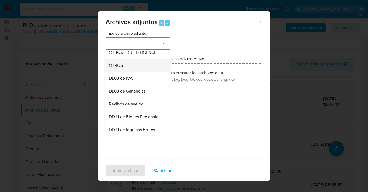
click at [138, 72] on div "OTROS" at bounding box center [136, 65] width 55 height 13
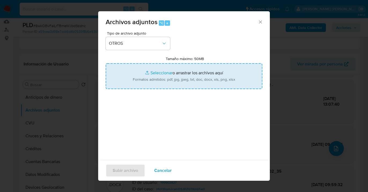
click at [181, 80] on input "Tamaño máximo: 50MB Seleccionar archivos" at bounding box center [184, 76] width 157 height 26
click at [164, 76] on input "Tamaño máximo: 50MB Seleccionar archivos" at bounding box center [184, 76] width 157 height 26
type input "C:\fakepath\199902827 Movimientos Agosto 2025.xlsx"
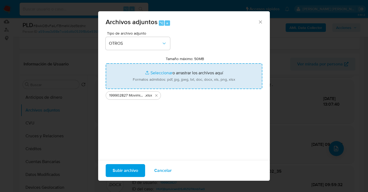
click at [126, 170] on span "Subir archivo" at bounding box center [125, 171] width 25 height 12
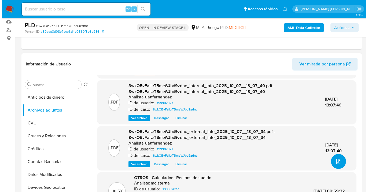
scroll to position [50, 0]
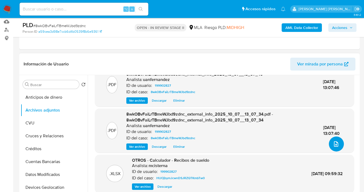
click at [333, 143] on icon "upload-file" at bounding box center [336, 144] width 6 height 6
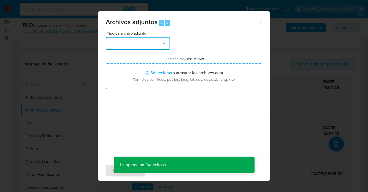
click at [169, 46] on button "button" at bounding box center [138, 43] width 64 height 13
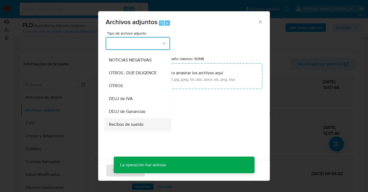
scroll to position [115, 0]
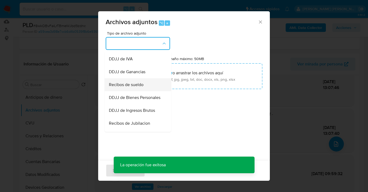
click at [138, 87] on span "Recibos de sueldo" at bounding box center [126, 84] width 35 height 5
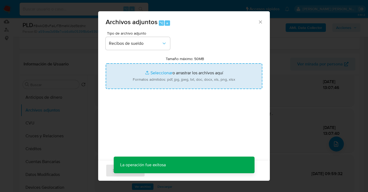
click at [189, 76] on input "Tamaño máximo: 50MB Seleccionar archivos" at bounding box center [184, 76] width 157 height 26
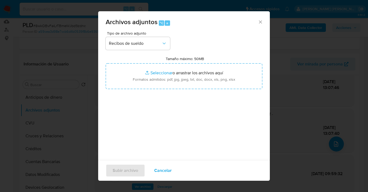
type input "C:\fakepath\Recibos de sueldo contraparte María Fernanda Lujan Quiroga.pdf"
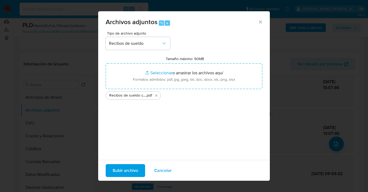
click at [122, 170] on span "Subir archivo" at bounding box center [125, 171] width 25 height 12
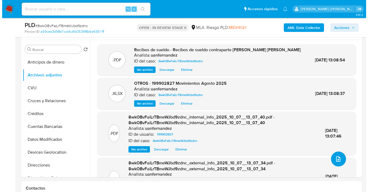
scroll to position [110, 0]
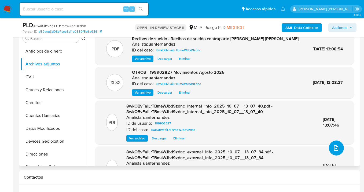
click at [333, 149] on icon "upload-file" at bounding box center [336, 148] width 6 height 6
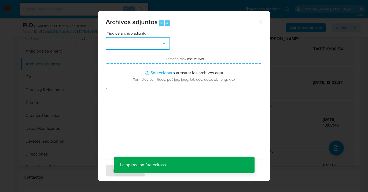
click at [162, 47] on button "button" at bounding box center [138, 43] width 64 height 13
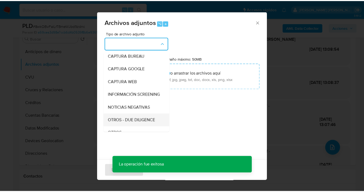
scroll to position [51, 0]
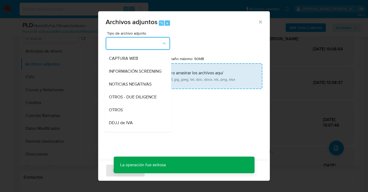
drag, startPoint x: 135, startPoint y: 114, endPoint x: 173, endPoint y: 83, distance: 48.5
click at [135, 113] on div "OTROS" at bounding box center [136, 110] width 55 height 13
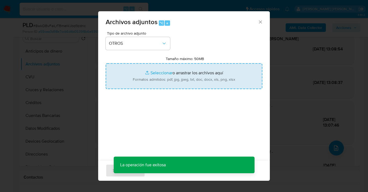
click at [173, 84] on input "Tamaño máximo: 50MB Seleccionar archivos" at bounding box center [184, 76] width 157 height 26
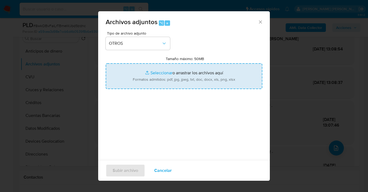
type input "C:\fakepath\199902827 analisis no roi Caselog 8wkOBvFaiLrTBmeWJbd9zdnc.docx"
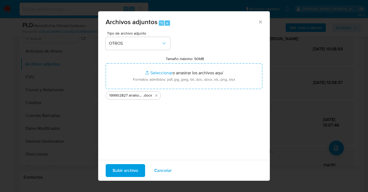
click at [129, 172] on span "Subir archivo" at bounding box center [125, 171] width 25 height 12
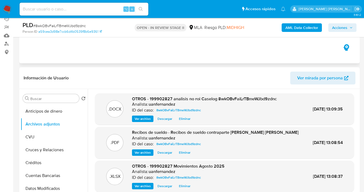
scroll to position [45, 0]
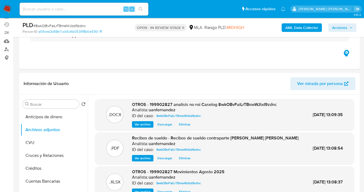
click at [339, 26] on span "Acciones" at bounding box center [339, 27] width 15 height 9
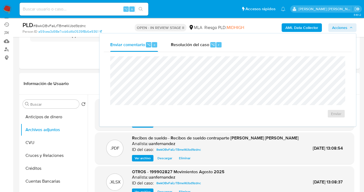
drag, startPoint x: 188, startPoint y: 45, endPoint x: 183, endPoint y: 55, distance: 11.4
click at [187, 47] on span "Resolución del caso" at bounding box center [190, 44] width 38 height 6
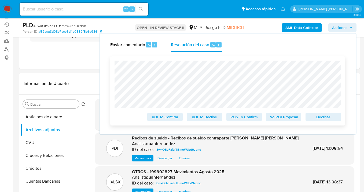
click at [276, 119] on span "No ROI Proposal" at bounding box center [284, 117] width 28 height 8
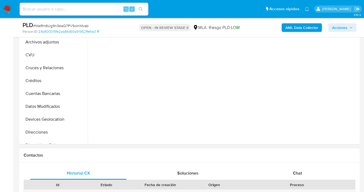
scroll to position [183, 0]
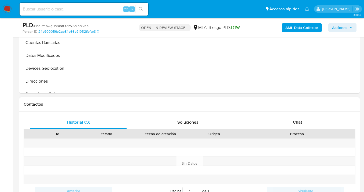
select select "10"
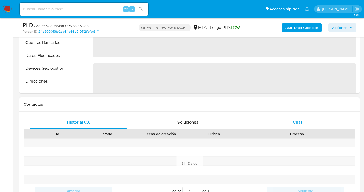
drag, startPoint x: 309, startPoint y: 125, endPoint x: 308, endPoint y: 128, distance: 3.7
click at [309, 125] on div "Chat" at bounding box center [297, 122] width 97 height 13
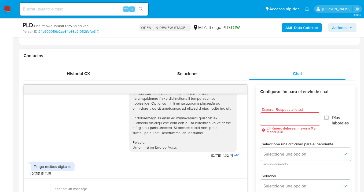
scroll to position [233, 0]
click at [269, 117] on input "Esperar Respuesta (días)" at bounding box center [290, 118] width 60 height 7
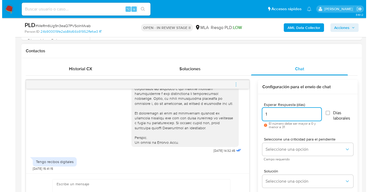
scroll to position [273, 0]
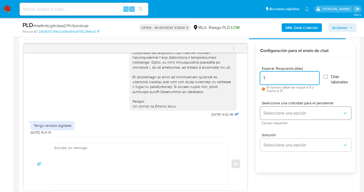
type input "1"
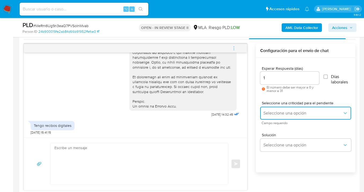
click at [285, 117] on button "Seleccione una opción" at bounding box center [305, 113] width 91 height 13
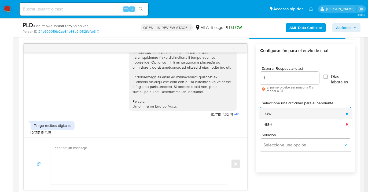
click at [277, 115] on div "LOW" at bounding box center [303, 113] width 79 height 11
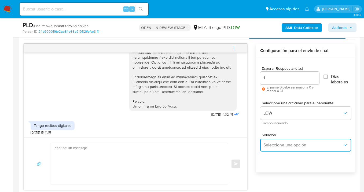
click at [279, 142] on button "Seleccione una opción" at bounding box center [305, 145] width 91 height 13
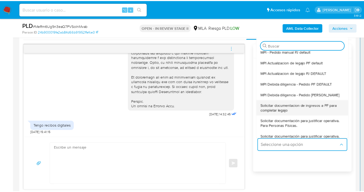
scroll to position [46, 0]
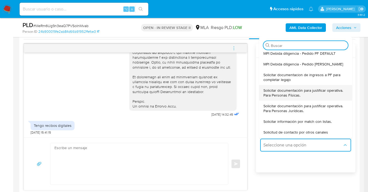
click at [290, 92] on span "Solicitar documentación para justificar operativa. Para Personas Físicas." at bounding box center [304, 93] width 81 height 10
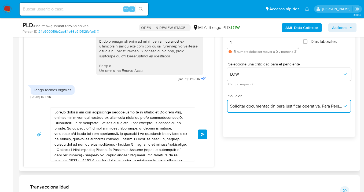
scroll to position [325, 0]
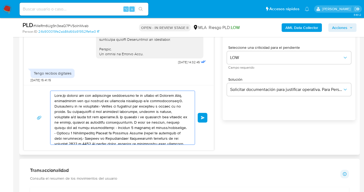
drag, startPoint x: 151, startPoint y: 131, endPoint x: 50, endPoint y: 92, distance: 108.6
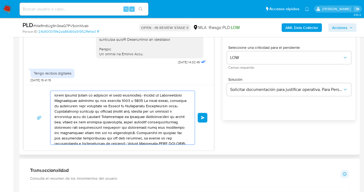
drag, startPoint x: 145, startPoint y: 144, endPoint x: 45, endPoint y: 98, distance: 109.5
click at [39, 93] on div "Enviar" at bounding box center [118, 118] width 177 height 54
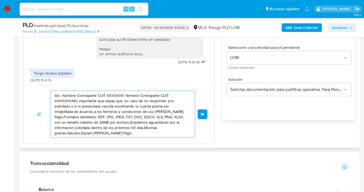
drag, startPoint x: 119, startPoint y: 125, endPoint x: 25, endPoint y: 92, distance: 99.5
click at [25, 92] on div "ldo:- Nombre Contraparte CUIT XXXXXXX- Nombre Contraparte CUIT XXXXXXXXEs impor…" at bounding box center [119, 114] width 190 height 58
type textarea "s aguardando por la información solicitada dentro de los próximos XX días.Mucha…"
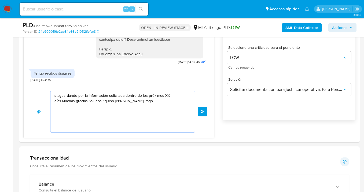
drag, startPoint x: 76, startPoint y: 112, endPoint x: 17, endPoint y: 82, distance: 66.1
